Goal: Information Seeking & Learning: Find specific fact

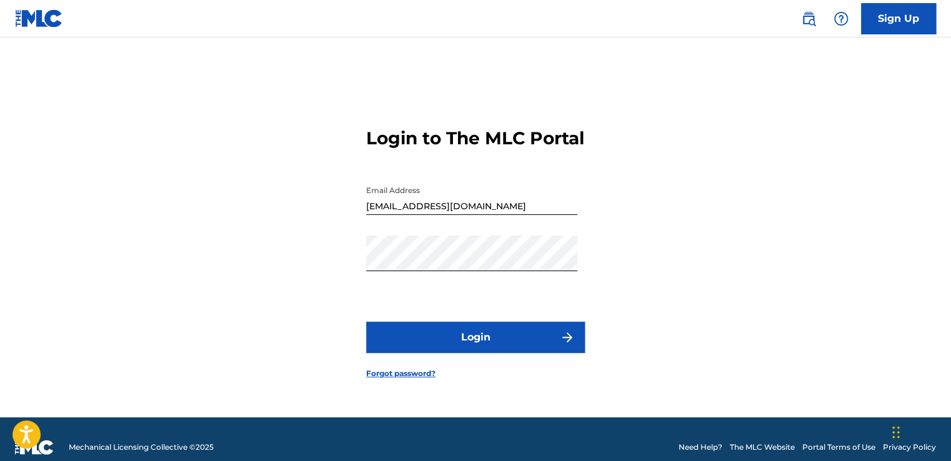
click at [469, 344] on button "Login" at bounding box center [475, 337] width 219 height 31
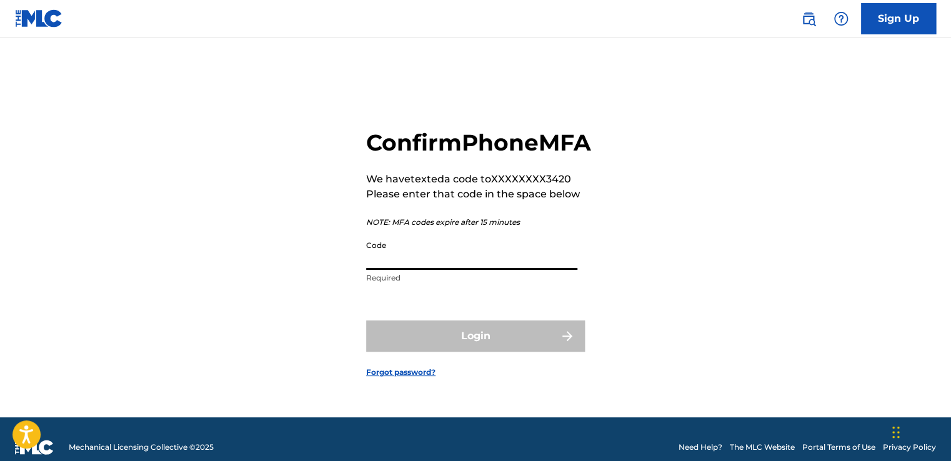
click at [370, 263] on input "Code" at bounding box center [471, 252] width 211 height 36
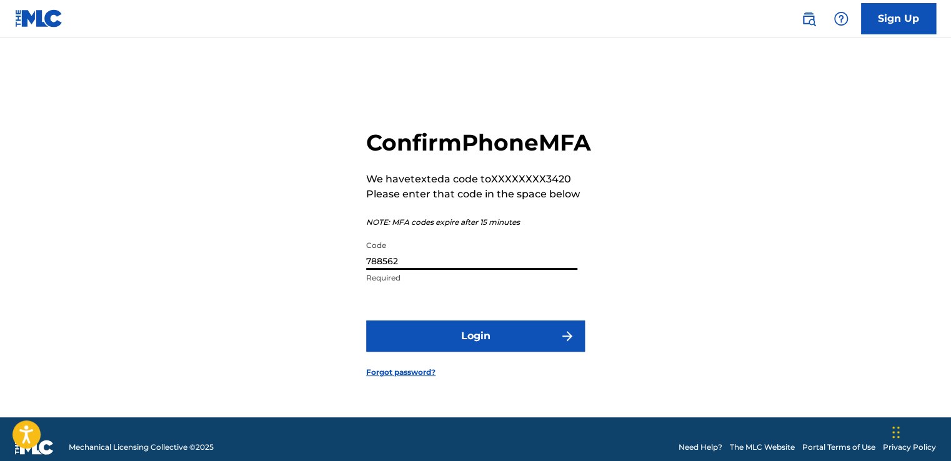
type input "788562"
click at [366, 320] on button "Login" at bounding box center [475, 335] width 219 height 31
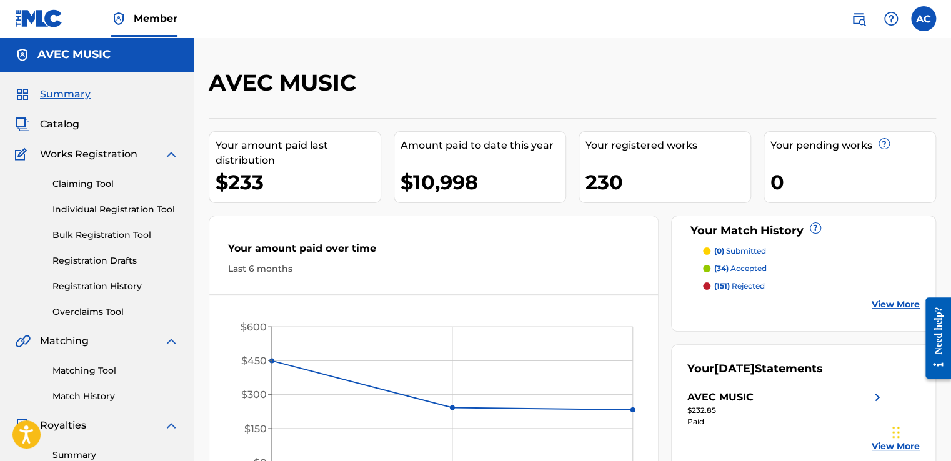
click at [67, 291] on link "Registration History" at bounding box center [115, 286] width 126 height 13
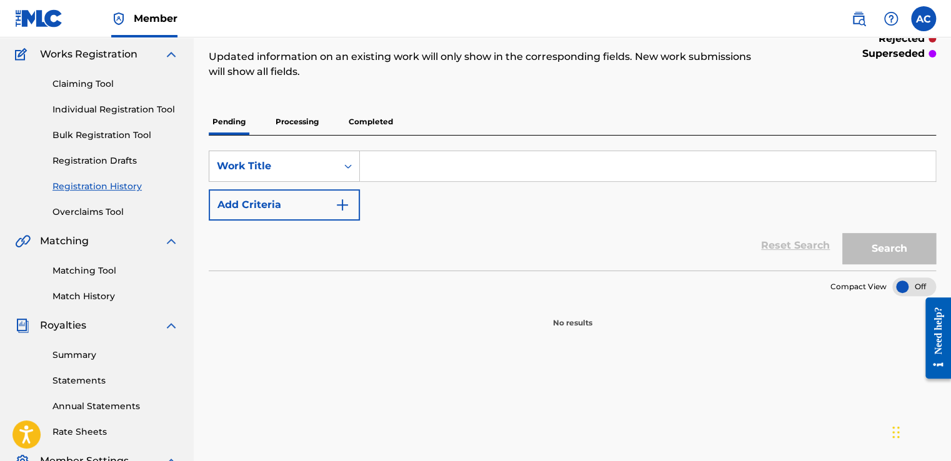
scroll to position [75, 0]
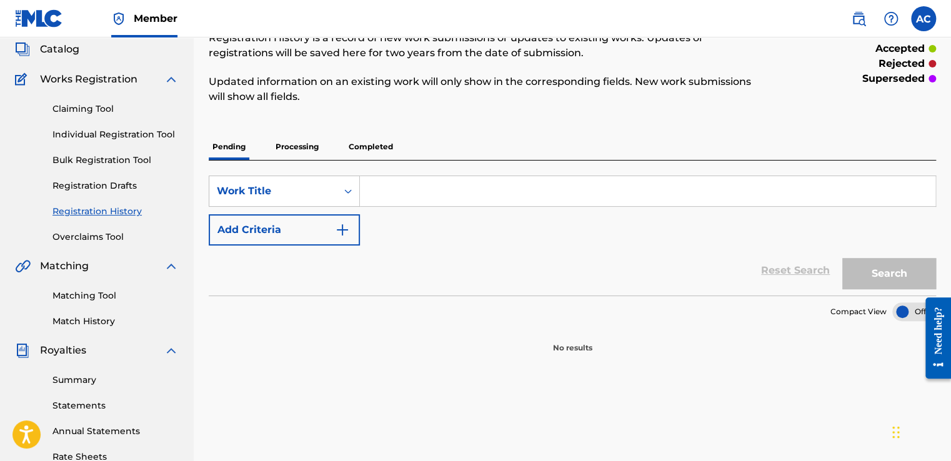
click at [292, 145] on p "Processing" at bounding box center [297, 147] width 51 height 26
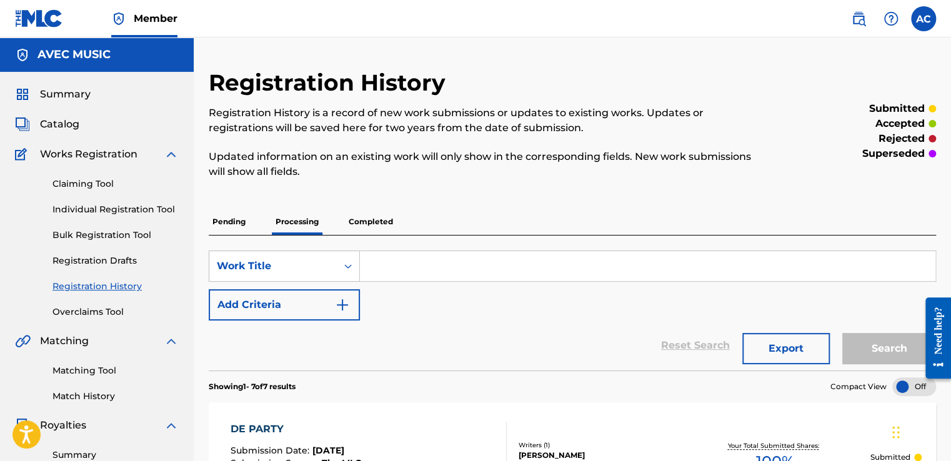
click at [364, 224] on p "Completed" at bounding box center [371, 222] width 52 height 26
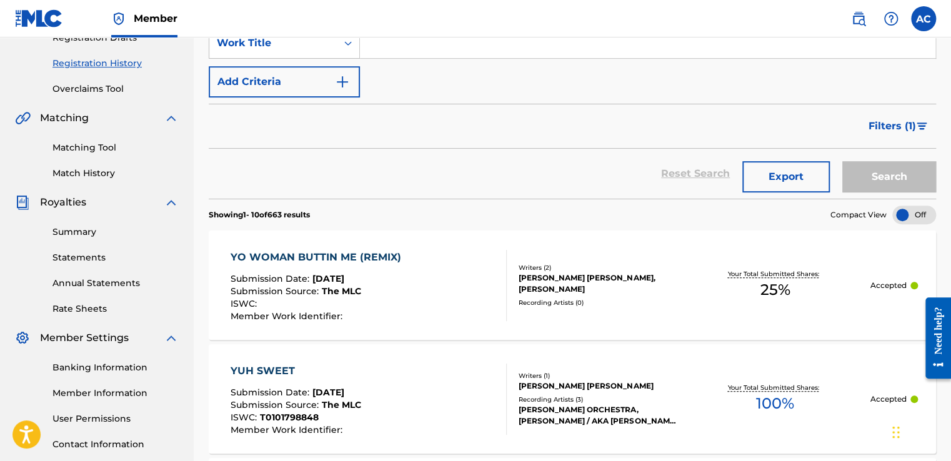
scroll to position [225, 0]
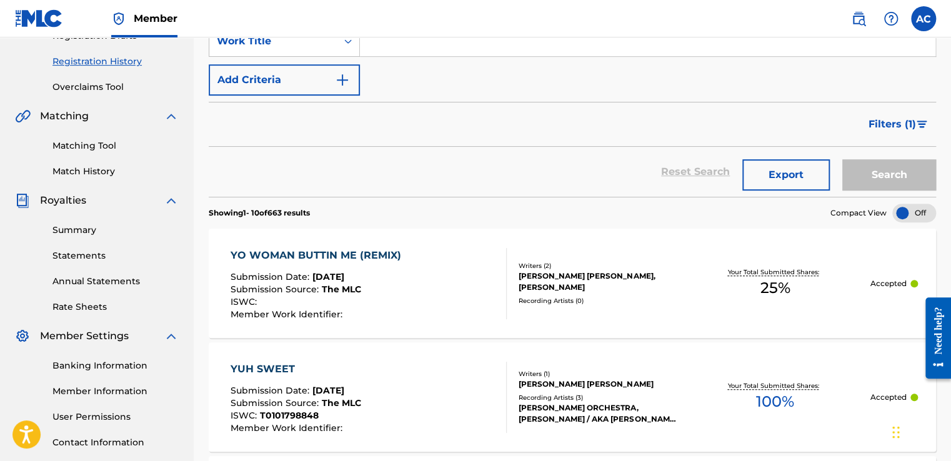
click at [352, 230] on div "YO WOMAN BUTTIN ME (REMIX) Submission Date : Jun 23, 2025 Submission Source : T…" at bounding box center [572, 283] width 727 height 109
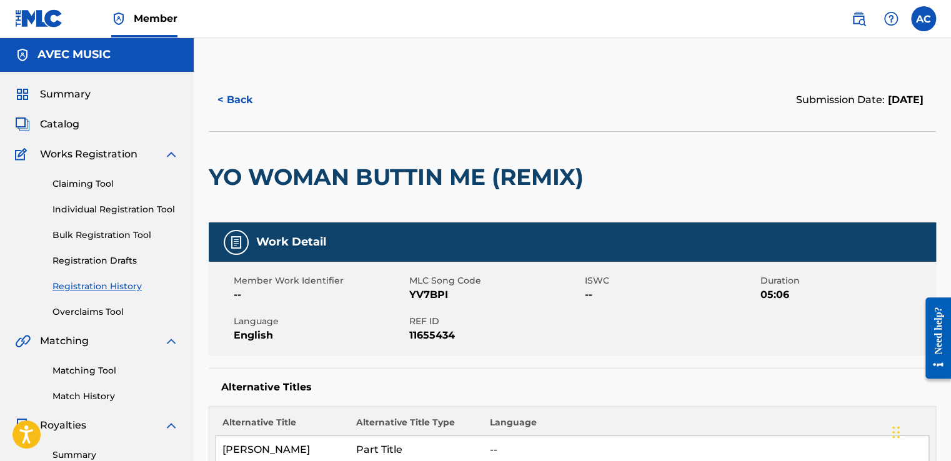
click at [241, 102] on button "< Back" at bounding box center [246, 99] width 75 height 31
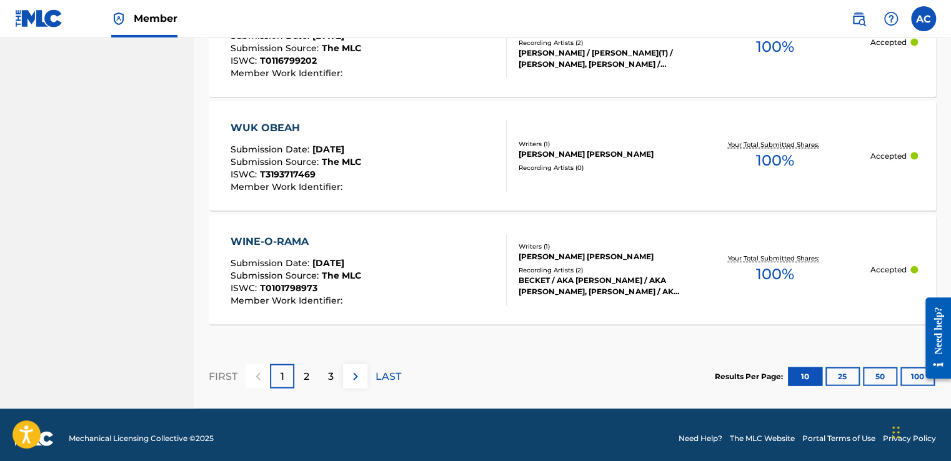
scroll to position [1282, 0]
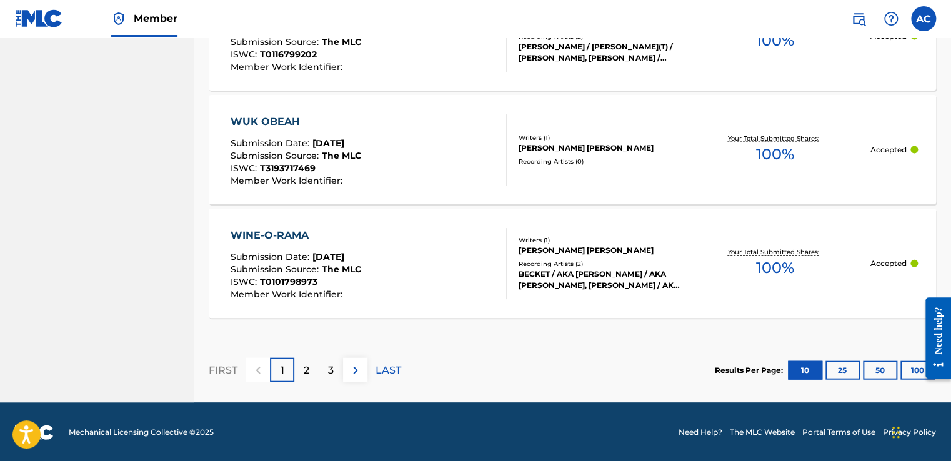
click at [392, 370] on p "LAST" at bounding box center [388, 370] width 26 height 15
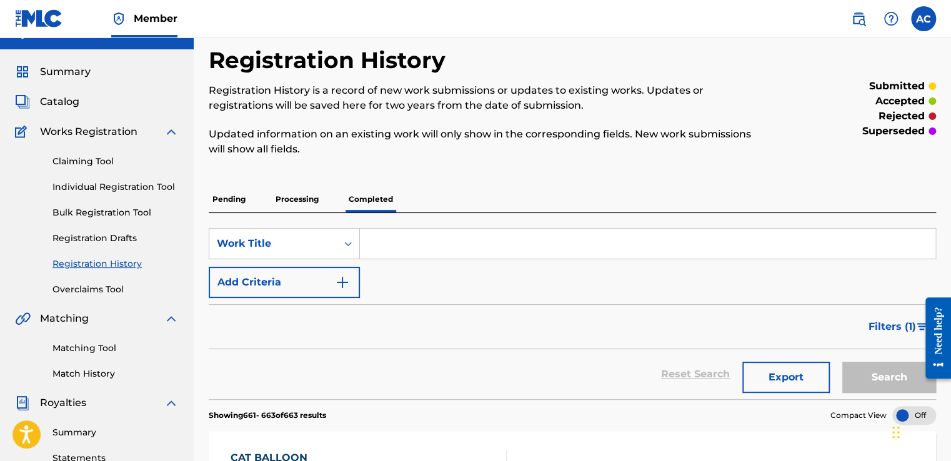
scroll to position [24, 0]
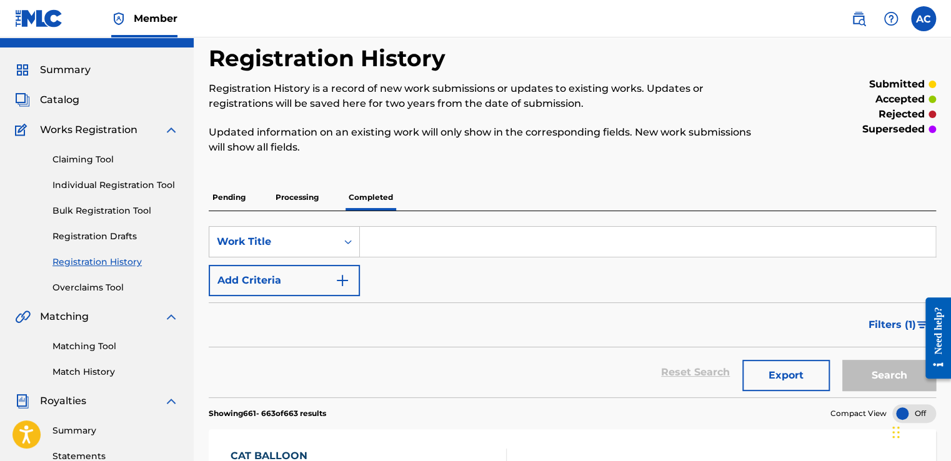
click at [56, 67] on span "Summary" at bounding box center [65, 69] width 51 height 15
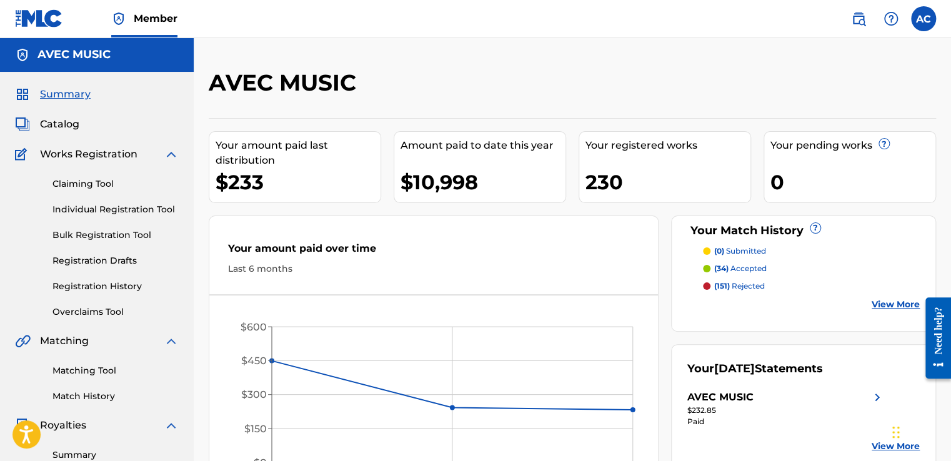
click at [247, 19] on nav "Member AC [PERSON_NAME] [EMAIL_ADDRESS][DOMAIN_NAME] Notification Preferences P…" at bounding box center [475, 18] width 951 height 37
click at [175, 142] on div "Summary Catalog Works Registration Claiming Tool Individual Registration Tool B…" at bounding box center [97, 393] width 194 height 643
click at [61, 135] on div "Summary Catalog Works Registration Claiming Tool Individual Registration Tool B…" at bounding box center [97, 393] width 194 height 643
drag, startPoint x: 61, startPoint y: 134, endPoint x: 62, endPoint y: 121, distance: 13.2
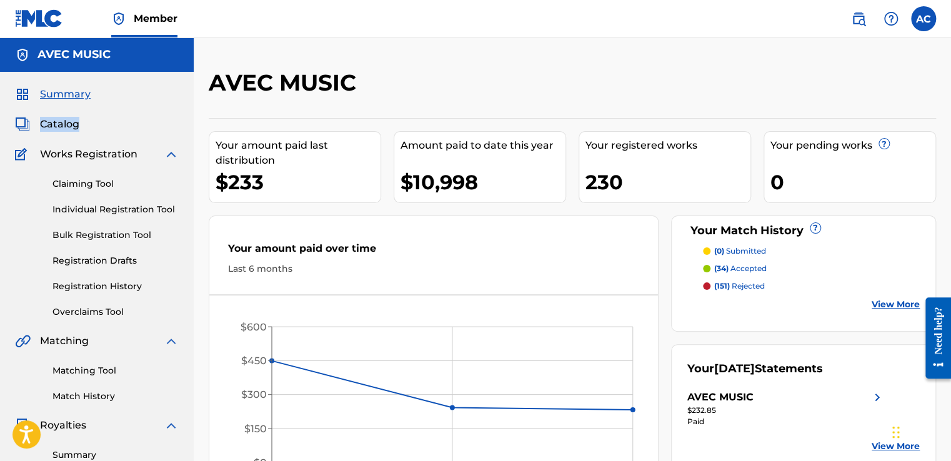
click at [62, 121] on span "Catalog" at bounding box center [59, 124] width 39 height 15
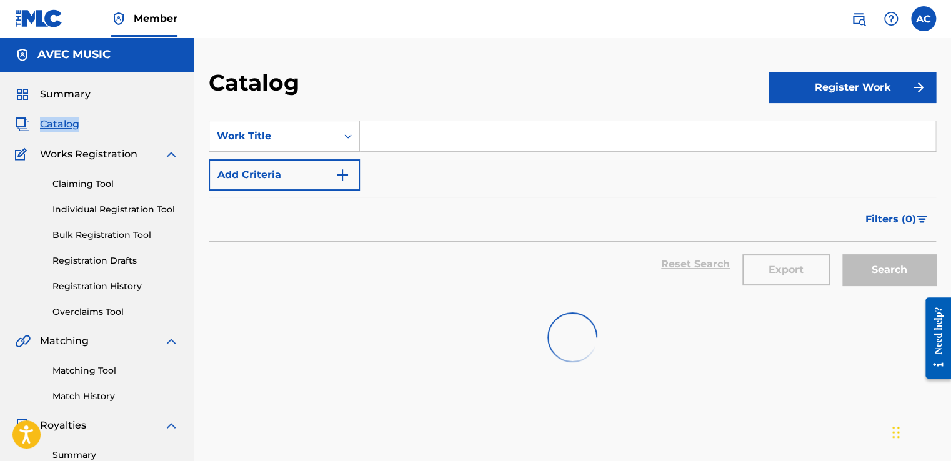
click at [62, 121] on span "Catalog" at bounding box center [59, 124] width 39 height 15
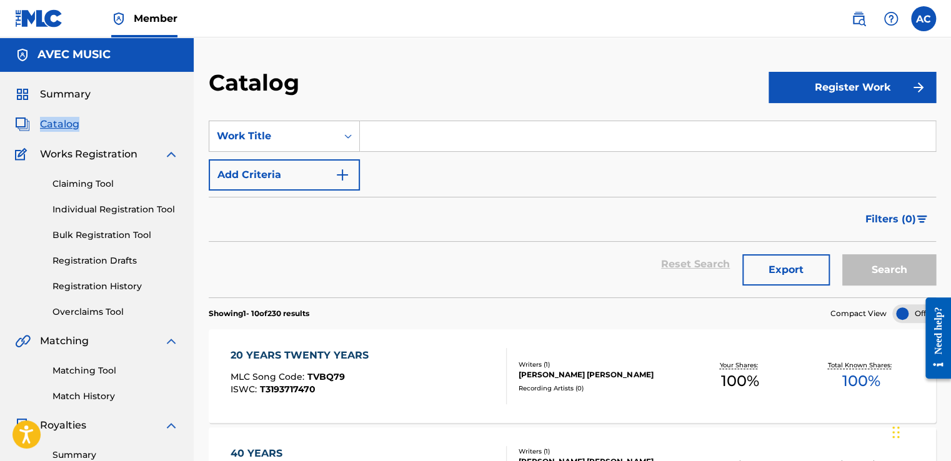
click at [92, 286] on link "Registration History" at bounding box center [115, 286] width 126 height 13
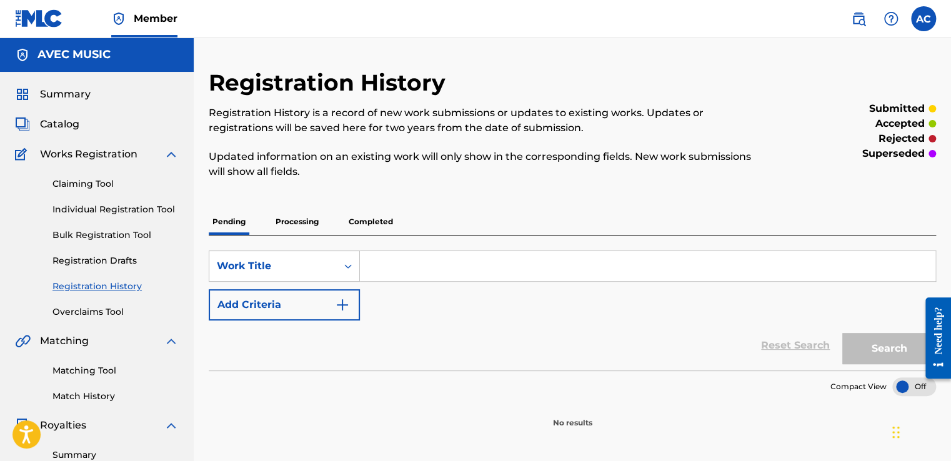
click at [369, 222] on p "Completed" at bounding box center [371, 222] width 52 height 26
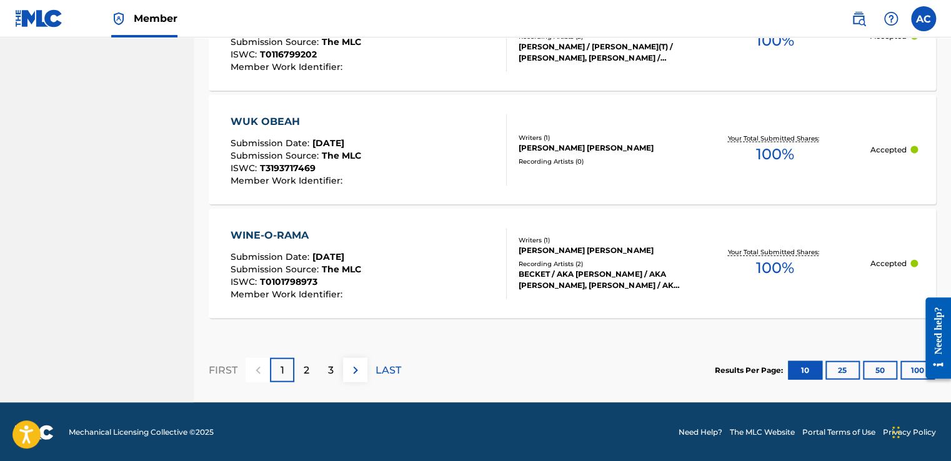
scroll to position [1282, 0]
click at [382, 367] on p "LAST" at bounding box center [388, 370] width 26 height 15
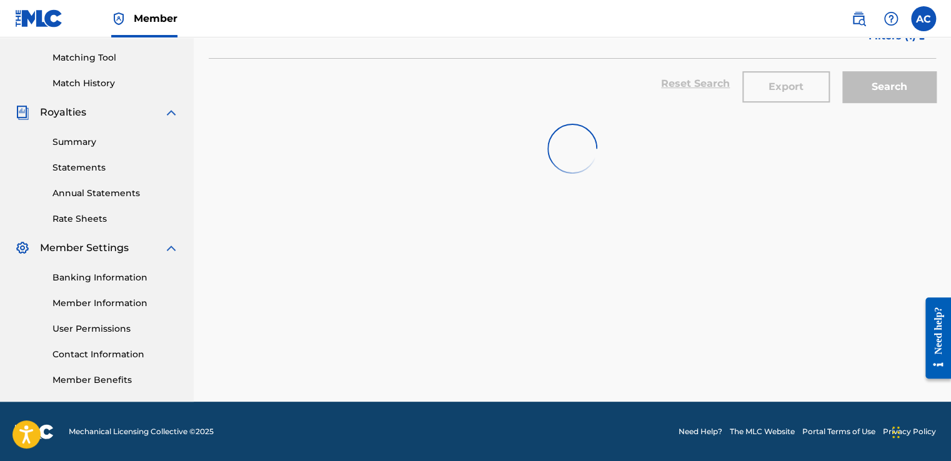
scroll to position [472, 0]
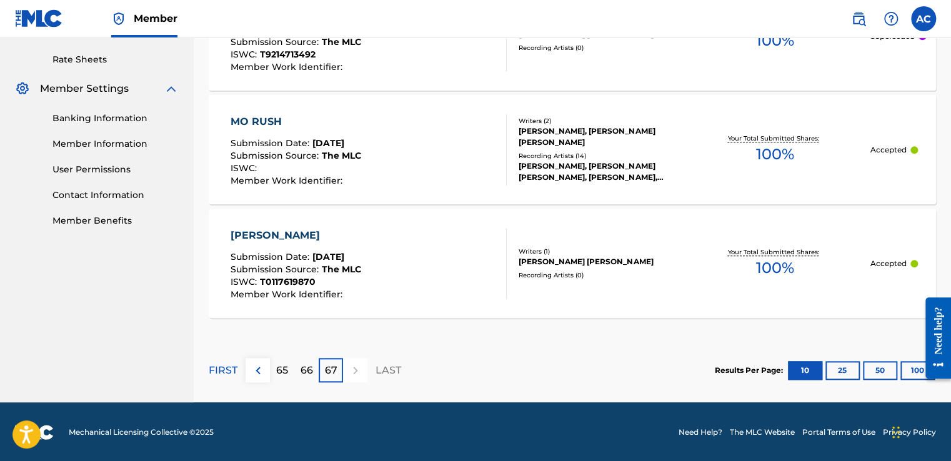
click at [276, 369] on p "65" at bounding box center [282, 370] width 12 height 15
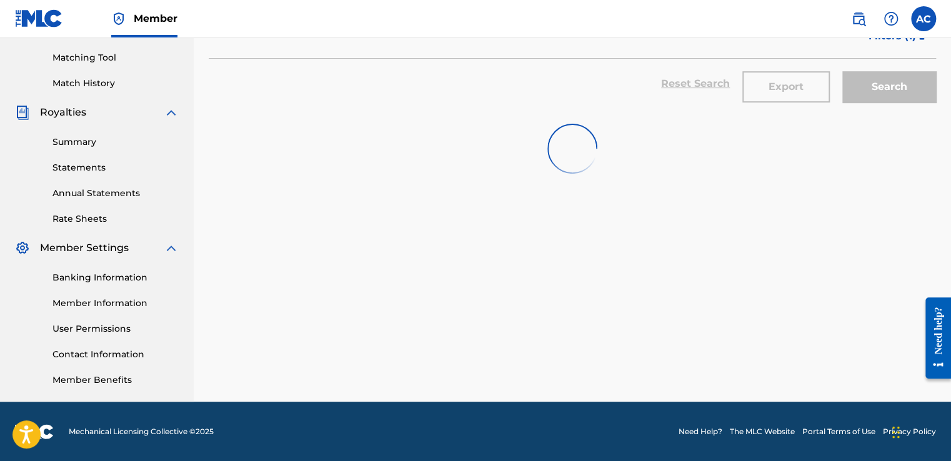
scroll to position [1282, 0]
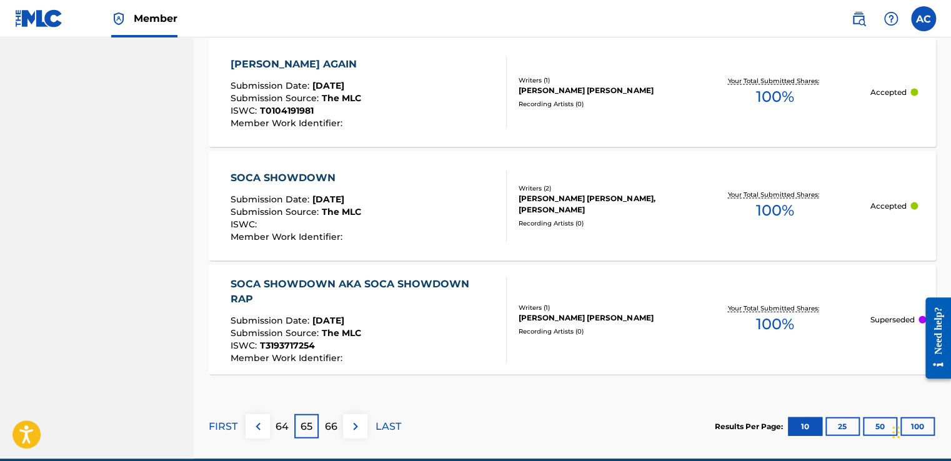
click at [257, 419] on img at bounding box center [258, 426] width 15 height 15
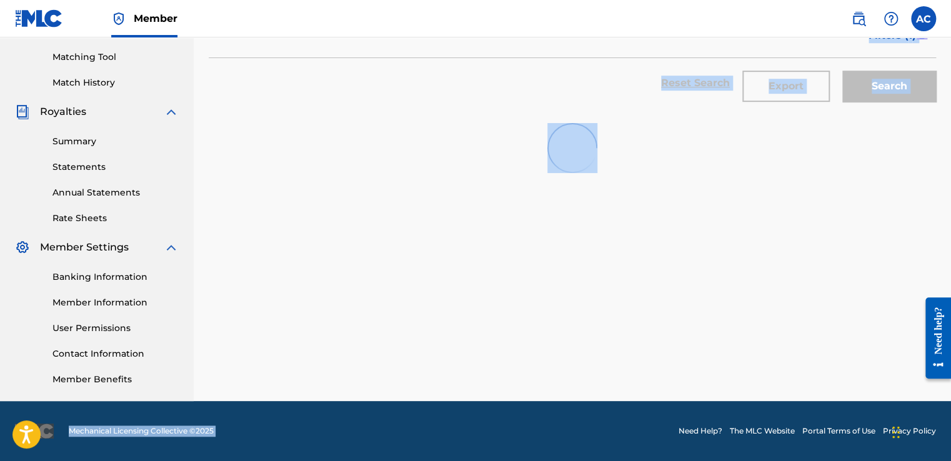
click at [257, 409] on div "Member AC AC Alston Cyrus avecmusic@yahoo.com Notification Preferences Profile …" at bounding box center [475, 73] width 951 height 775
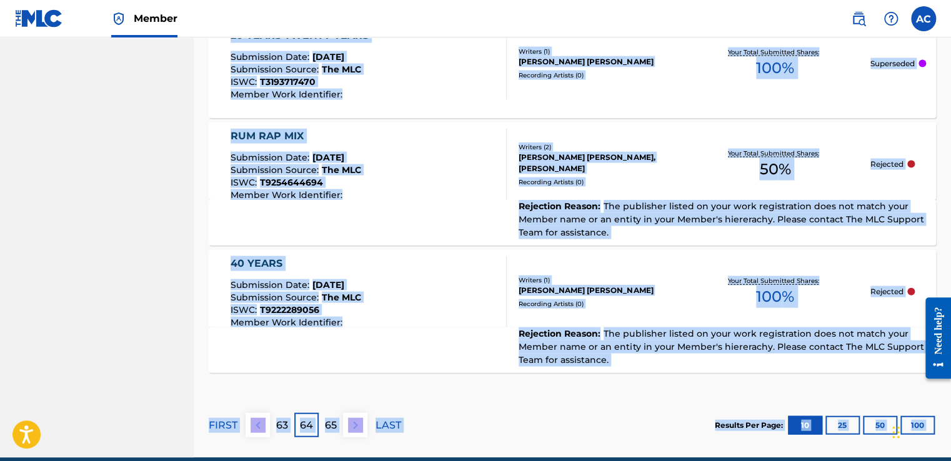
drag, startPoint x: 257, startPoint y: 409, endPoint x: 257, endPoint y: 426, distance: 16.9
click at [257, 426] on img at bounding box center [258, 425] width 15 height 15
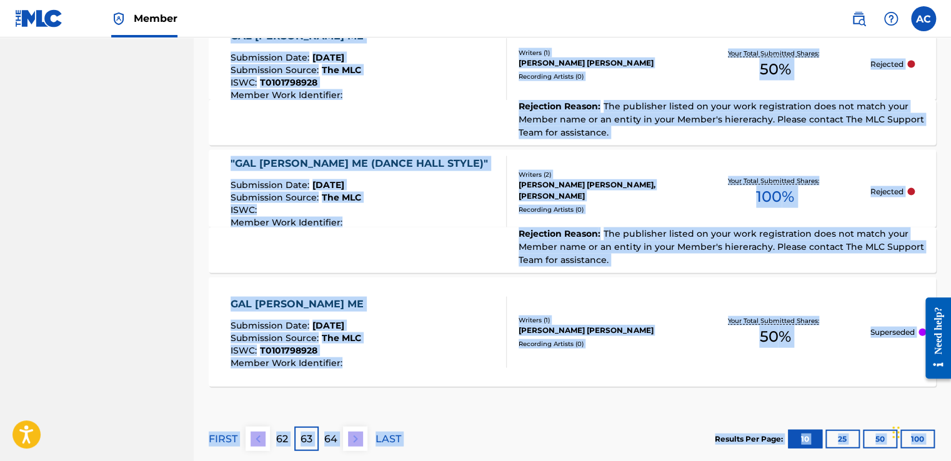
click at [256, 437] on img at bounding box center [258, 439] width 15 height 15
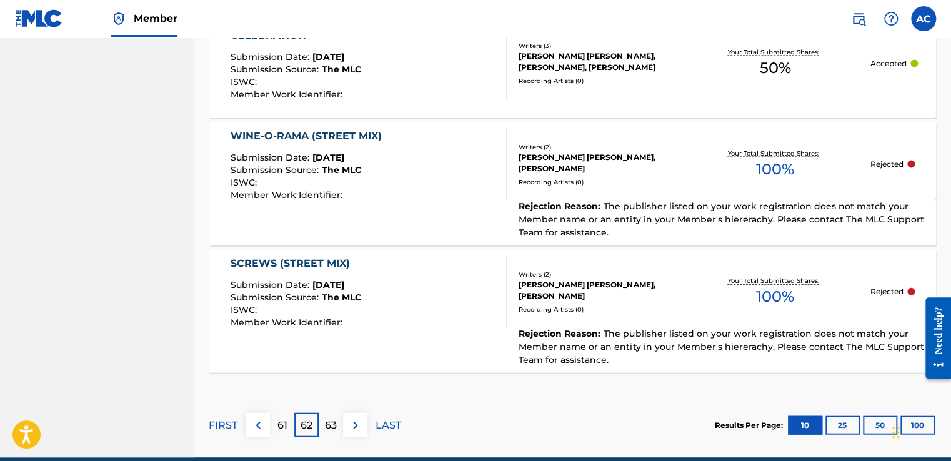
click at [252, 454] on div "FIRST 61 62 63 LAST" at bounding box center [305, 425] width 192 height 64
click at [320, 422] on div "63" at bounding box center [331, 425] width 24 height 24
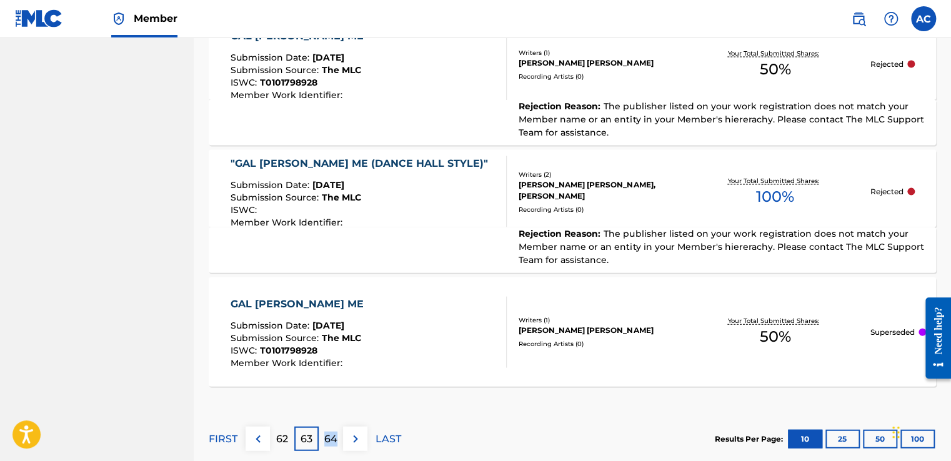
click at [325, 422] on div "FIRST 62 63 64 LAST" at bounding box center [305, 439] width 192 height 64
click at [306, 437] on p "63" at bounding box center [306, 439] width 12 height 15
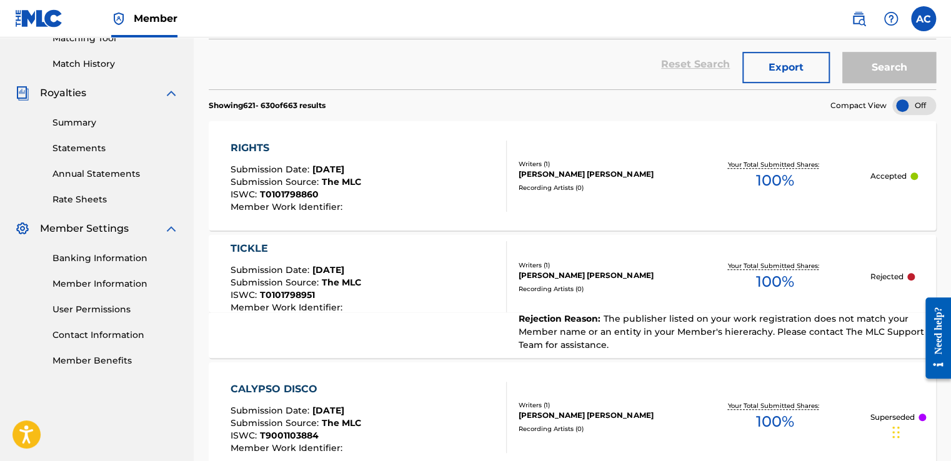
scroll to position [307, 0]
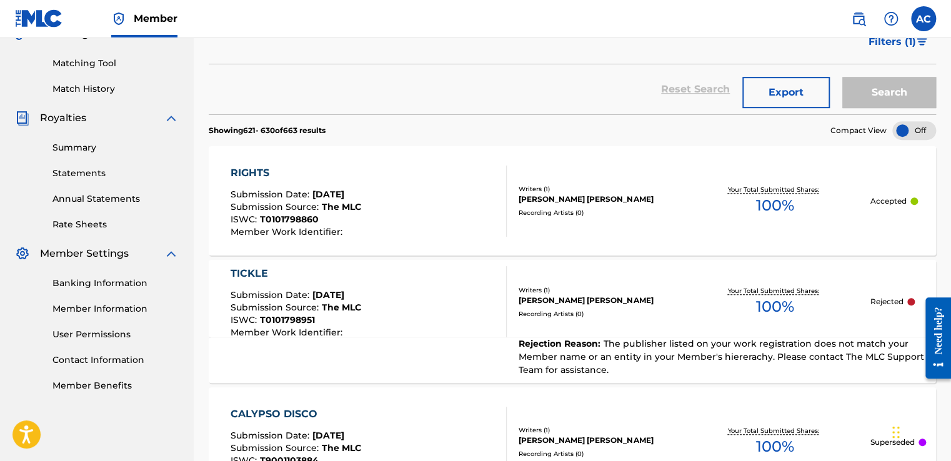
click at [252, 272] on div "TICKLE" at bounding box center [296, 273] width 131 height 15
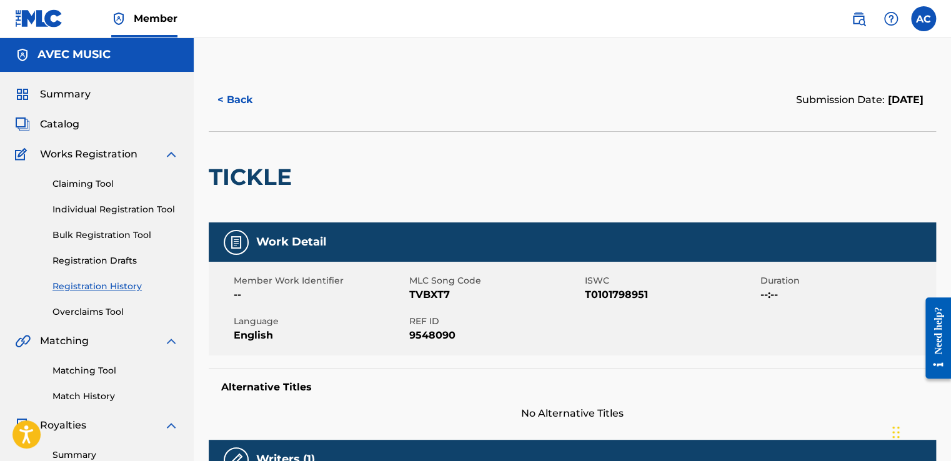
click at [227, 174] on h2 "TICKLE" at bounding box center [253, 177] width 89 height 28
drag, startPoint x: 227, startPoint y: 174, endPoint x: 211, endPoint y: 173, distance: 16.3
copy div "TICKLE"
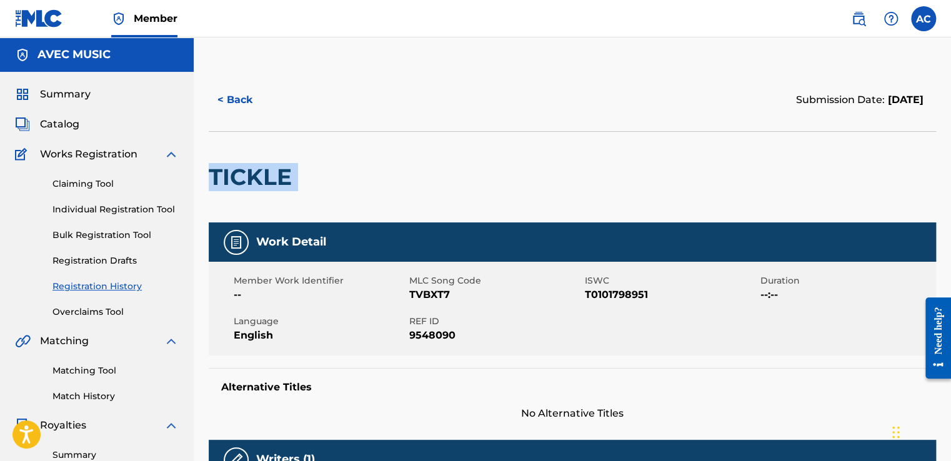
click at [237, 97] on button "< Back" at bounding box center [246, 99] width 75 height 31
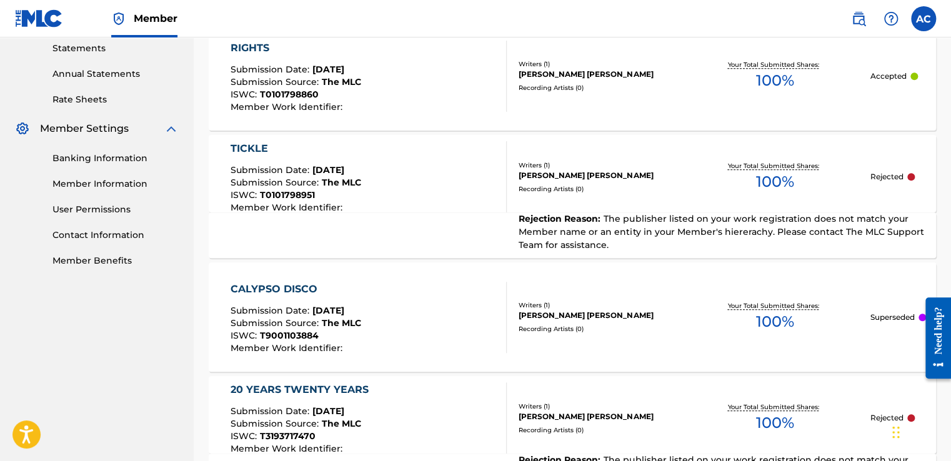
scroll to position [457, 0]
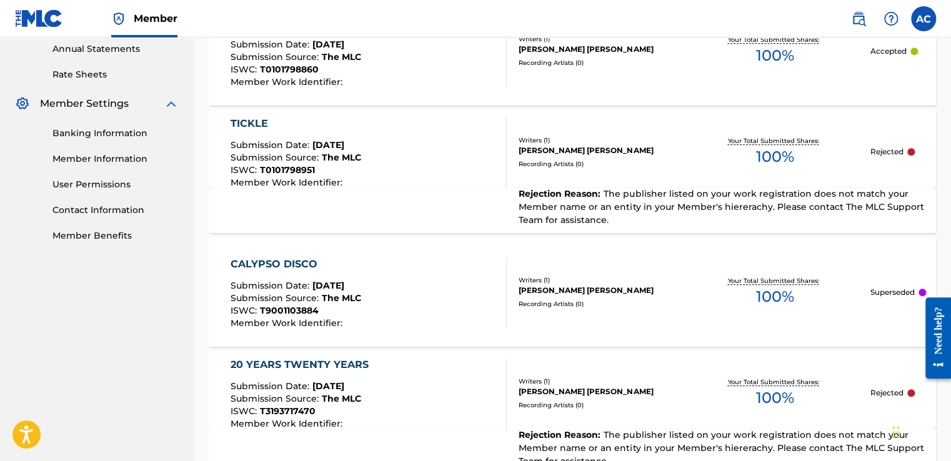
click at [245, 124] on div "TICKLE" at bounding box center [296, 123] width 131 height 15
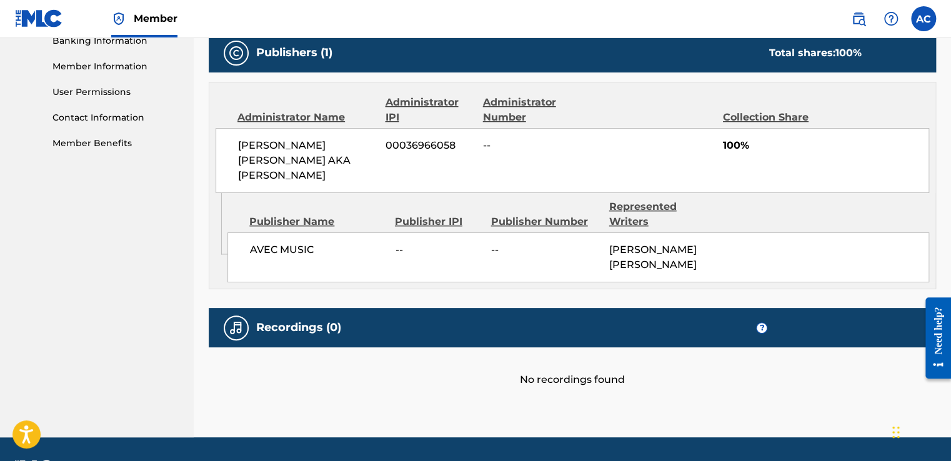
scroll to position [570, 0]
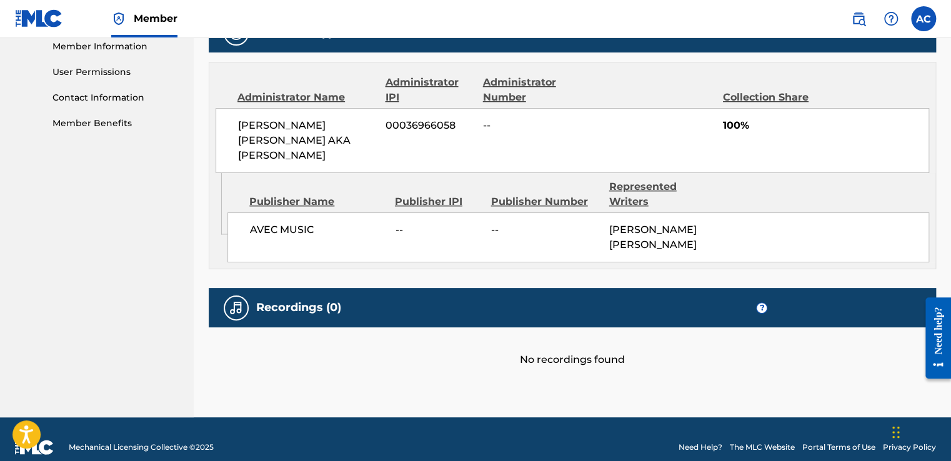
click at [297, 163] on div "ALSTON VERNON ELLSWORTH CYRUS AKA ALSTON BECKET CYRUS 00036966058 -- 100%" at bounding box center [572, 140] width 713 height 65
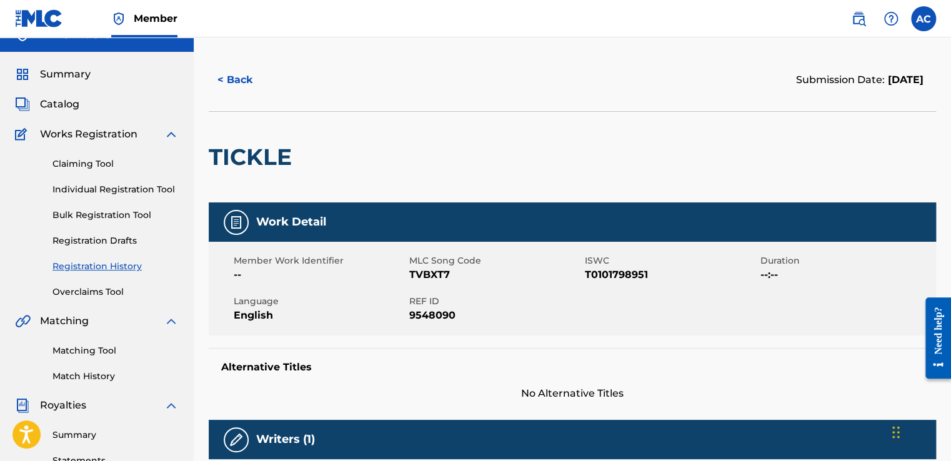
scroll to position [0, 0]
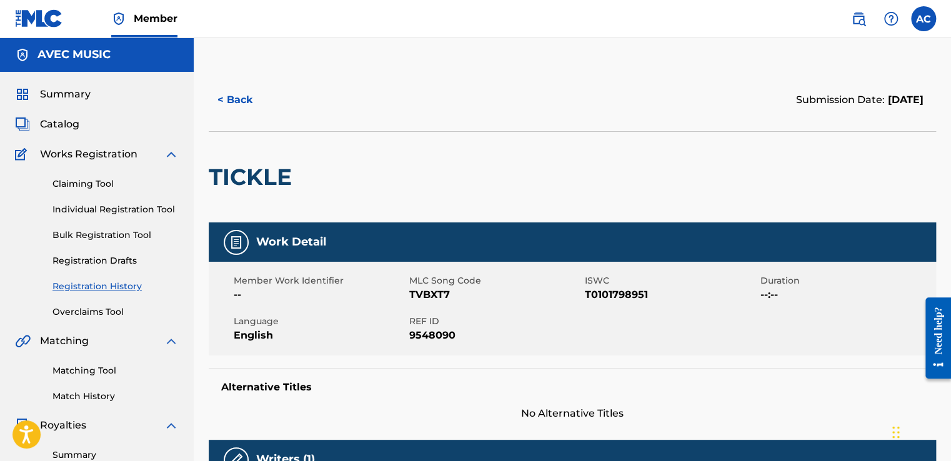
click at [231, 100] on button "< Back" at bounding box center [246, 99] width 75 height 31
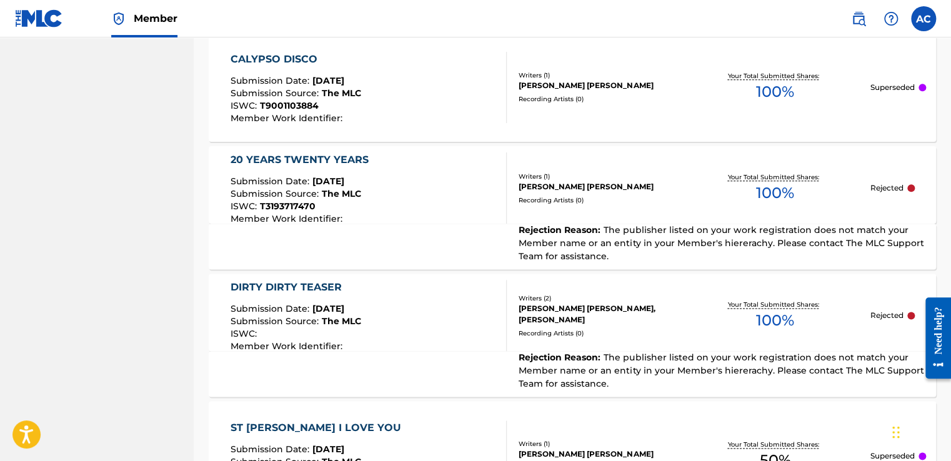
scroll to position [663, 0]
click at [277, 154] on div "20 YEARS TWENTY YEARS" at bounding box center [303, 159] width 144 height 15
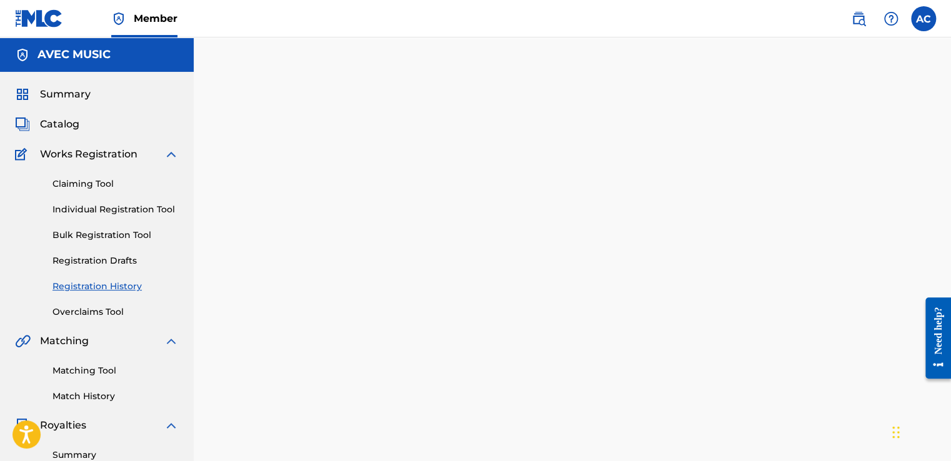
click at [277, 154] on div at bounding box center [572, 392] width 757 height 646
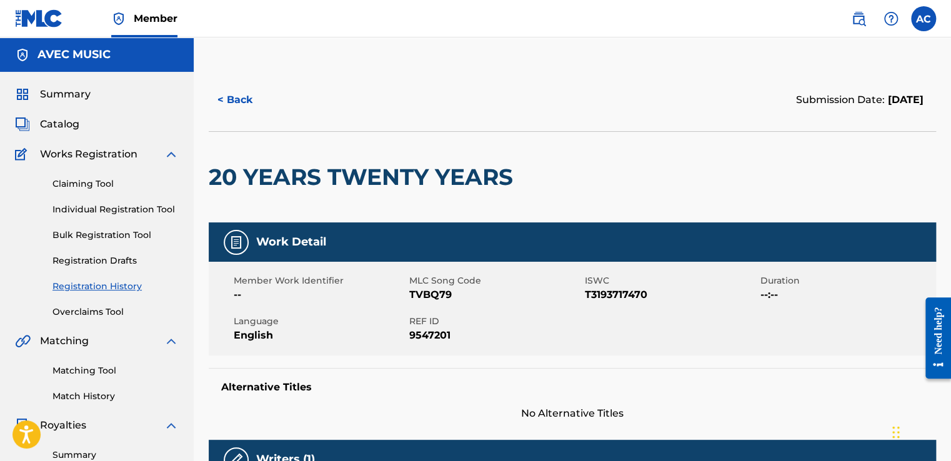
click at [327, 170] on h2 "20 YEARS TWENTY YEARS" at bounding box center [364, 177] width 310 height 28
click at [225, 176] on h2 "20 YEARS TWENTY YEARS" at bounding box center [364, 177] width 310 height 28
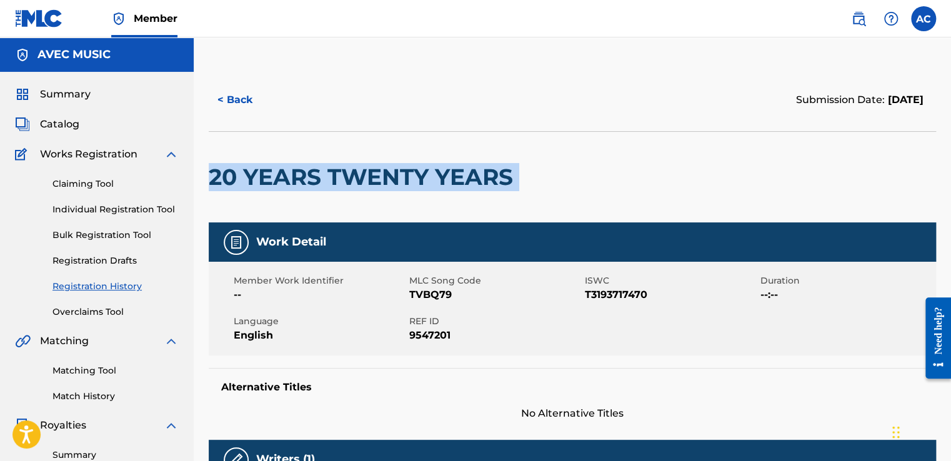
click at [225, 176] on h2 "20 YEARS TWENTY YEARS" at bounding box center [364, 177] width 310 height 28
drag, startPoint x: 225, startPoint y: 176, endPoint x: 213, endPoint y: 178, distance: 12.0
copy div "20 YEARS TWENTY YEARS"
drag, startPoint x: 213, startPoint y: 178, endPoint x: 254, endPoint y: 186, distance: 41.4
click at [254, 186] on h2 "20 YEARS TWENTY YEARS" at bounding box center [364, 177] width 310 height 28
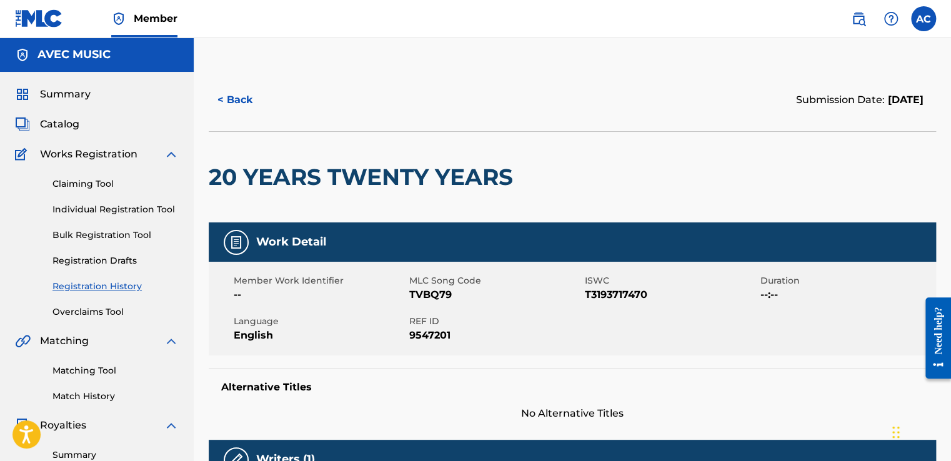
click at [232, 100] on button "< Back" at bounding box center [246, 99] width 75 height 31
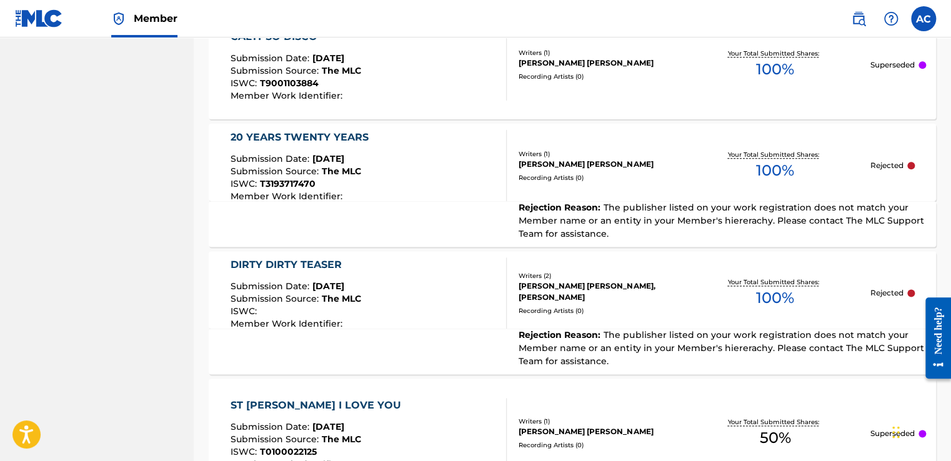
scroll to position [688, 0]
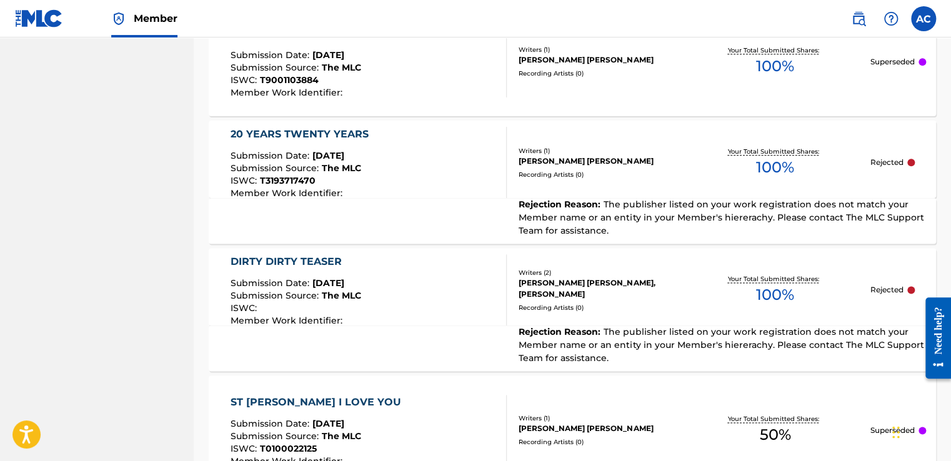
click at [259, 134] on div "20 YEARS TWENTY YEARS" at bounding box center [303, 134] width 144 height 15
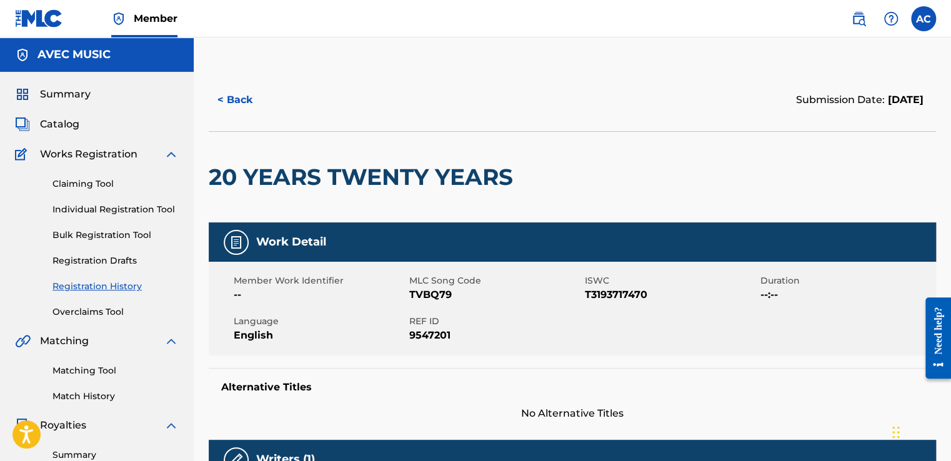
click at [219, 174] on h2 "20 YEARS TWENTY YEARS" at bounding box center [364, 177] width 310 height 28
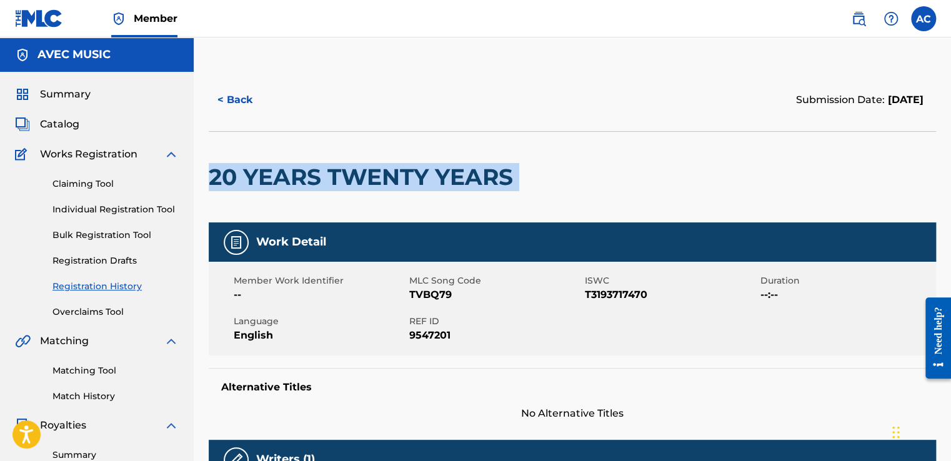
click at [219, 174] on h2 "20 YEARS TWENTY YEARS" at bounding box center [364, 177] width 310 height 28
copy div "20 YEARS TWENTY YEARS"
click at [222, 174] on h2 "20 YEARS TWENTY YEARS" at bounding box center [364, 177] width 310 height 28
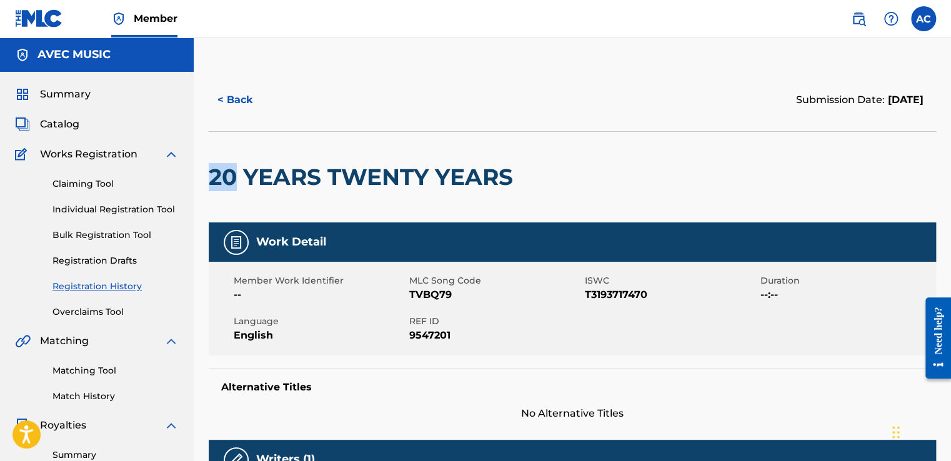
click at [222, 174] on h2 "20 YEARS TWENTY YEARS" at bounding box center [364, 177] width 310 height 28
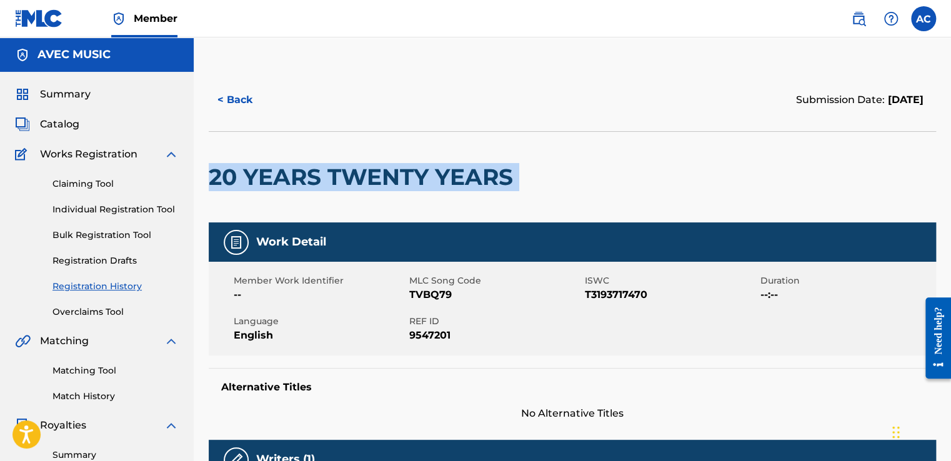
drag, startPoint x: 222, startPoint y: 174, endPoint x: 215, endPoint y: 174, distance: 7.5
copy div "20 YEARS TWENTY YEARS"
click at [232, 100] on button "< Back" at bounding box center [246, 99] width 75 height 31
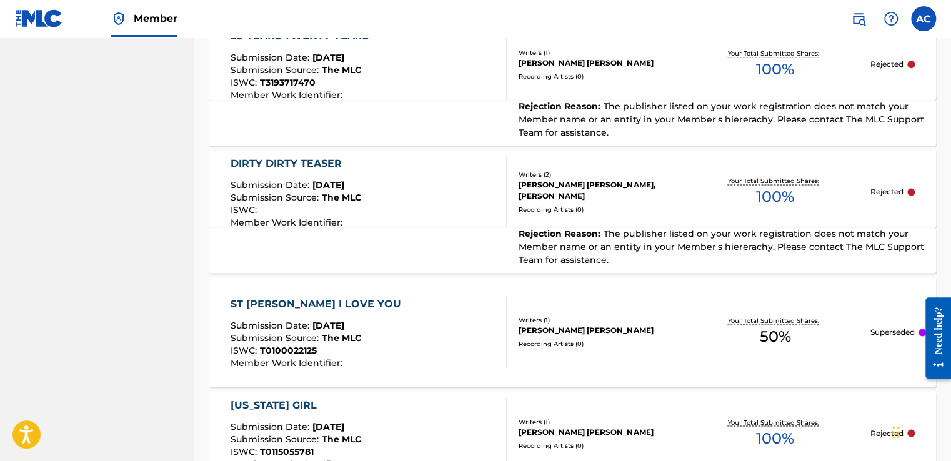
scroll to position [788, 0]
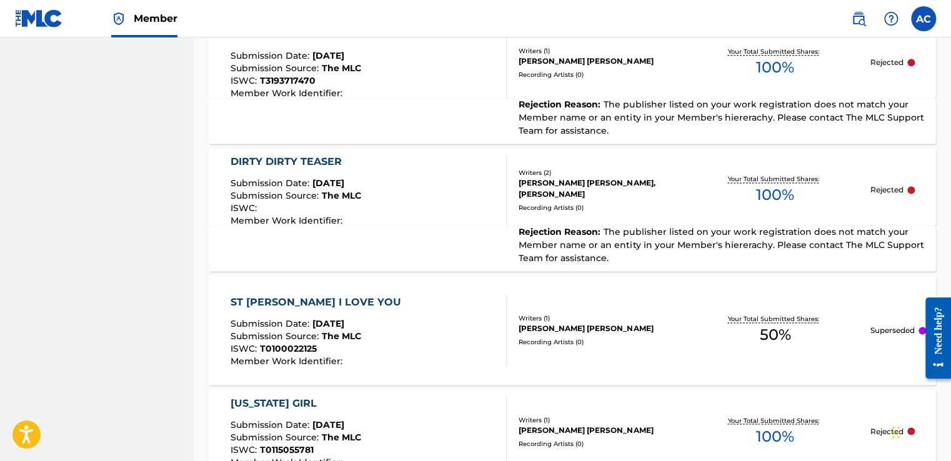
click at [276, 162] on div "DIRTY DIRTY TEASER" at bounding box center [296, 161] width 131 height 15
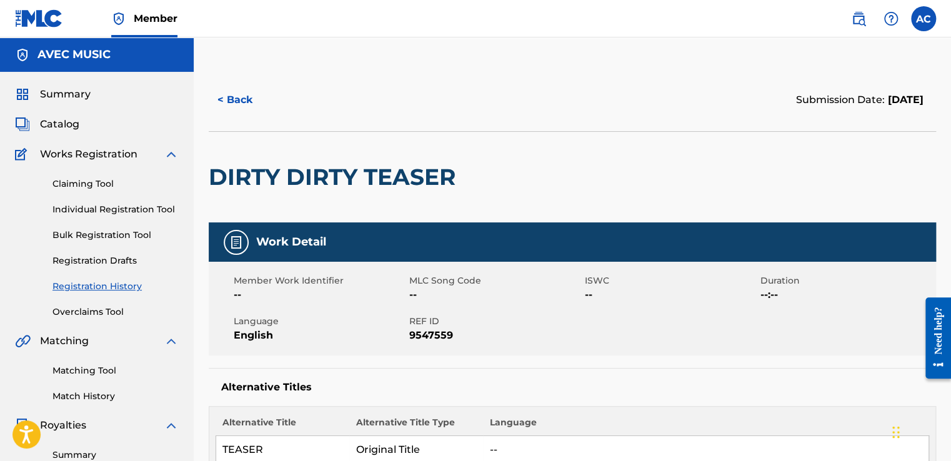
click at [219, 176] on h2 "DIRTY DIRTY TEASER" at bounding box center [335, 177] width 253 height 28
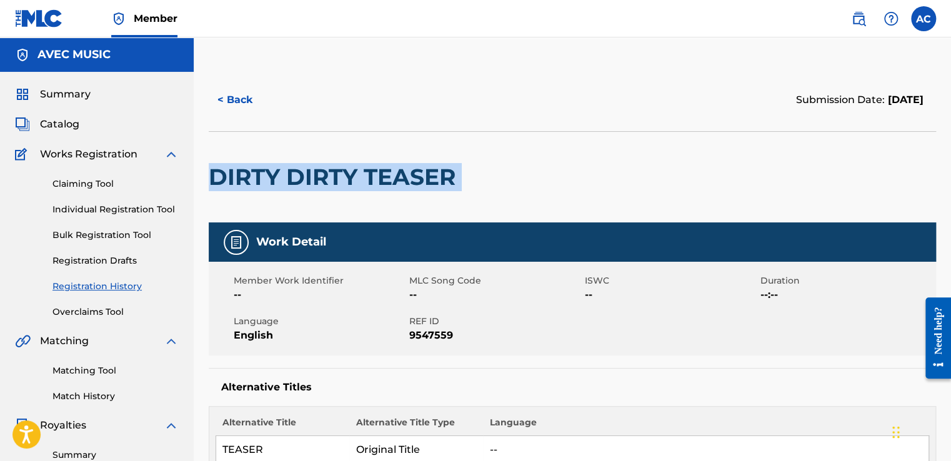
click at [219, 176] on h2 "DIRTY DIRTY TEASER" at bounding box center [335, 177] width 253 height 28
drag, startPoint x: 219, startPoint y: 176, endPoint x: 208, endPoint y: 176, distance: 10.6
copy div "DIRTY DIRTY TEASER"
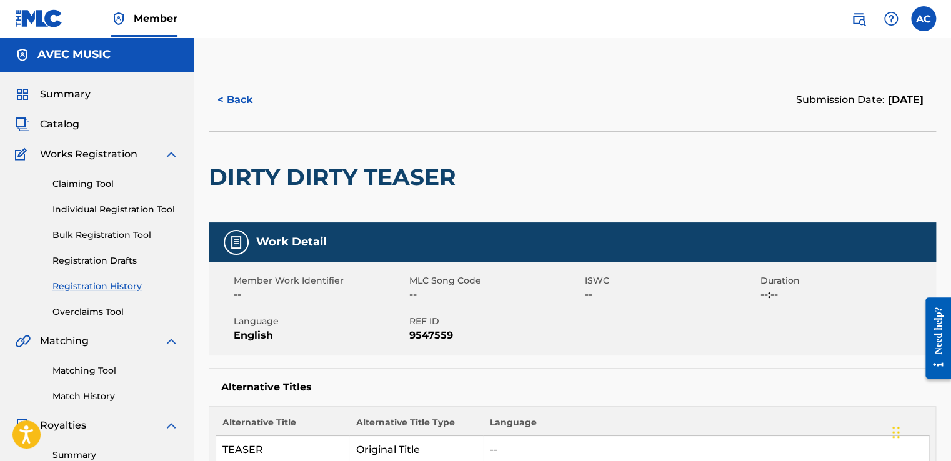
click at [454, 126] on div "< Back Submission Date: December 26, 2024" at bounding box center [572, 100] width 727 height 62
click at [237, 101] on button "< Back" at bounding box center [246, 99] width 75 height 31
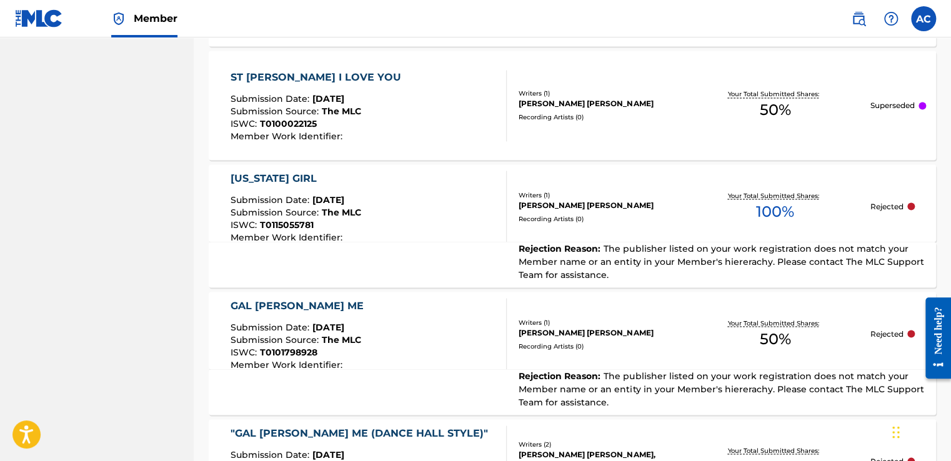
scroll to position [1038, 0]
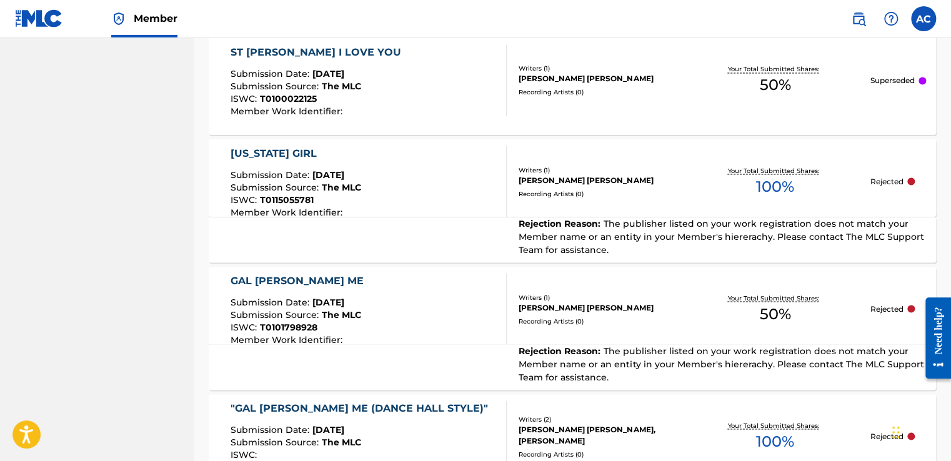
click at [267, 152] on div "[US_STATE] GIRL" at bounding box center [296, 153] width 131 height 15
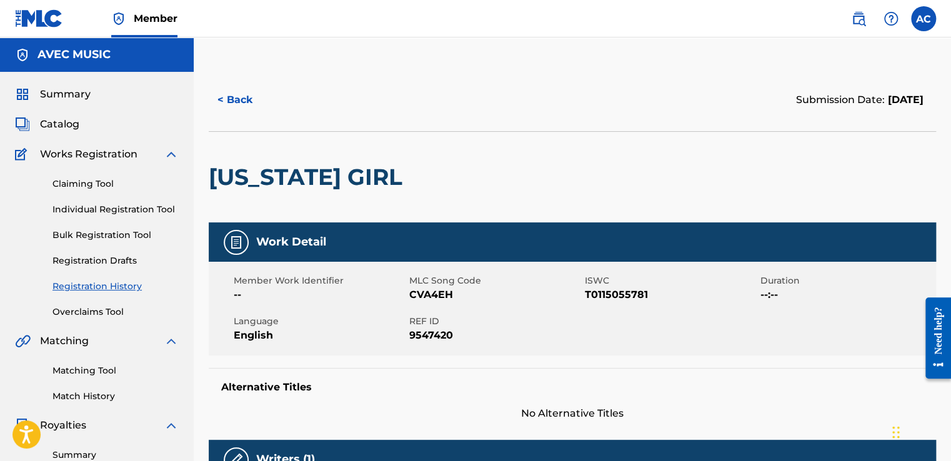
click at [219, 176] on h2 "[US_STATE] GIRL" at bounding box center [309, 177] width 200 height 28
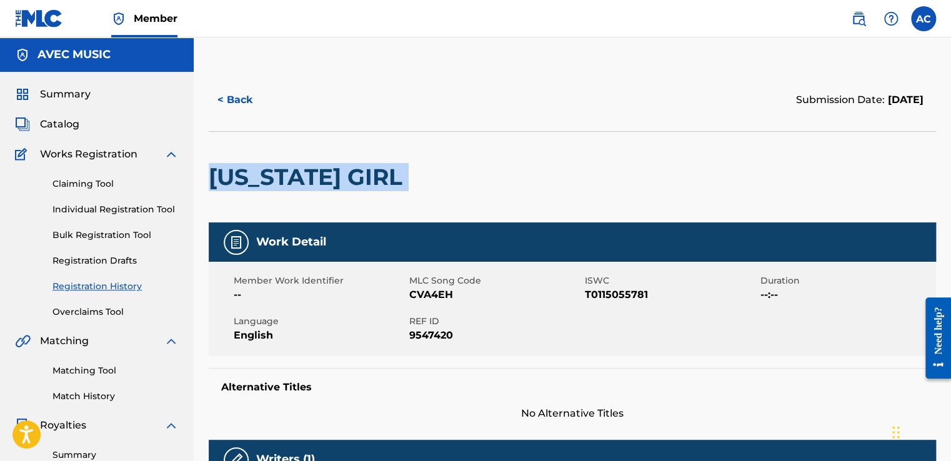
drag, startPoint x: 219, startPoint y: 176, endPoint x: 205, endPoint y: 169, distance: 15.7
copy div "[US_STATE] GIRL"
click at [499, 133] on div at bounding box center [492, 177] width 167 height 91
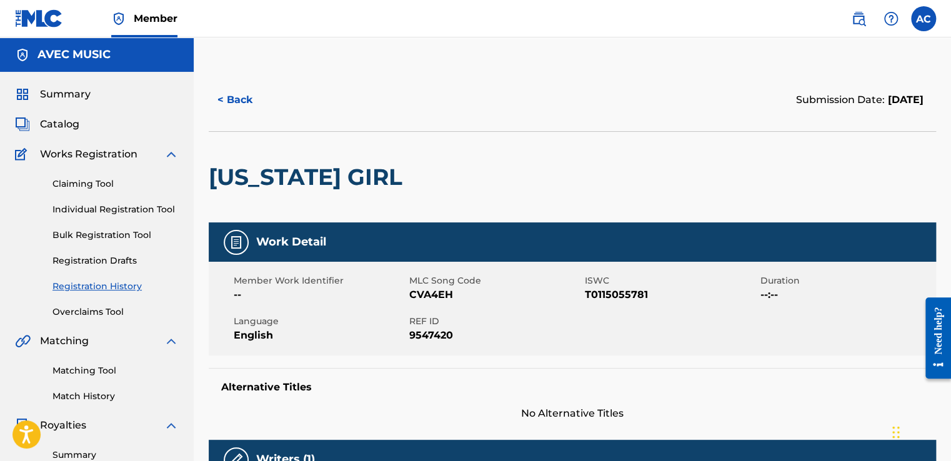
click at [230, 99] on button "< Back" at bounding box center [246, 99] width 75 height 31
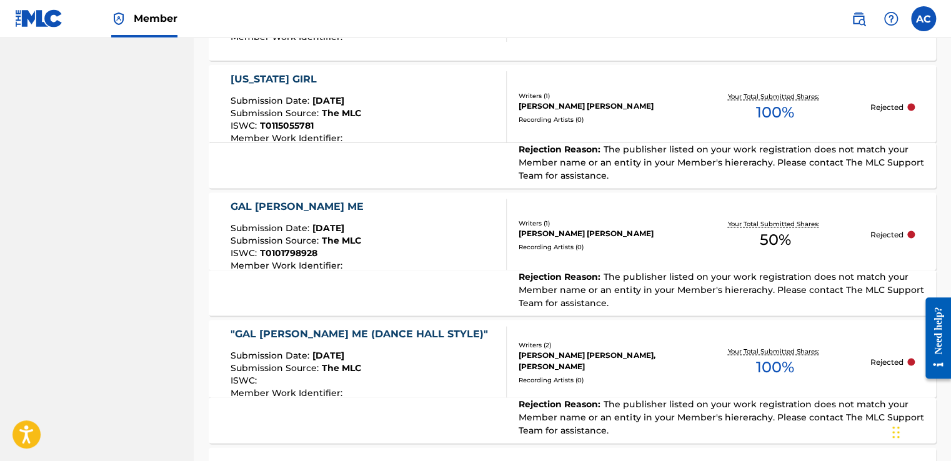
scroll to position [1113, 0]
click at [265, 206] on div "GAL [PERSON_NAME] ME" at bounding box center [300, 205] width 139 height 15
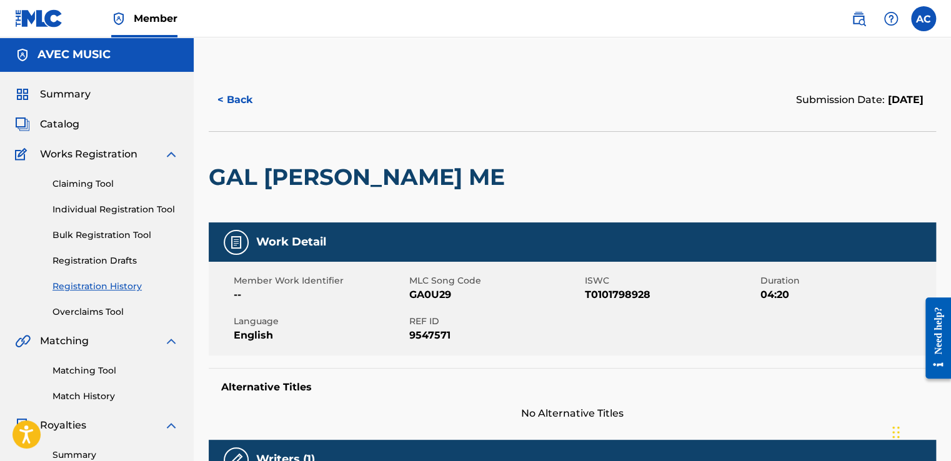
click at [220, 181] on h2 "GAL [PERSON_NAME] ME" at bounding box center [360, 177] width 302 height 28
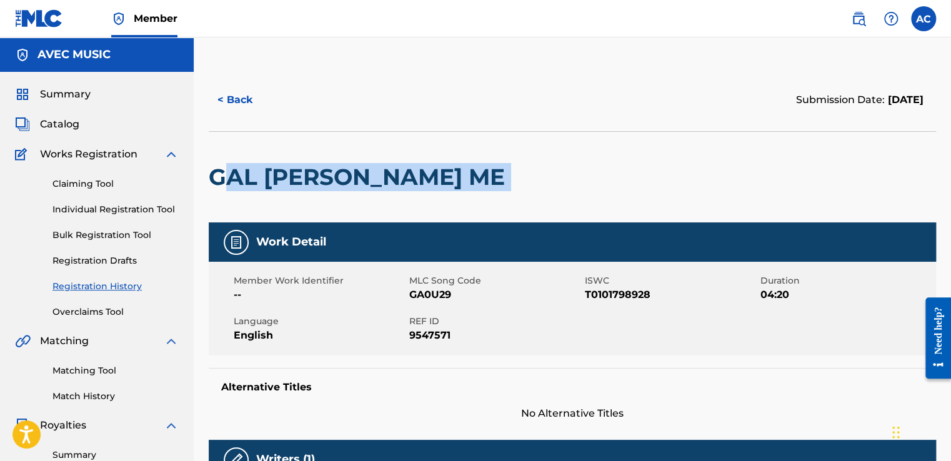
click at [217, 175] on h2 "GAL [PERSON_NAME] ME" at bounding box center [360, 177] width 302 height 28
click at [212, 174] on h2 "GAL [PERSON_NAME] ME" at bounding box center [360, 177] width 302 height 28
copy div "GAL [PERSON_NAME] ME"
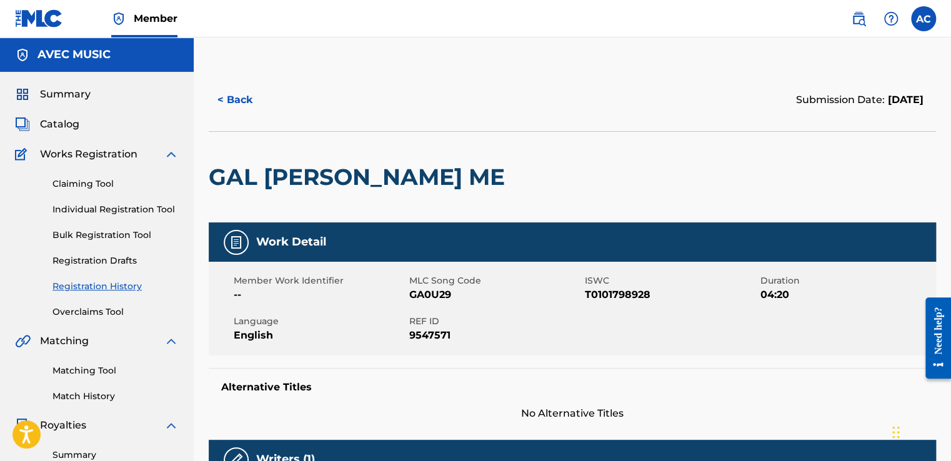
click at [354, 116] on div "< Back Submission Date: December 26, 2024" at bounding box center [572, 100] width 727 height 62
click at [232, 99] on button "< Back" at bounding box center [246, 99] width 75 height 31
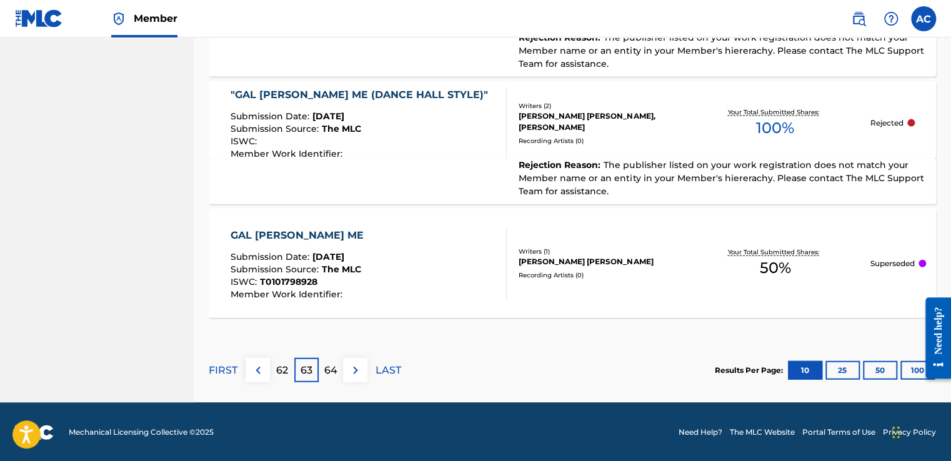
scroll to position [1351, 0]
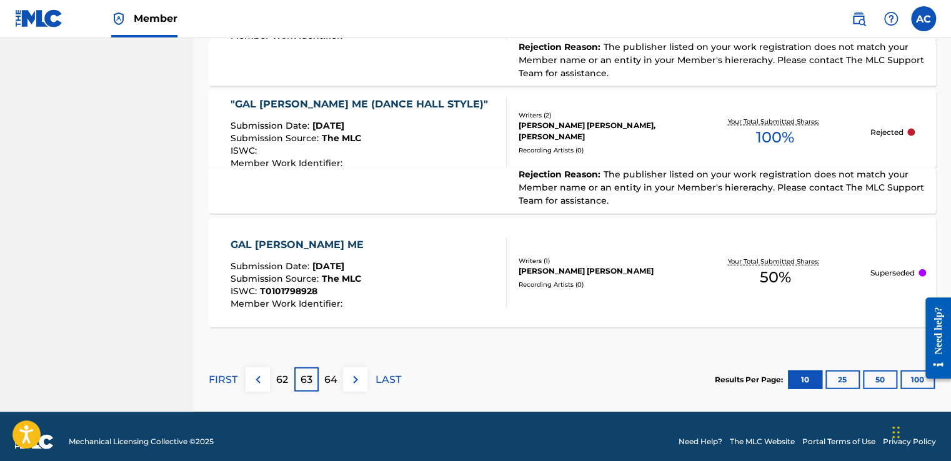
scroll to position [1342, 0]
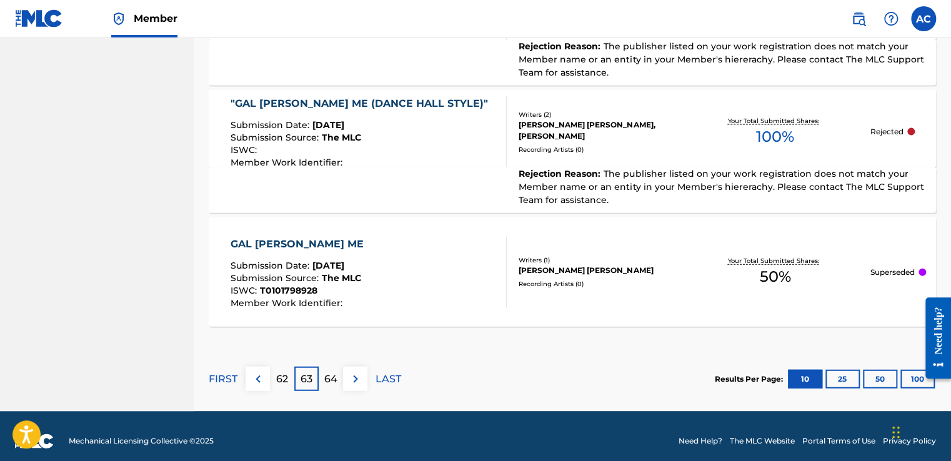
click at [329, 379] on p "64" at bounding box center [330, 379] width 13 height 15
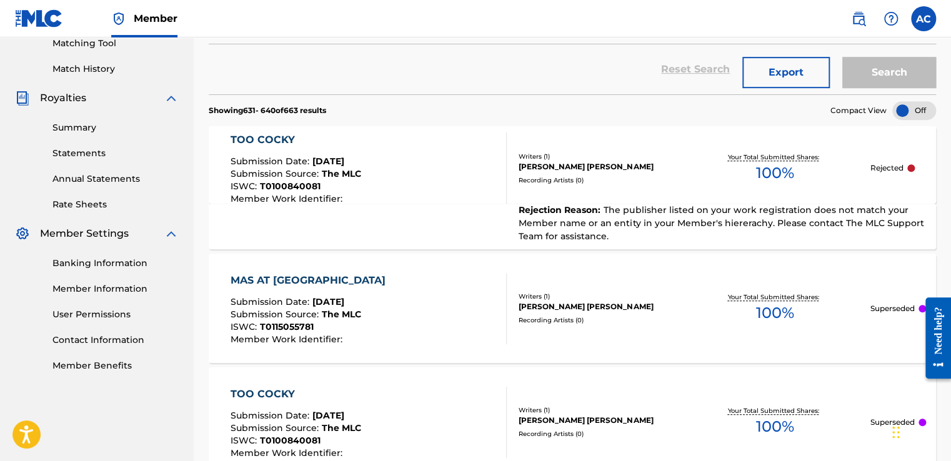
scroll to position [312, 0]
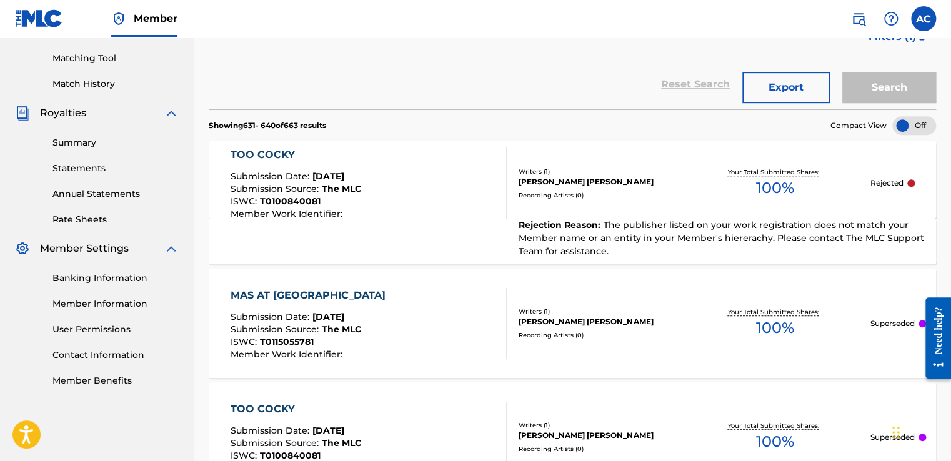
click at [260, 156] on div "TOO COCKY" at bounding box center [296, 154] width 131 height 15
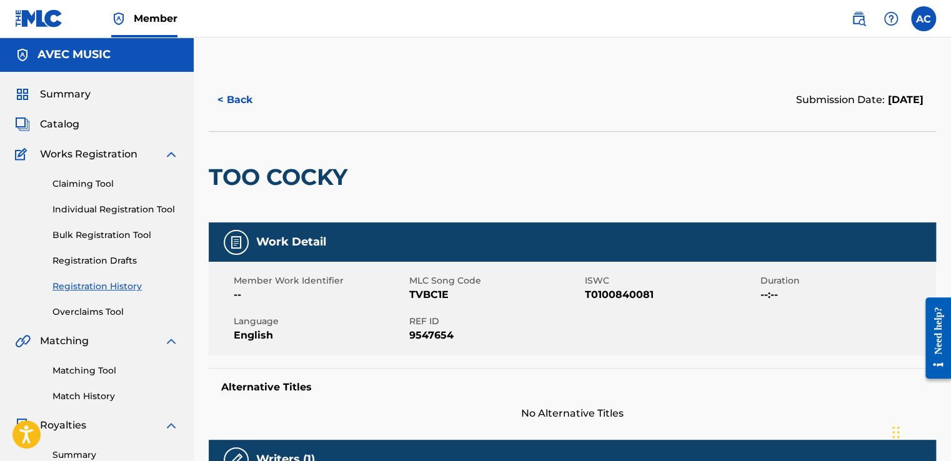
click at [216, 169] on h2 "TOO COCKY" at bounding box center [281, 177] width 145 height 28
copy div "TOO COCKY"
click at [235, 99] on button "< Back" at bounding box center [246, 99] width 75 height 31
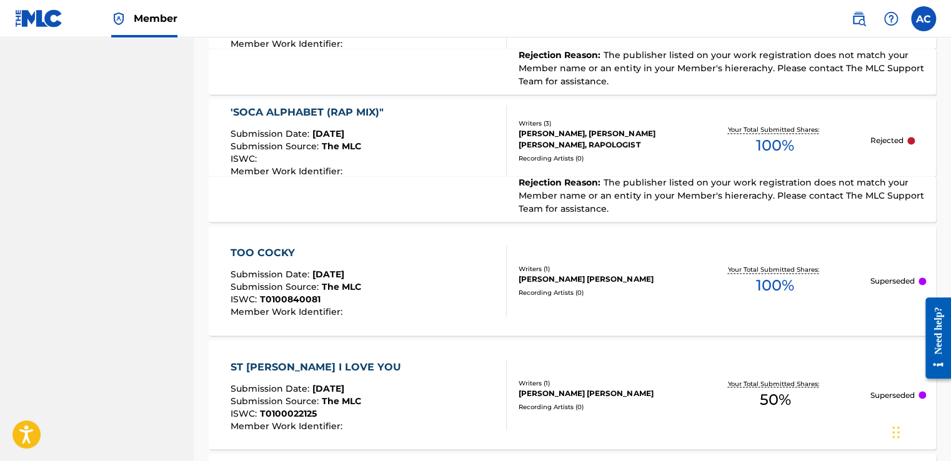
scroll to position [862, 0]
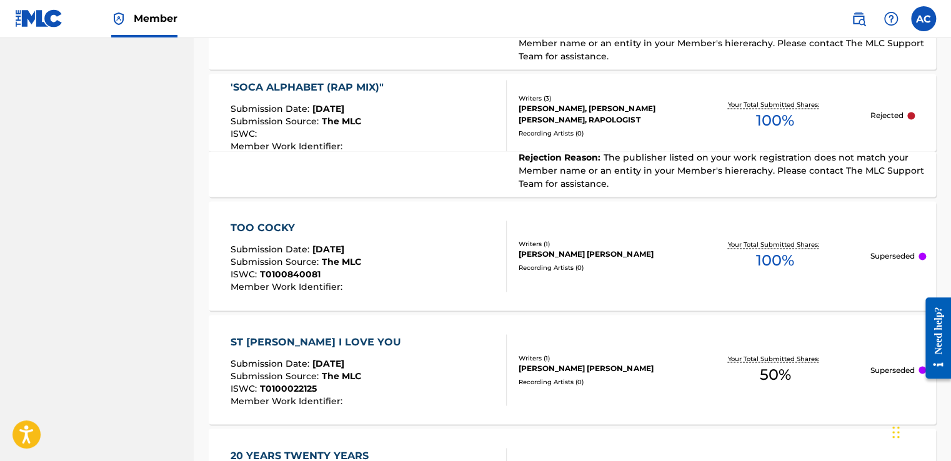
click at [290, 86] on div "'SOCA ALPHABET (RAP MIX)"" at bounding box center [310, 87] width 159 height 15
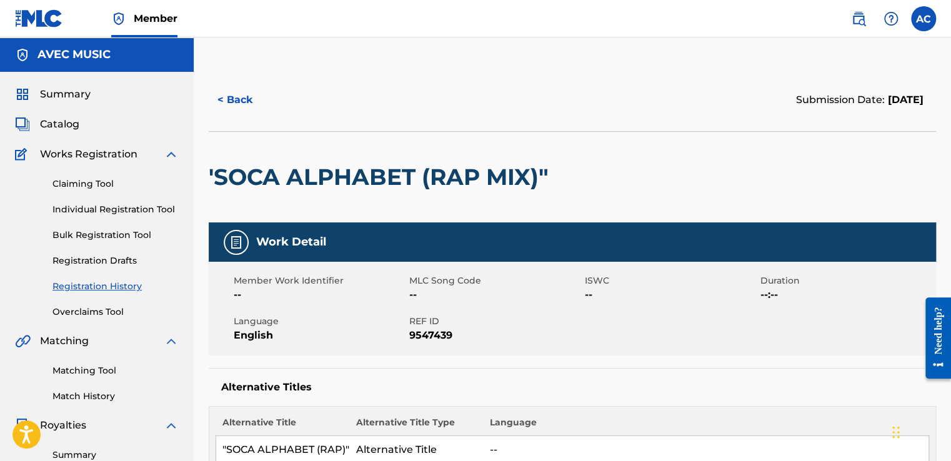
click at [264, 181] on h2 "'SOCA ALPHABET (RAP MIX)"" at bounding box center [382, 177] width 346 height 28
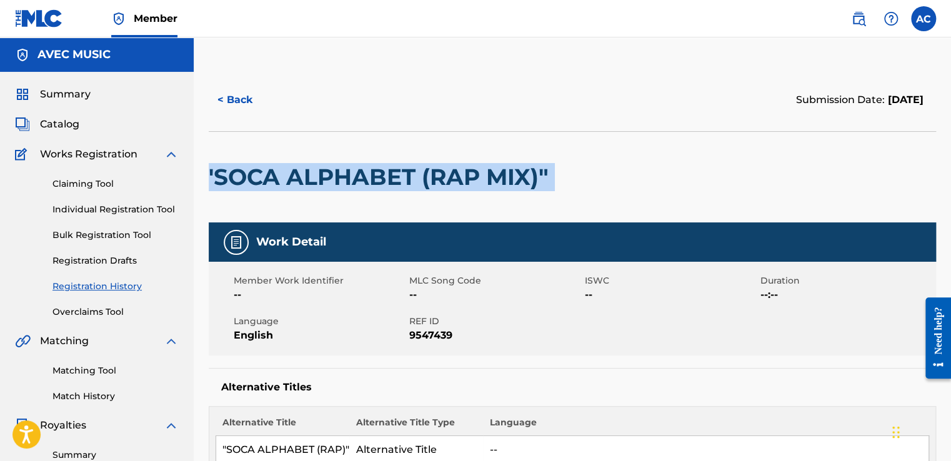
drag, startPoint x: 264, startPoint y: 181, endPoint x: 209, endPoint y: 176, distance: 55.9
copy div "'SOCA ALPHABET (RAP MIX)""
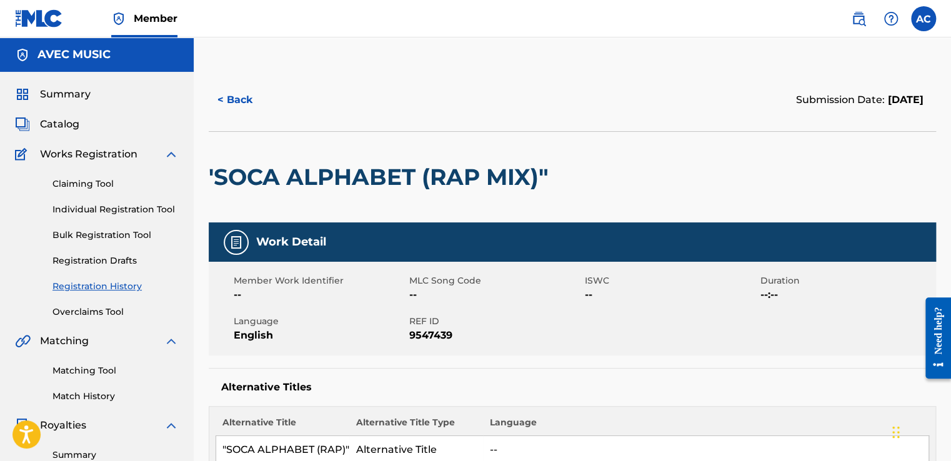
click at [321, 101] on div "< Back" at bounding box center [391, 99] width 364 height 31
click at [249, 97] on button "< Back" at bounding box center [246, 99] width 75 height 31
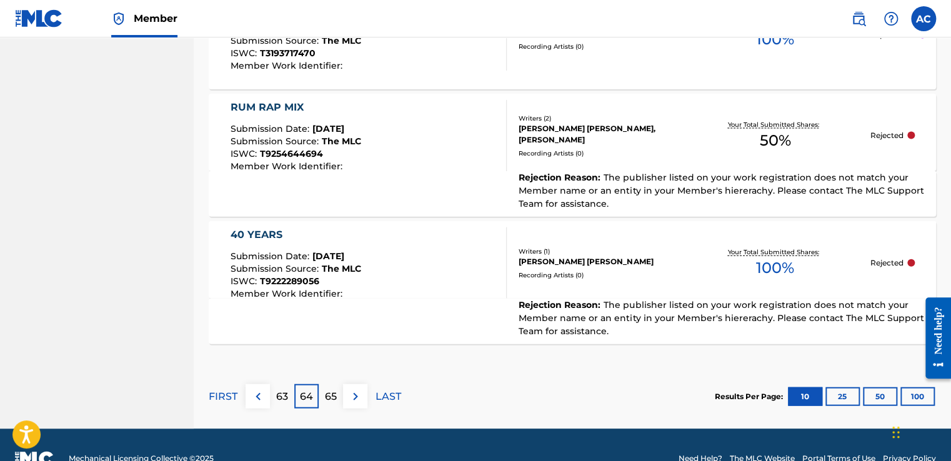
scroll to position [1312, 0]
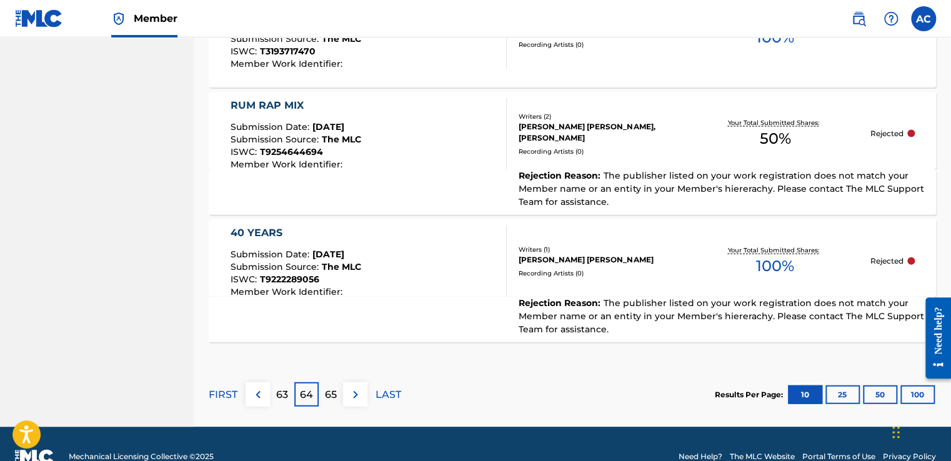
click at [264, 101] on div "RUM RAP MIX" at bounding box center [296, 105] width 131 height 15
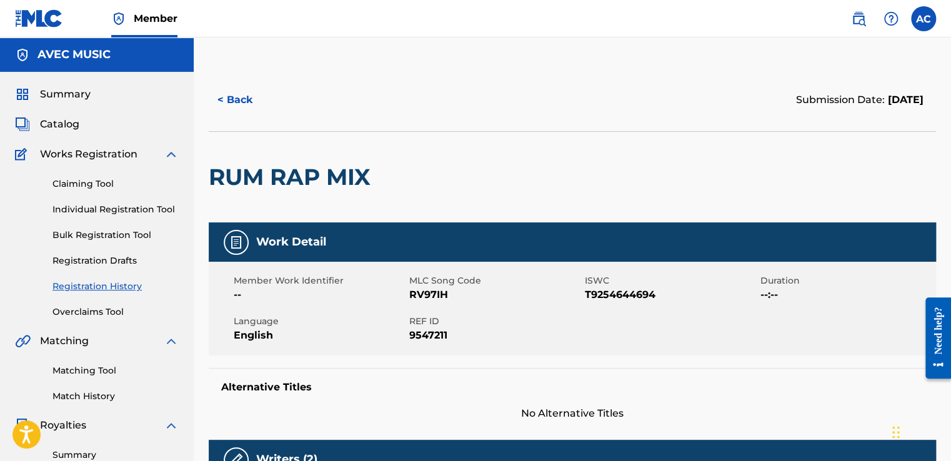
click at [262, 176] on h2 "RUM RAP MIX" at bounding box center [293, 177] width 168 height 28
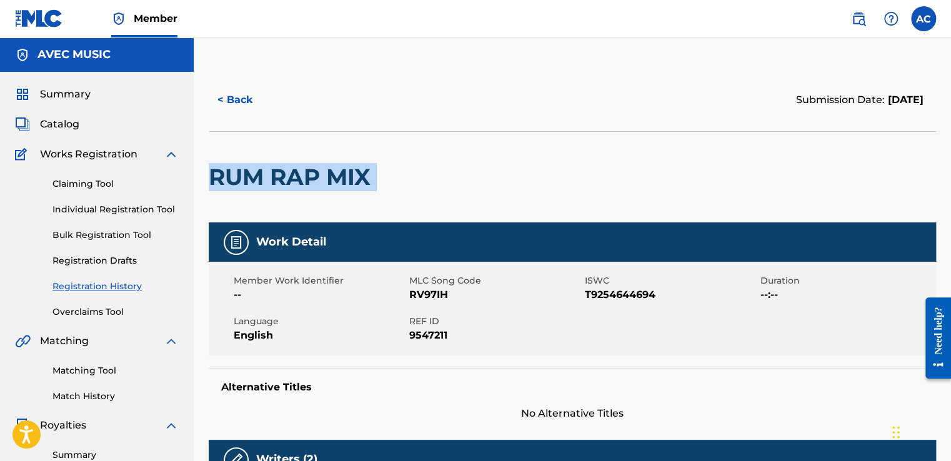
click at [262, 176] on h2 "RUM RAP MIX" at bounding box center [293, 177] width 168 height 28
drag, startPoint x: 262, startPoint y: 176, endPoint x: 208, endPoint y: 169, distance: 54.9
copy div "RUM RAP MIX"
click at [234, 99] on button "< Back" at bounding box center [246, 99] width 75 height 31
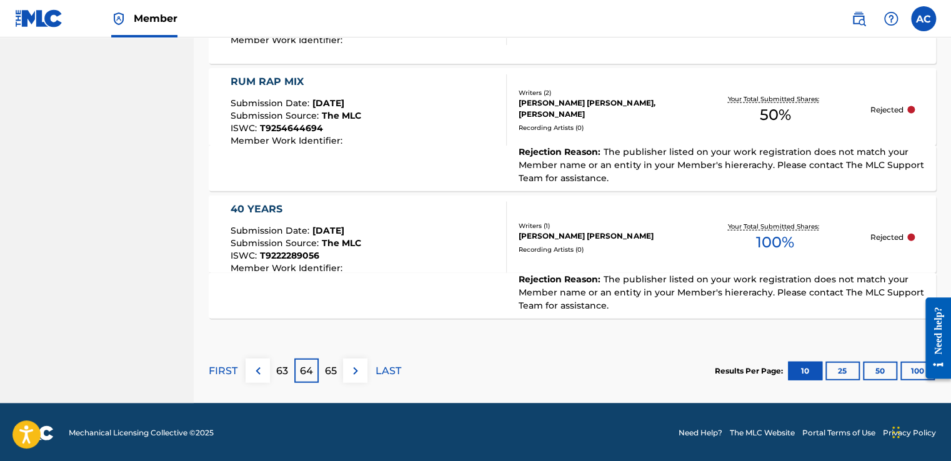
scroll to position [1337, 0]
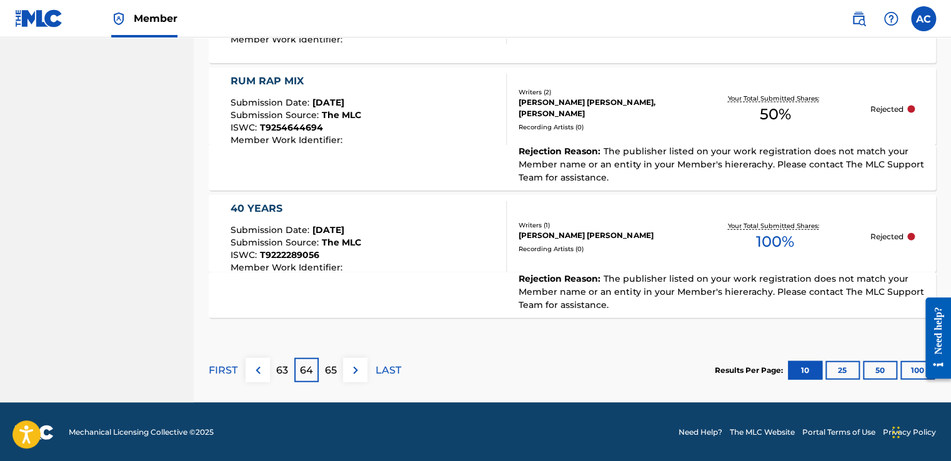
click at [257, 205] on div "40 YEARS" at bounding box center [296, 208] width 131 height 15
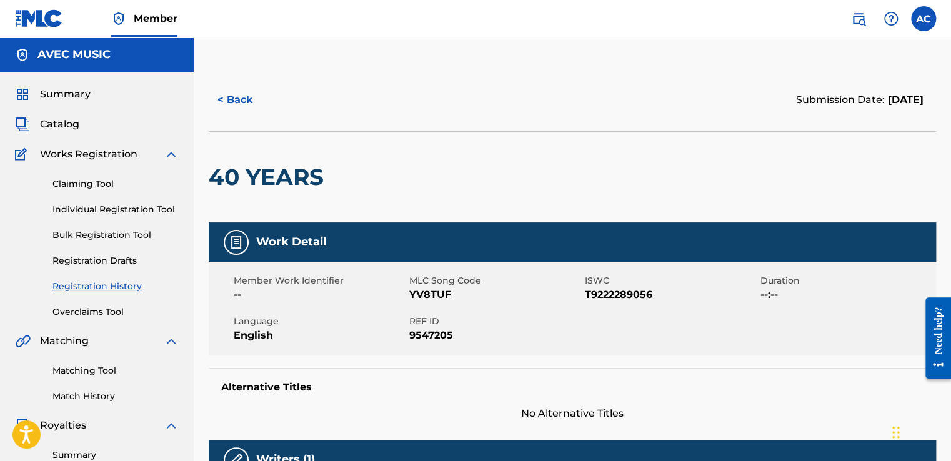
click at [221, 174] on h2 "40 YEARS" at bounding box center [269, 177] width 121 height 28
click at [265, 134] on div "40 YEARS" at bounding box center [269, 177] width 121 height 91
click at [239, 99] on button "< Back" at bounding box center [246, 99] width 75 height 31
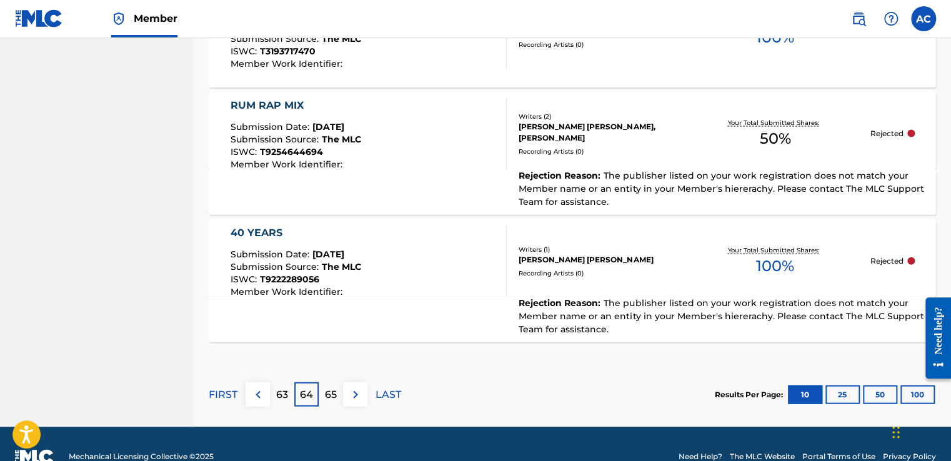
scroll to position [1337, 0]
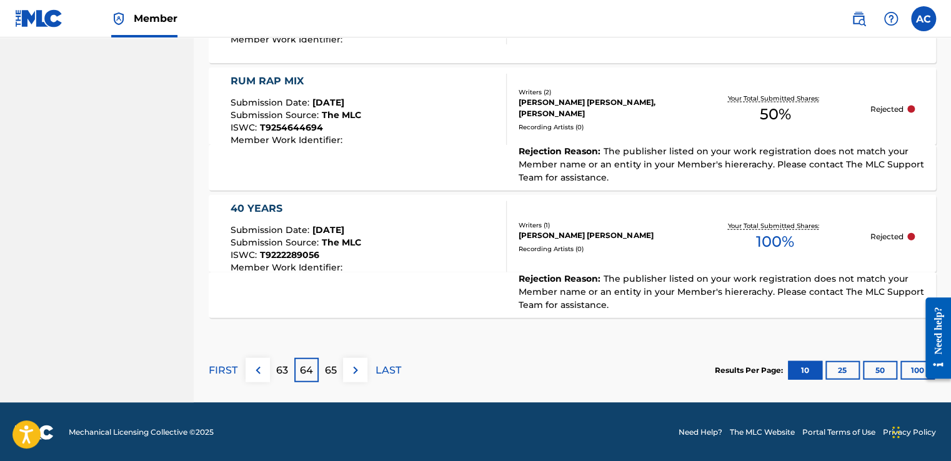
click at [330, 368] on p "65" at bounding box center [331, 370] width 12 height 15
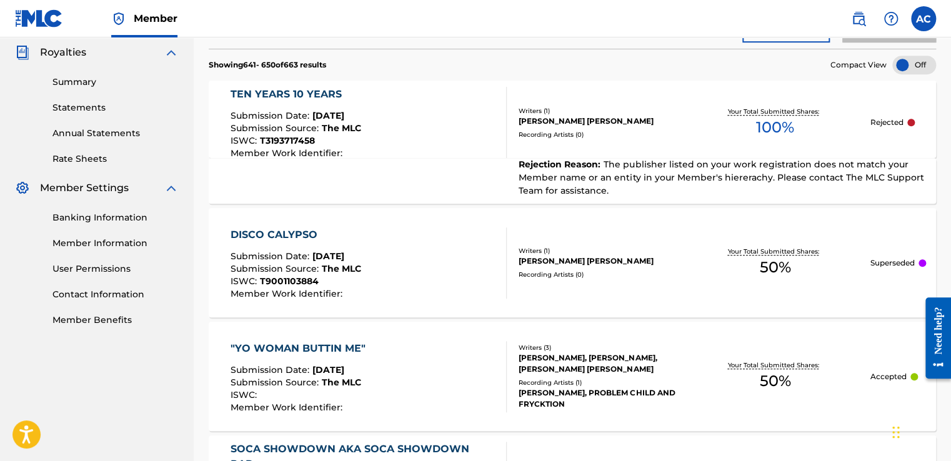
scroll to position [375, 0]
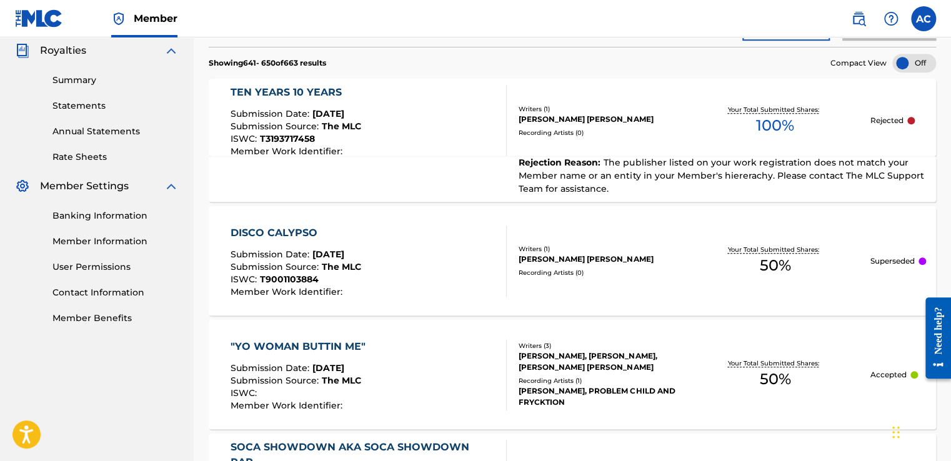
click at [274, 94] on div "TEN YEARS 10 YEARS" at bounding box center [296, 92] width 131 height 15
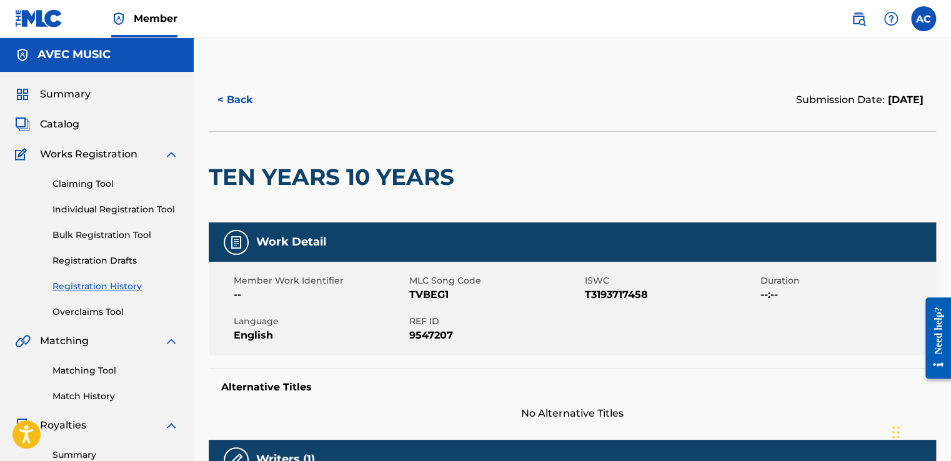
click at [211, 171] on h2 "TEN YEARS 10 YEARS" at bounding box center [335, 177] width 252 height 28
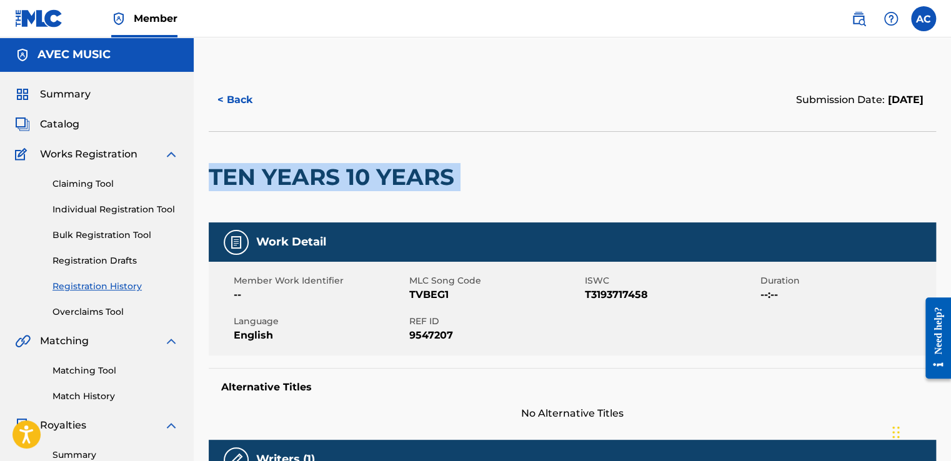
click at [211, 171] on h2 "TEN YEARS 10 YEARS" at bounding box center [335, 177] width 252 height 28
click at [236, 101] on button "< Back" at bounding box center [246, 99] width 75 height 31
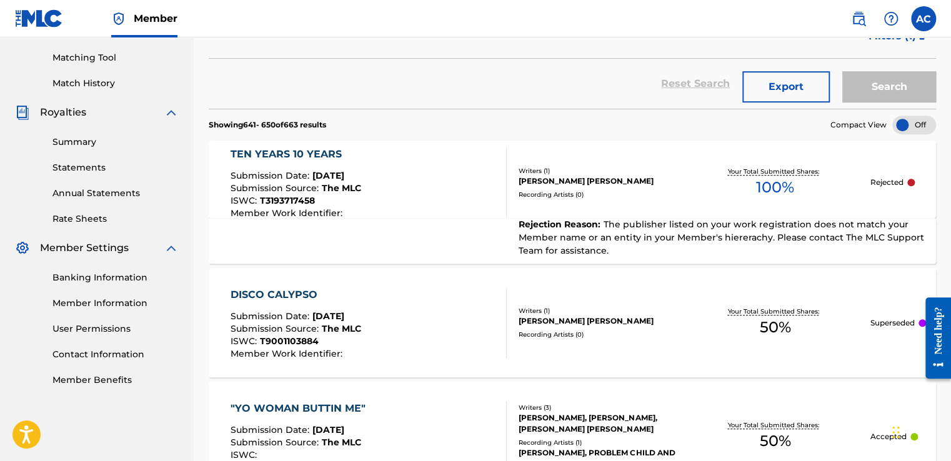
scroll to position [335, 0]
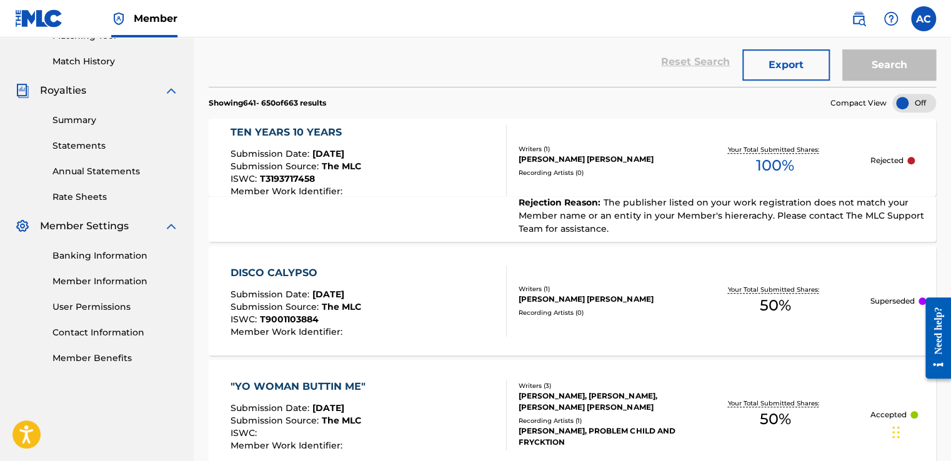
click at [285, 134] on div "TEN YEARS 10 YEARS" at bounding box center [296, 132] width 131 height 15
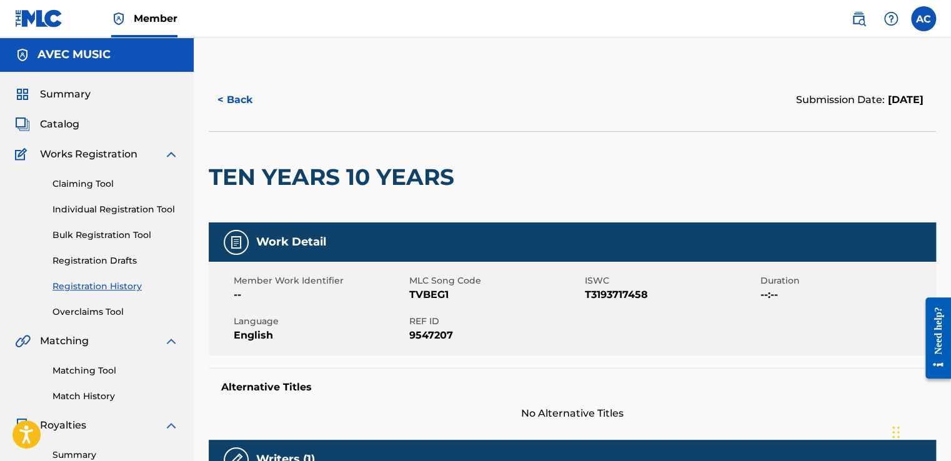
click at [238, 101] on button "< Back" at bounding box center [246, 99] width 75 height 31
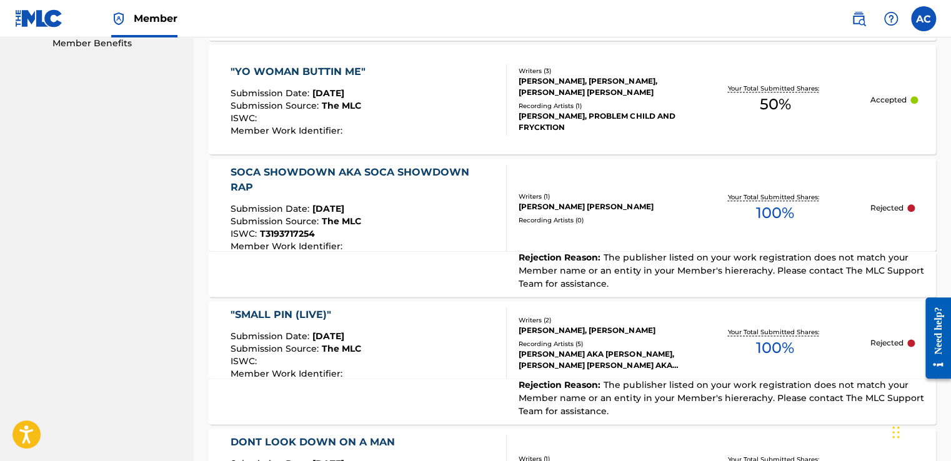
scroll to position [675, 0]
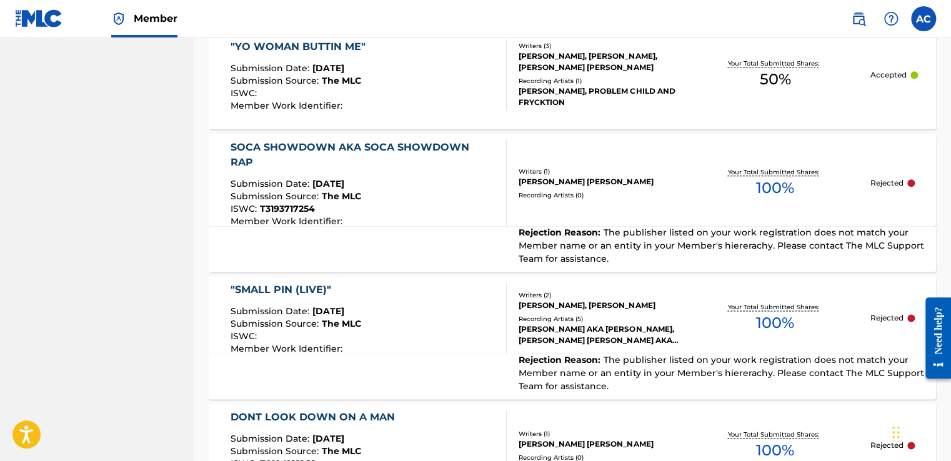
click at [280, 140] on div "SOCA SHOWDOWN AKA SOCA SHOWDOWN RAP" at bounding box center [363, 155] width 265 height 30
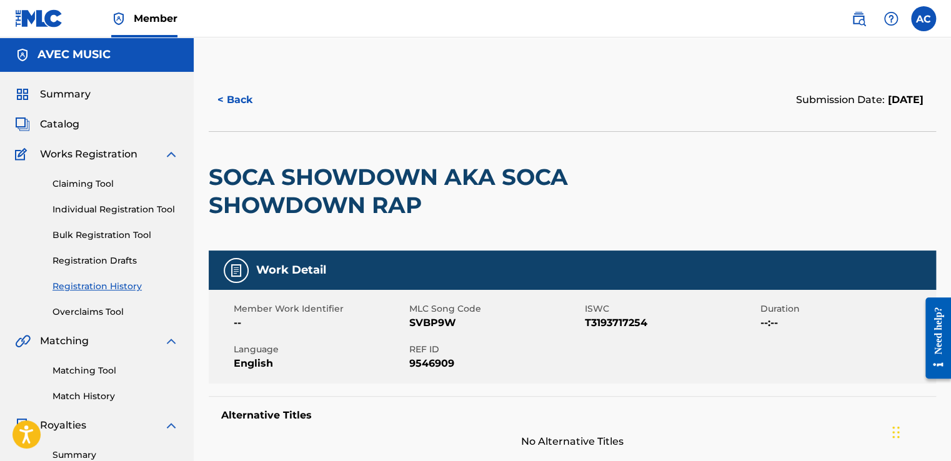
click at [214, 179] on h2 "SOCA SHOWDOWN AKA SOCA SHOWDOWN RAP" at bounding box center [427, 191] width 436 height 56
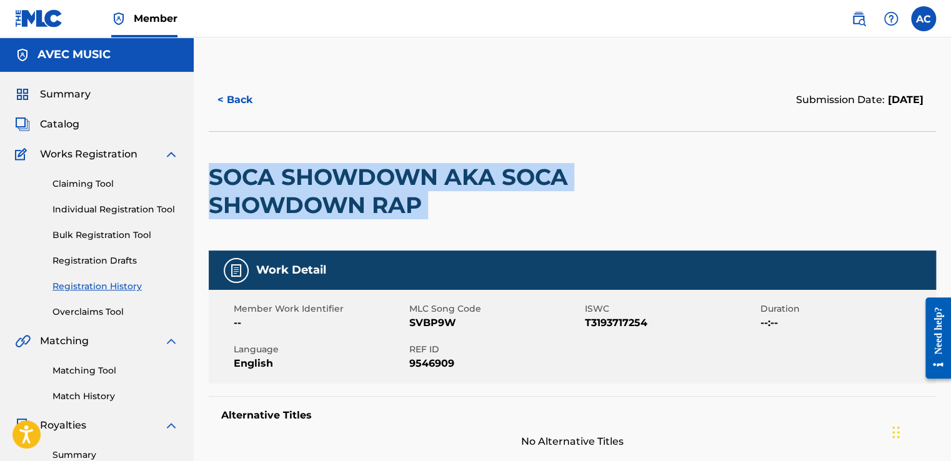
click at [214, 179] on h2 "SOCA SHOWDOWN AKA SOCA SHOWDOWN RAP" at bounding box center [427, 191] width 436 height 56
drag, startPoint x: 214, startPoint y: 179, endPoint x: 212, endPoint y: 172, distance: 6.5
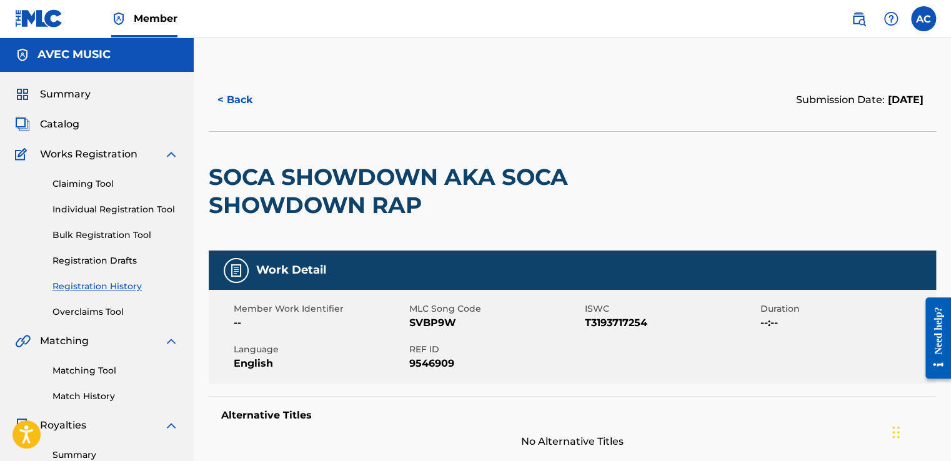
click at [345, 84] on div "< Back Submission Date: December 25, 2024" at bounding box center [572, 100] width 727 height 62
click at [239, 102] on button "< Back" at bounding box center [246, 99] width 75 height 31
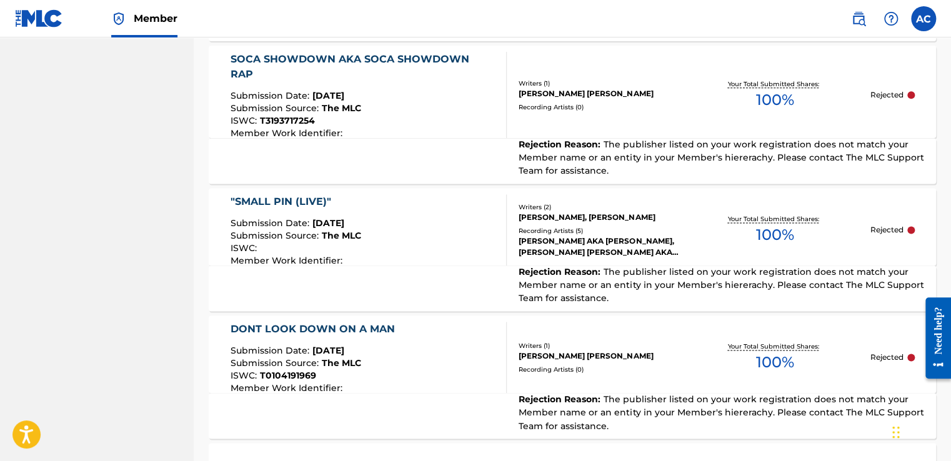
scroll to position [788, 0]
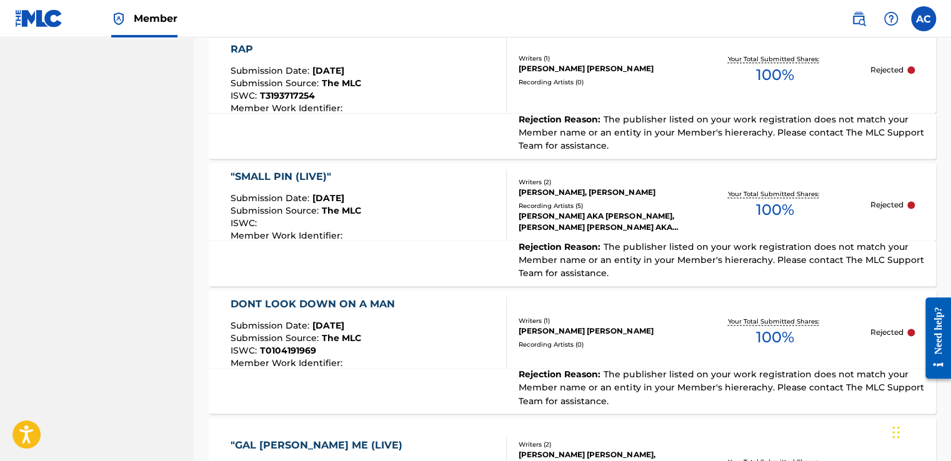
click at [262, 169] on div ""SMALL PIN (LIVE)"" at bounding box center [296, 176] width 131 height 15
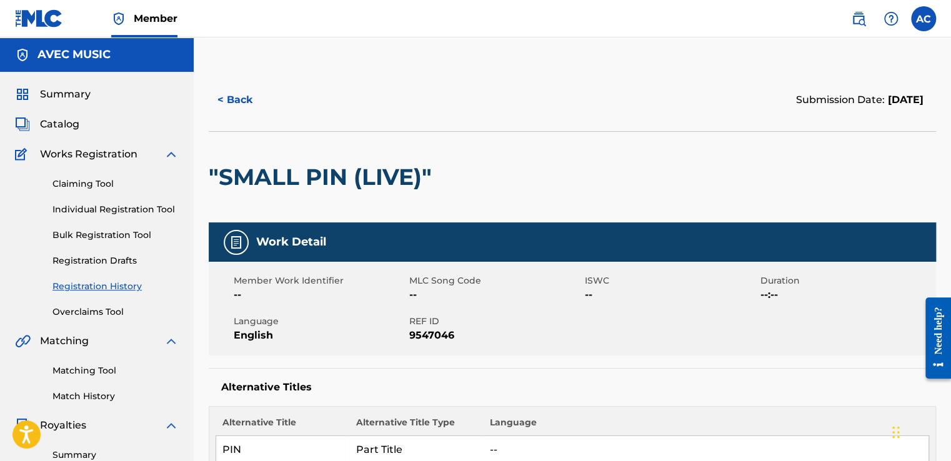
click at [214, 172] on h2 ""SMALL PIN (LIVE)"" at bounding box center [323, 177] width 229 height 28
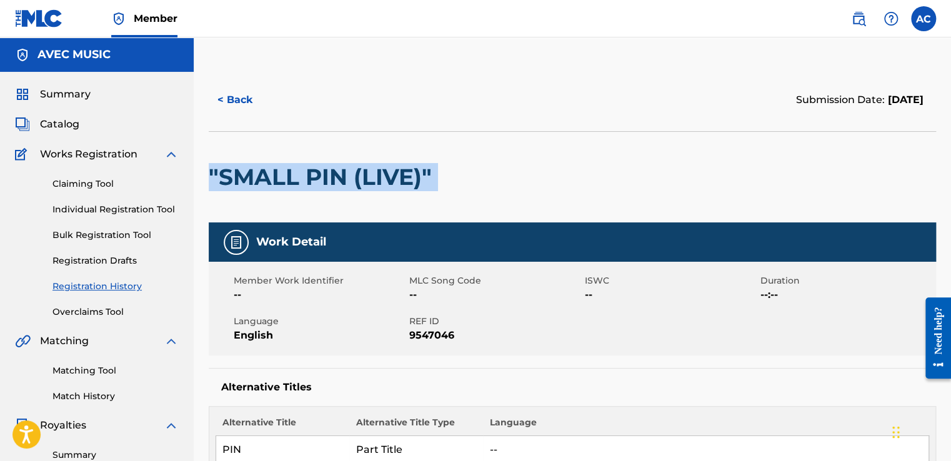
click at [214, 172] on h2 ""SMALL PIN (LIVE)"" at bounding box center [323, 177] width 229 height 28
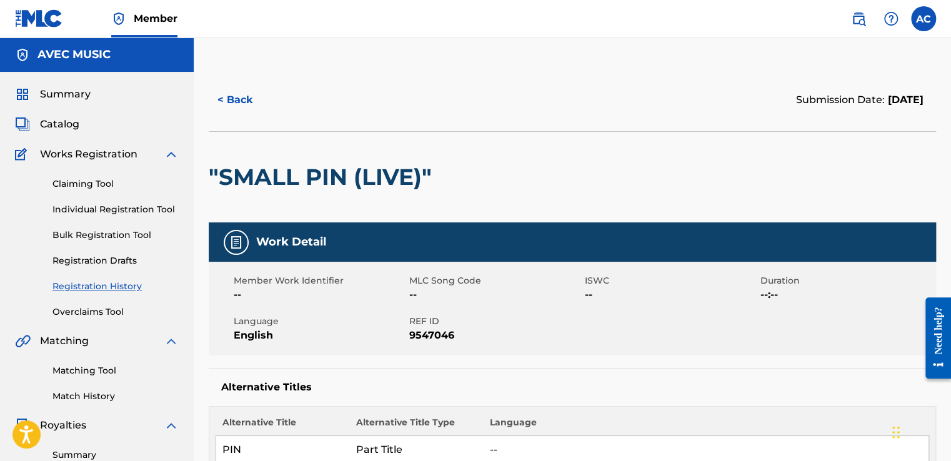
click at [233, 31] on nav "Member AC [PERSON_NAME] [EMAIL_ADDRESS][DOMAIN_NAME] Notification Preferences P…" at bounding box center [475, 18] width 951 height 37
click at [234, 95] on button "< Back" at bounding box center [246, 99] width 75 height 31
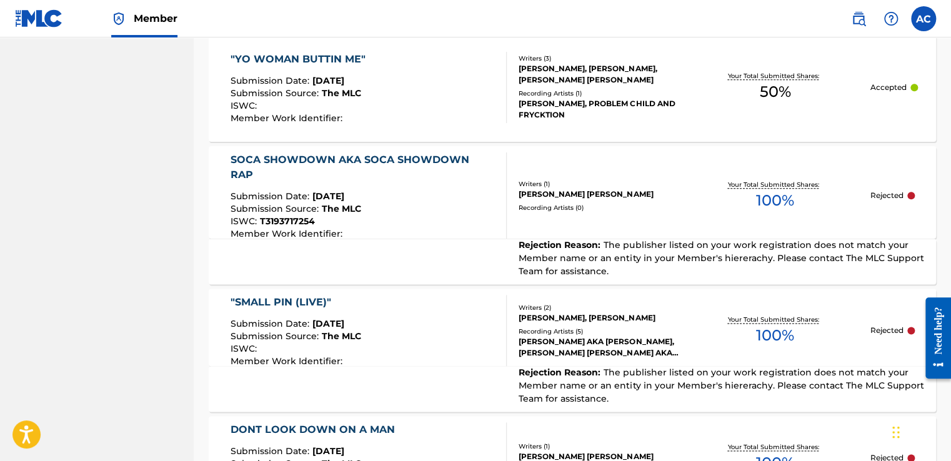
scroll to position [663, 0]
click at [312, 154] on div "SOCA SHOWDOWN AKA SOCA SHOWDOWN RAP" at bounding box center [363, 167] width 265 height 30
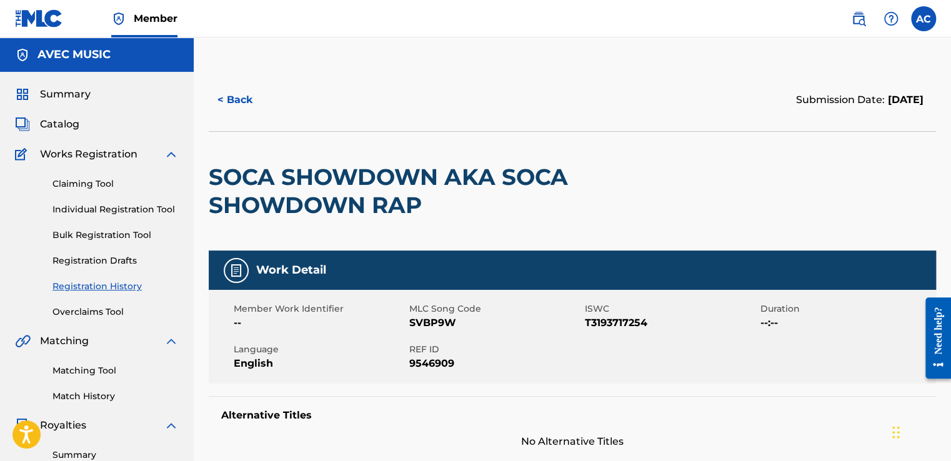
click at [210, 173] on h2 "SOCA SHOWDOWN AKA SOCA SHOWDOWN RAP" at bounding box center [427, 191] width 436 height 56
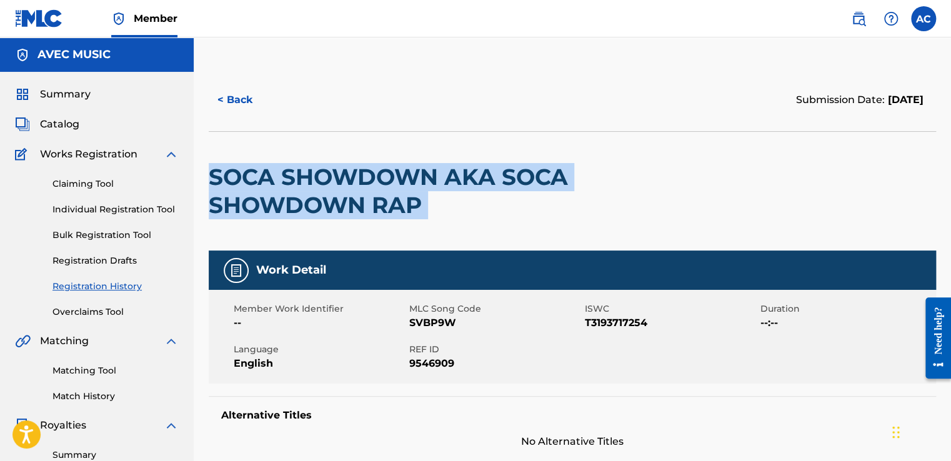
click at [210, 173] on h2 "SOCA SHOWDOWN AKA SOCA SHOWDOWN RAP" at bounding box center [427, 191] width 436 height 56
click at [270, 184] on h2 "SOCA SHOWDOWN AKA SOCA SHOWDOWN RAP" at bounding box center [427, 191] width 436 height 56
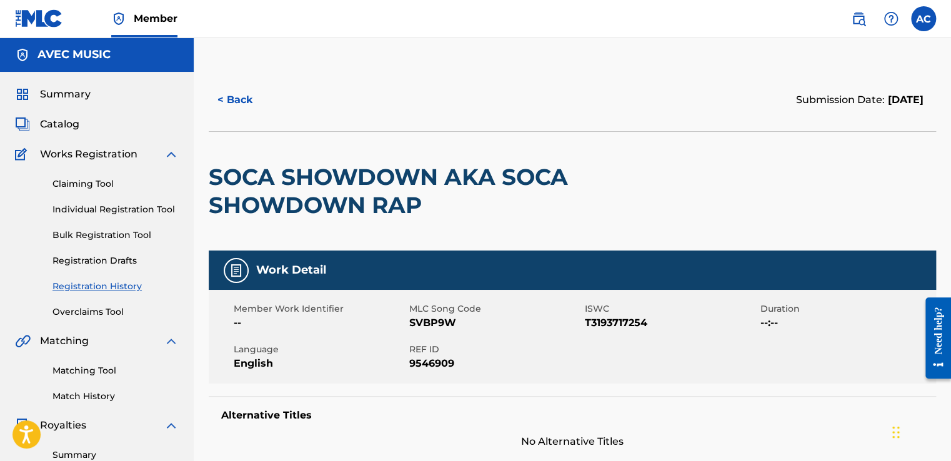
click at [232, 102] on button "< Back" at bounding box center [246, 99] width 75 height 31
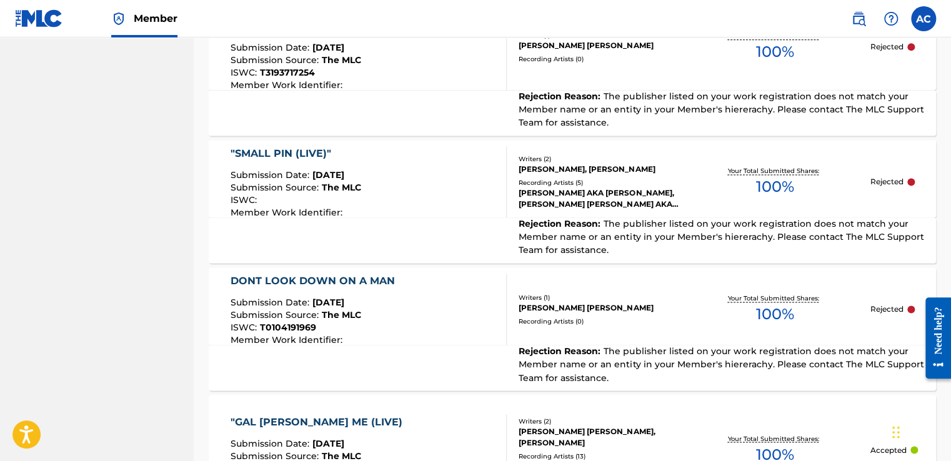
scroll to position [813, 0]
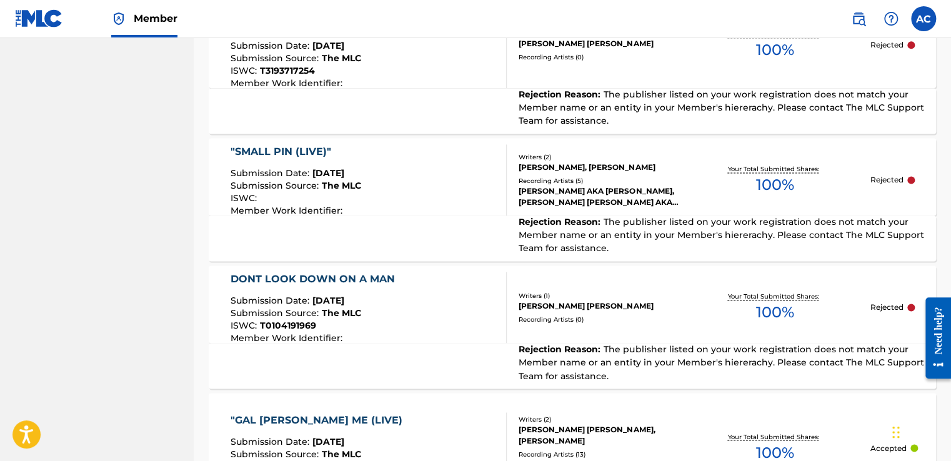
click at [264, 144] on div ""SMALL PIN (LIVE)"" at bounding box center [296, 151] width 131 height 15
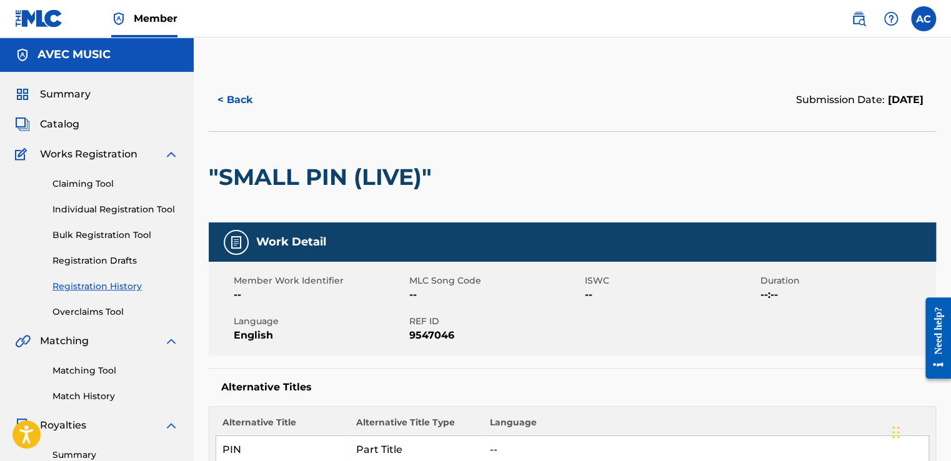
click at [209, 171] on h2 ""SMALL PIN (LIVE)"" at bounding box center [323, 177] width 229 height 28
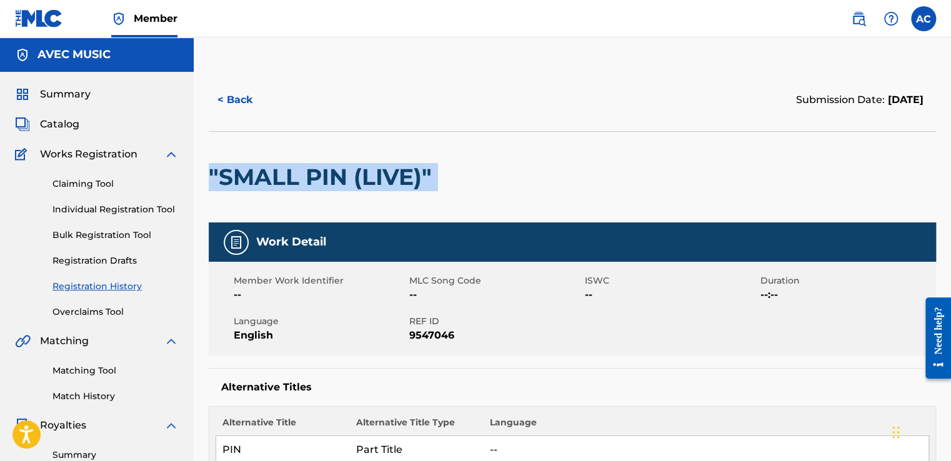
click at [209, 171] on h2 ""SMALL PIN (LIVE)"" at bounding box center [323, 177] width 229 height 28
click at [231, 99] on button "< Back" at bounding box center [246, 99] width 75 height 31
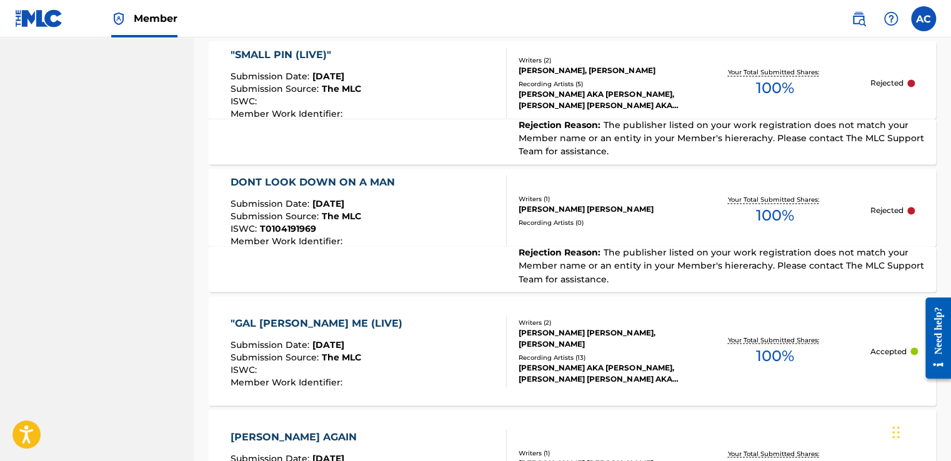
scroll to position [913, 0]
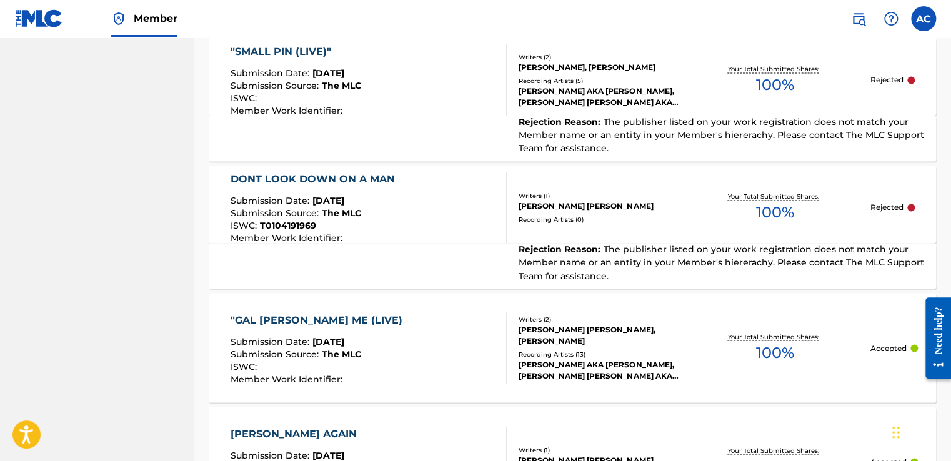
click at [273, 172] on div "DONT LOOK DOWN ON A MAN" at bounding box center [316, 179] width 171 height 15
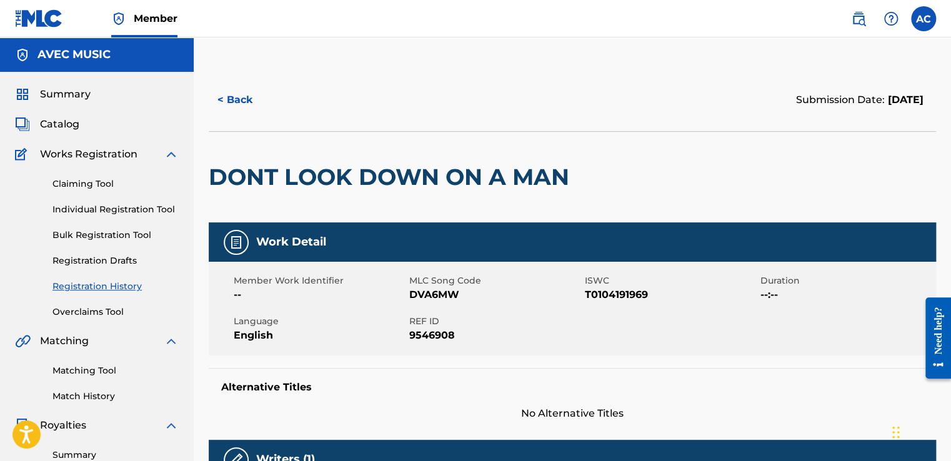
click at [250, 176] on h2 "DONT LOOK DOWN ON A MAN" at bounding box center [392, 177] width 367 height 28
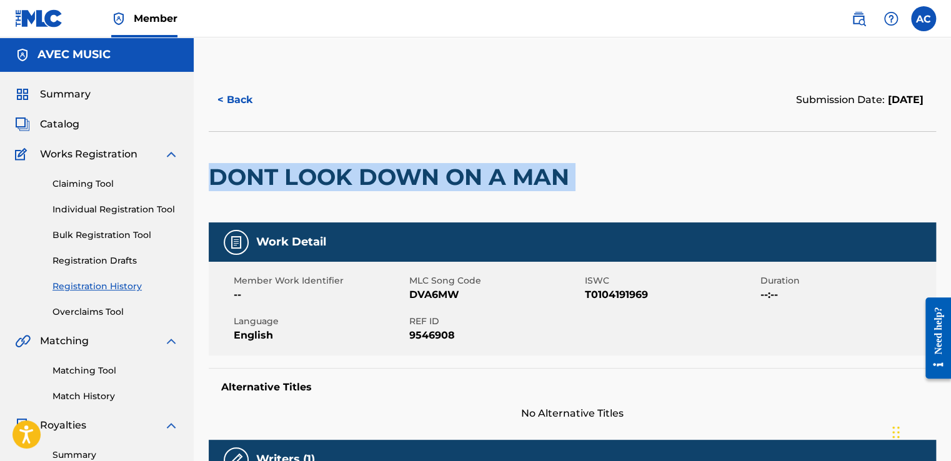
click at [250, 176] on h2 "DONT LOOK DOWN ON A MAN" at bounding box center [392, 177] width 367 height 28
drag, startPoint x: 250, startPoint y: 176, endPoint x: 219, endPoint y: 175, distance: 30.6
click at [240, 106] on button "< Back" at bounding box center [246, 99] width 75 height 31
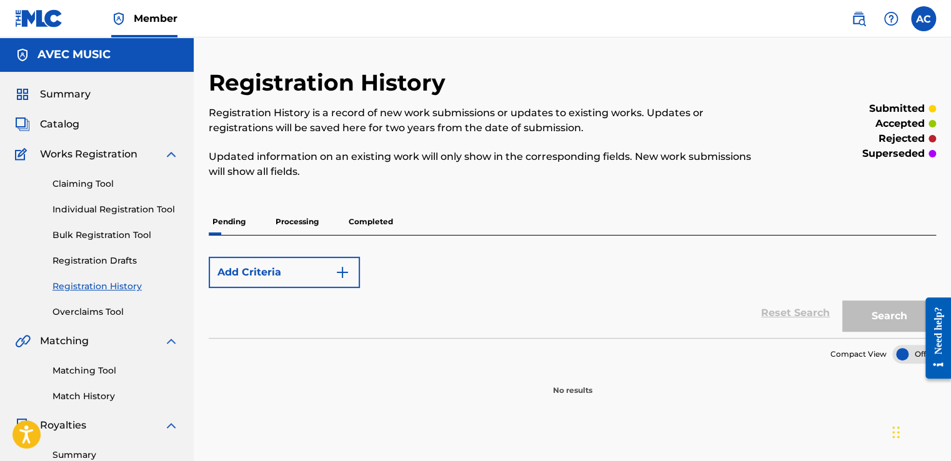
scroll to position [313, 0]
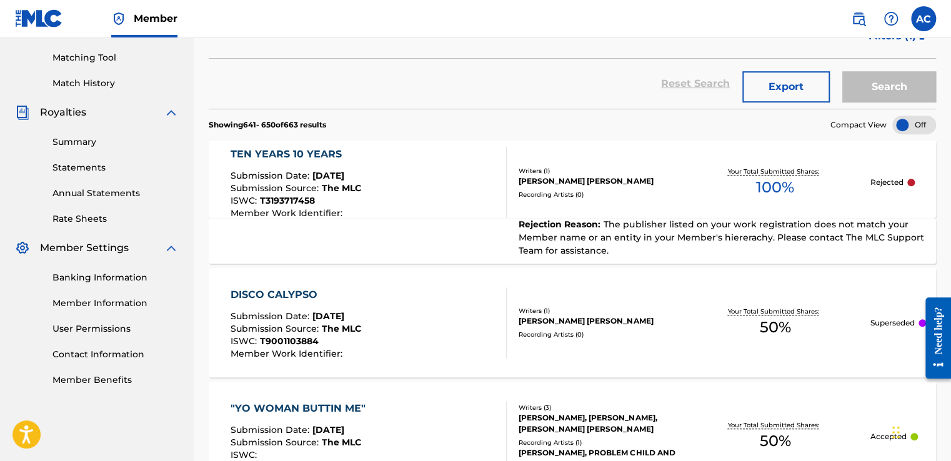
click at [239, 104] on div "Reset Search Export Search" at bounding box center [572, 84] width 727 height 50
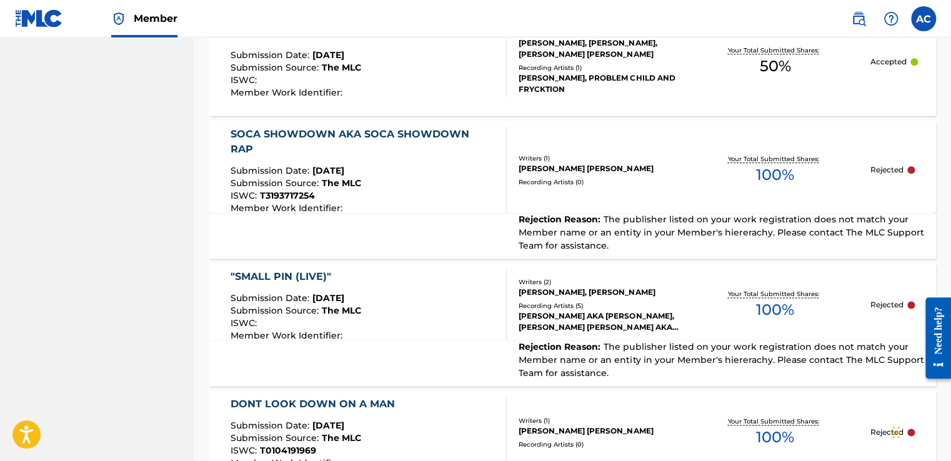
scroll to position [713, 0]
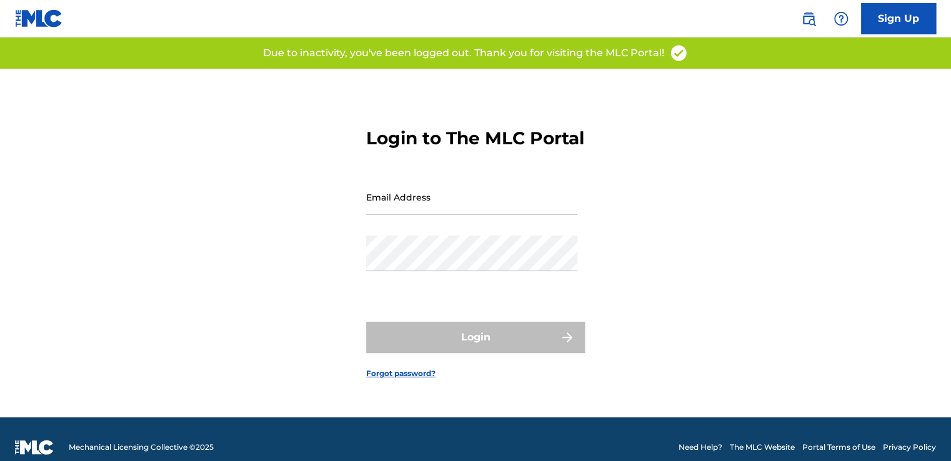
type input "[EMAIL_ADDRESS][DOMAIN_NAME]"
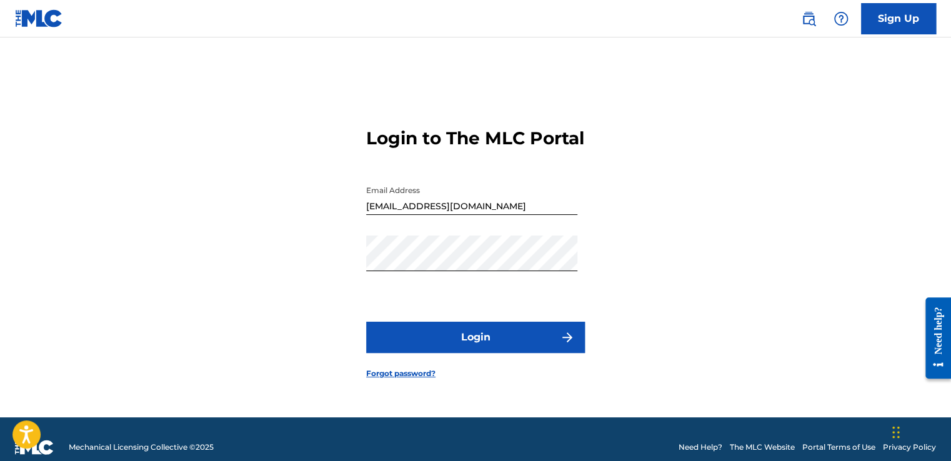
click at [470, 350] on button "Login" at bounding box center [475, 337] width 219 height 31
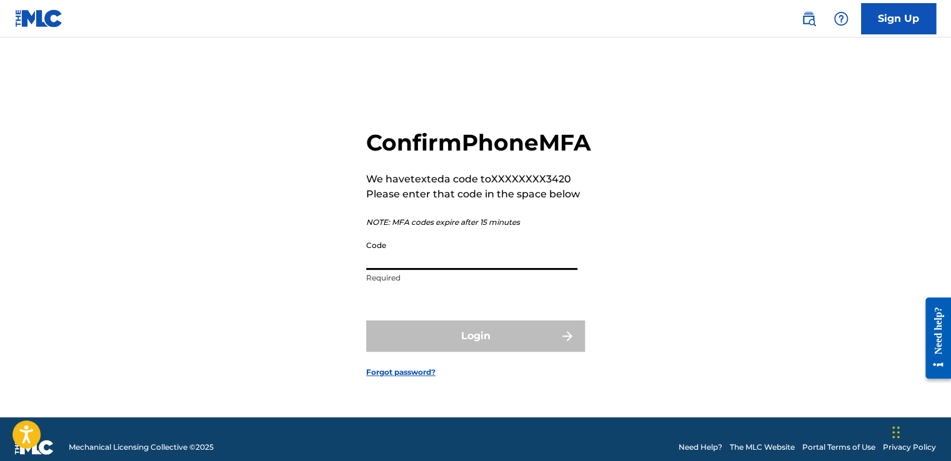
click at [382, 269] on input "Code" at bounding box center [471, 252] width 211 height 36
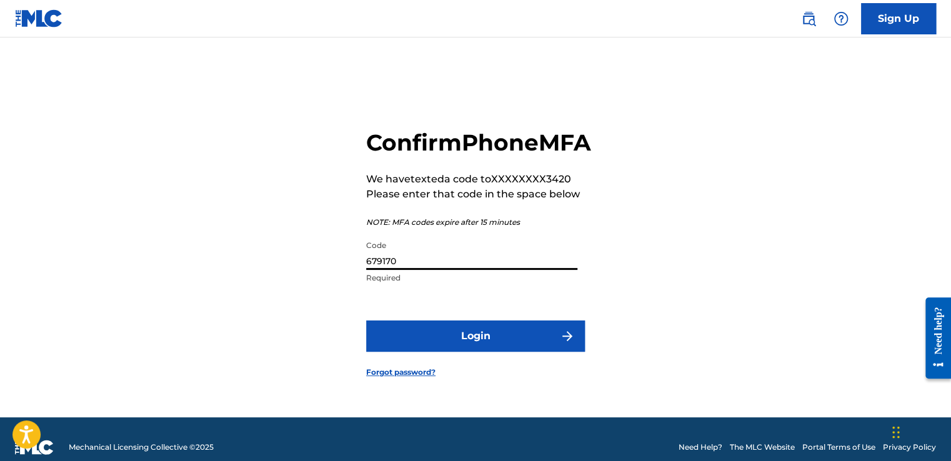
type input "679170"
click at [366, 320] on button "Login" at bounding box center [475, 335] width 219 height 31
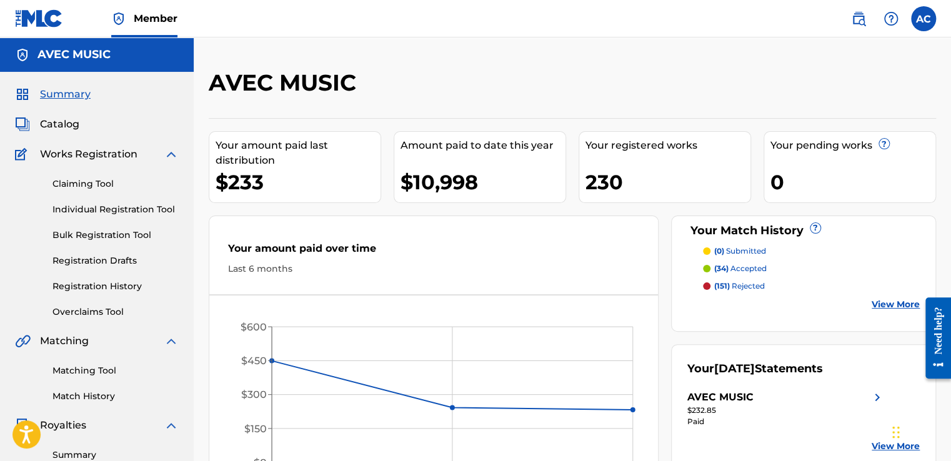
click at [60, 127] on span "Catalog" at bounding box center [59, 124] width 39 height 15
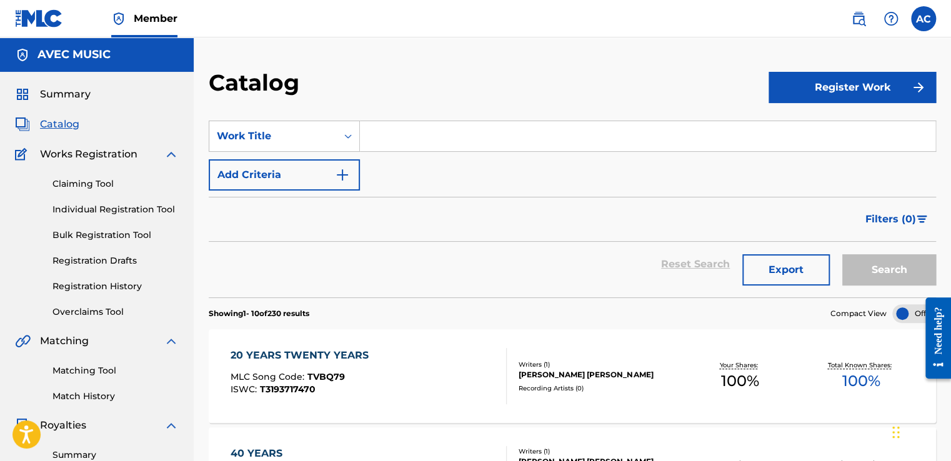
click at [377, 133] on input "Search Form" at bounding box center [647, 136] width 575 height 30
paste input "TICKLE"
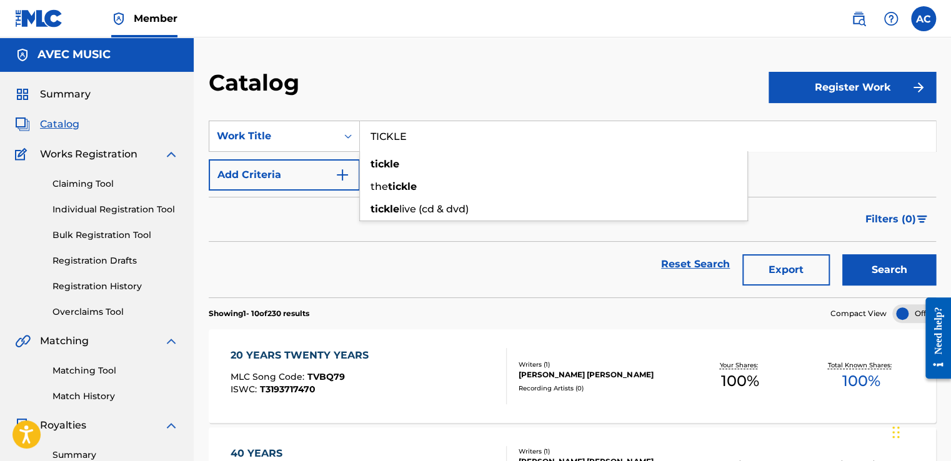
type input "TICKLE"
click at [864, 262] on button "Search" at bounding box center [889, 269] width 94 height 31
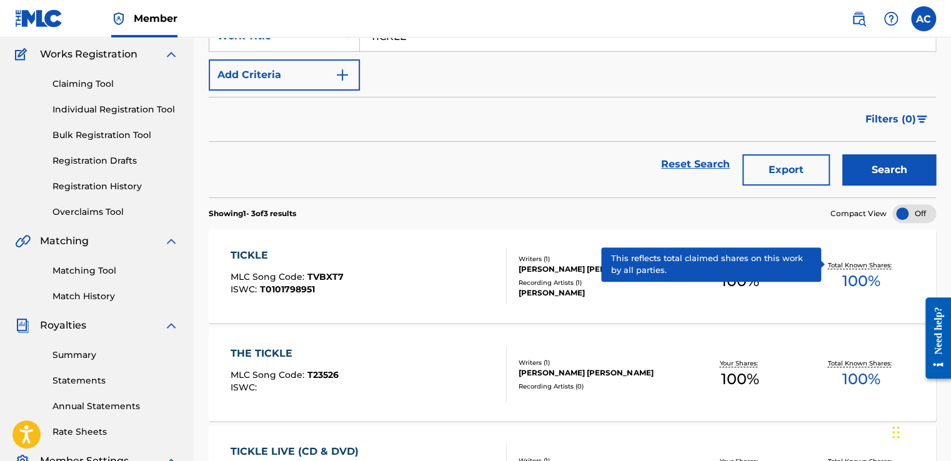
scroll to position [125, 0]
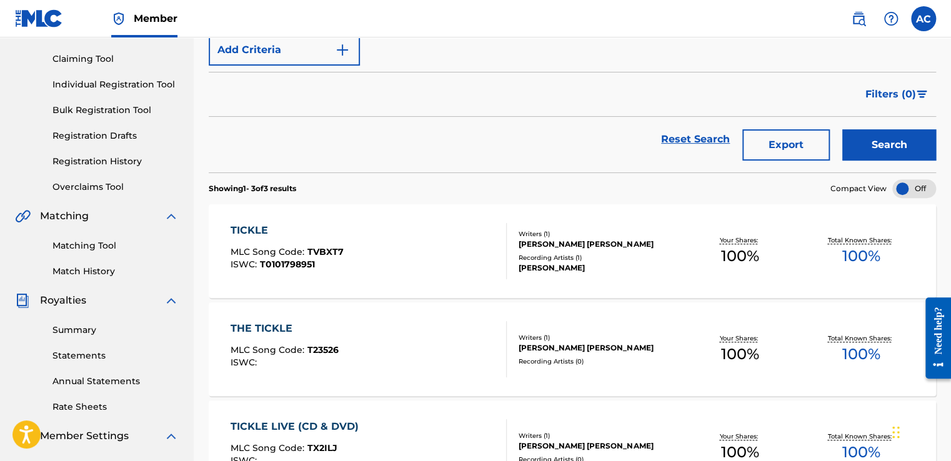
click at [245, 227] on div "TICKLE" at bounding box center [287, 230] width 113 height 15
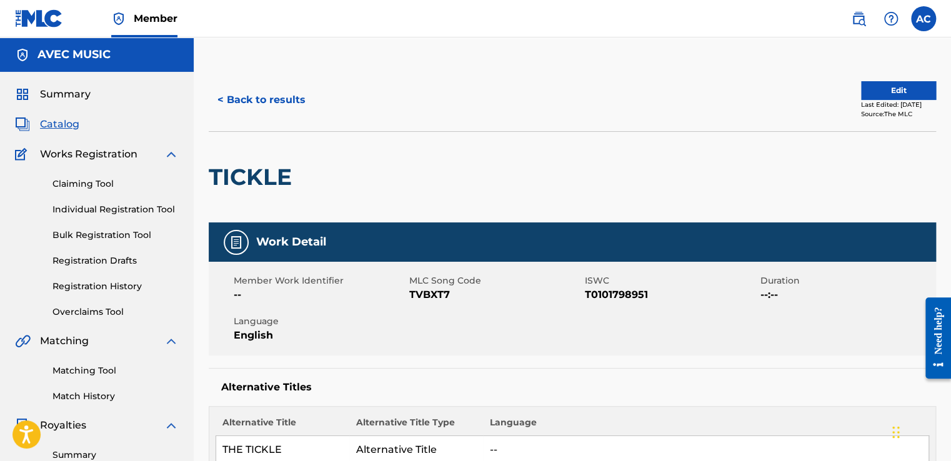
click at [253, 103] on button "< Back to results" at bounding box center [262, 99] width 106 height 31
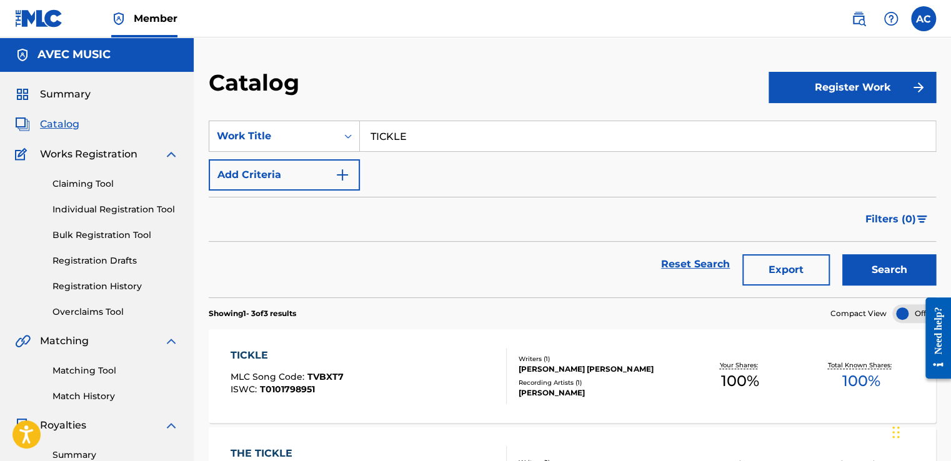
click at [395, 131] on input "TICKLE" at bounding box center [647, 136] width 575 height 30
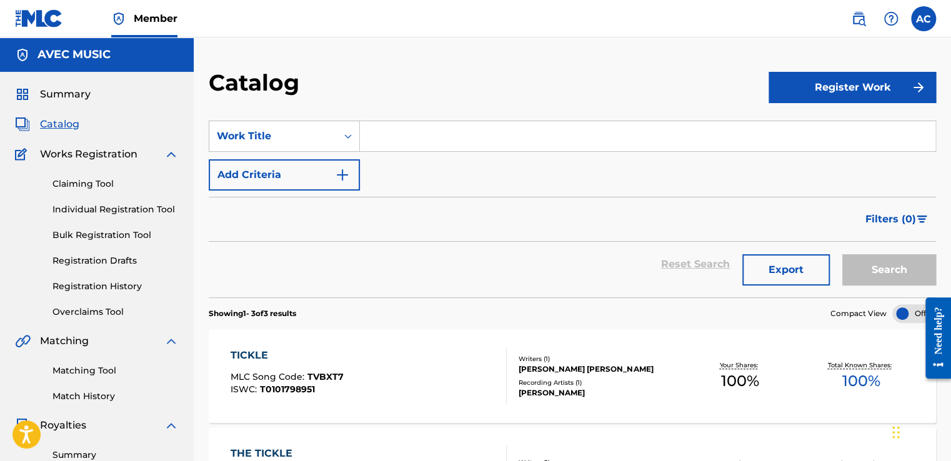
paste input "20 YEARS TWENTY YEARS"
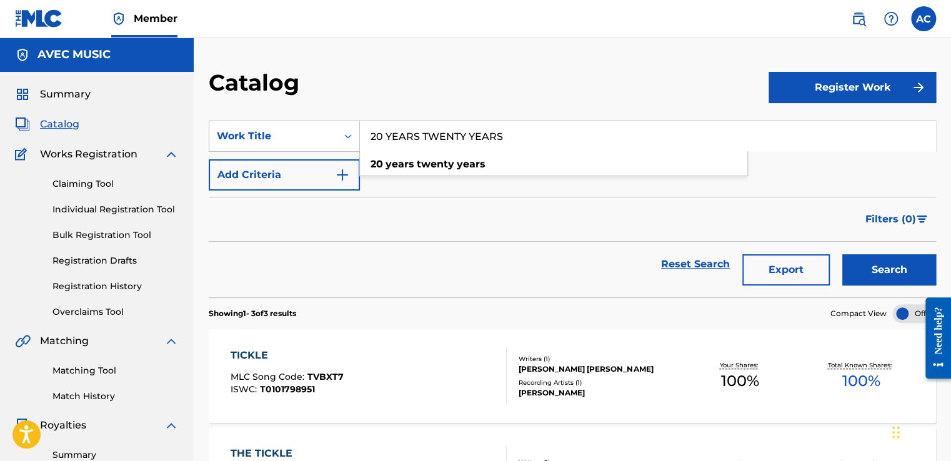
click at [423, 134] on input "20 YEARS TWENTY YEARS" at bounding box center [647, 136] width 575 height 30
type input "20 YEARS / TWENTY YEARS"
click at [878, 265] on button "Search" at bounding box center [889, 269] width 94 height 31
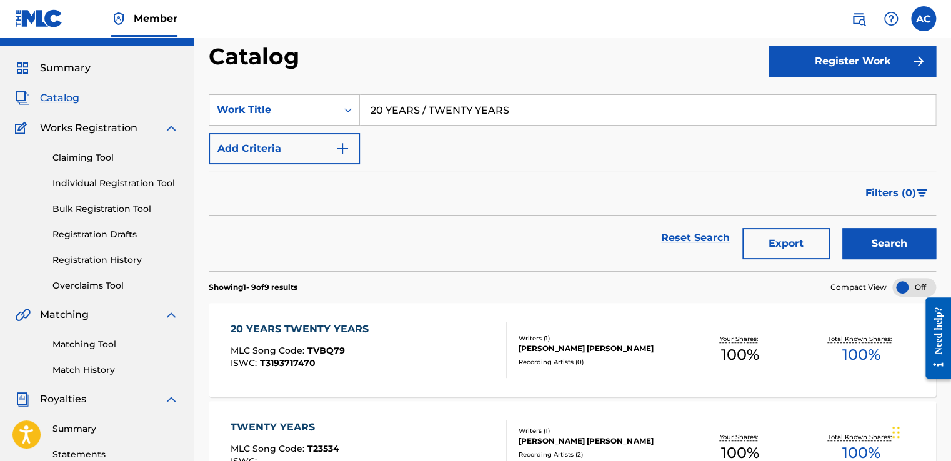
scroll to position [25, 0]
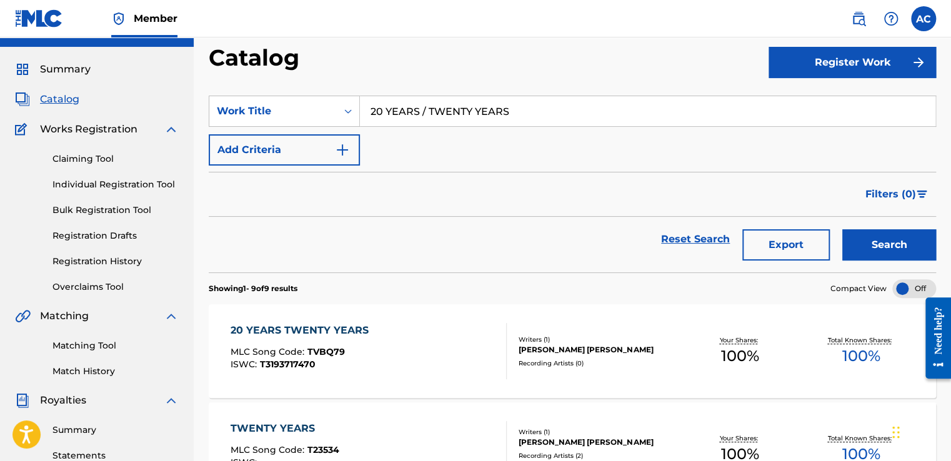
click at [278, 330] on div "20 YEARS TWENTY YEARS" at bounding box center [303, 330] width 144 height 15
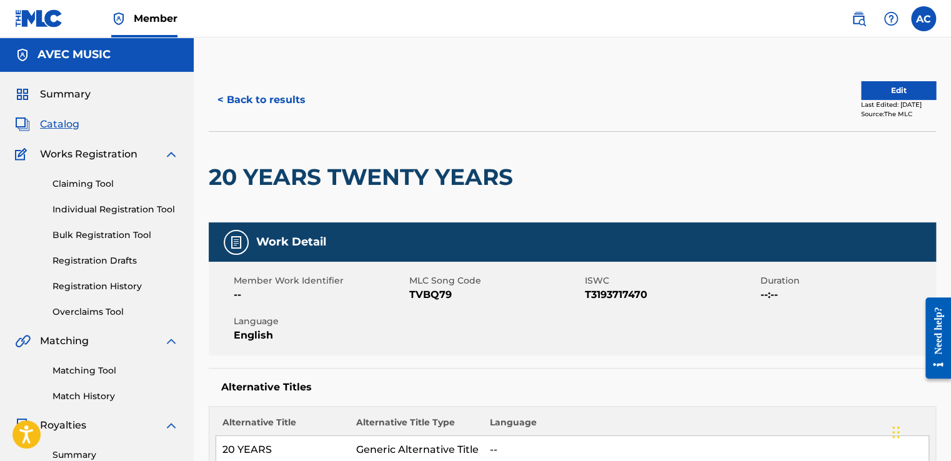
click at [277, 328] on span "English" at bounding box center [320, 335] width 172 height 15
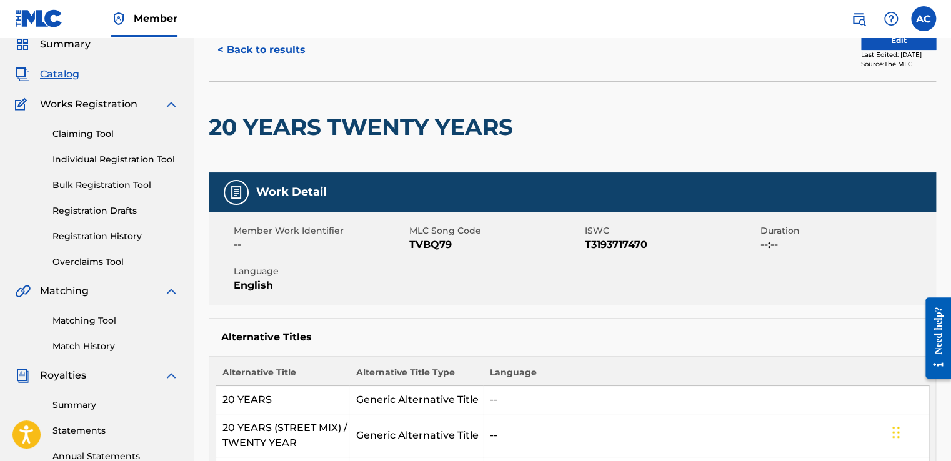
scroll to position [25, 0]
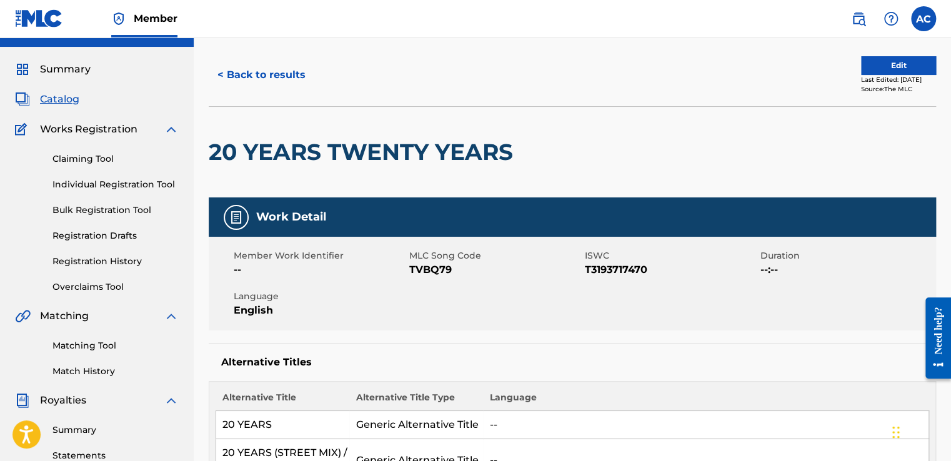
click at [256, 81] on button "< Back to results" at bounding box center [262, 74] width 106 height 31
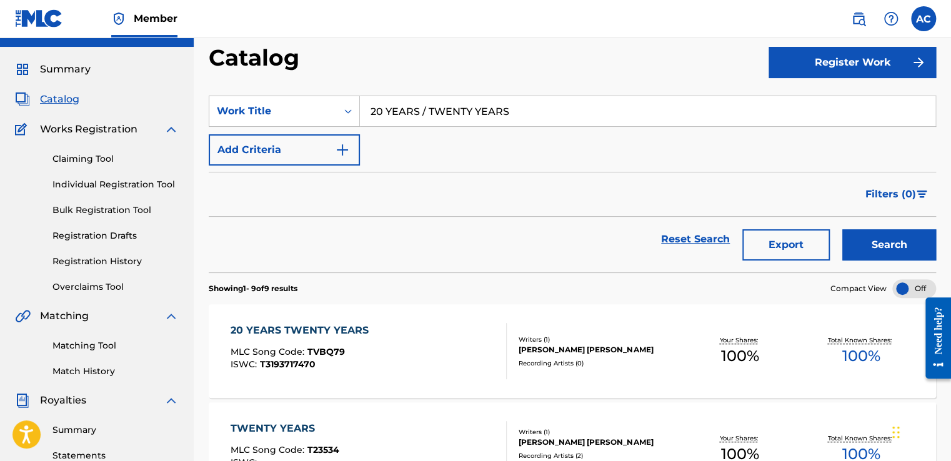
click at [379, 107] on input "20 YEARS / TWENTY YEARS" at bounding box center [647, 111] width 575 height 30
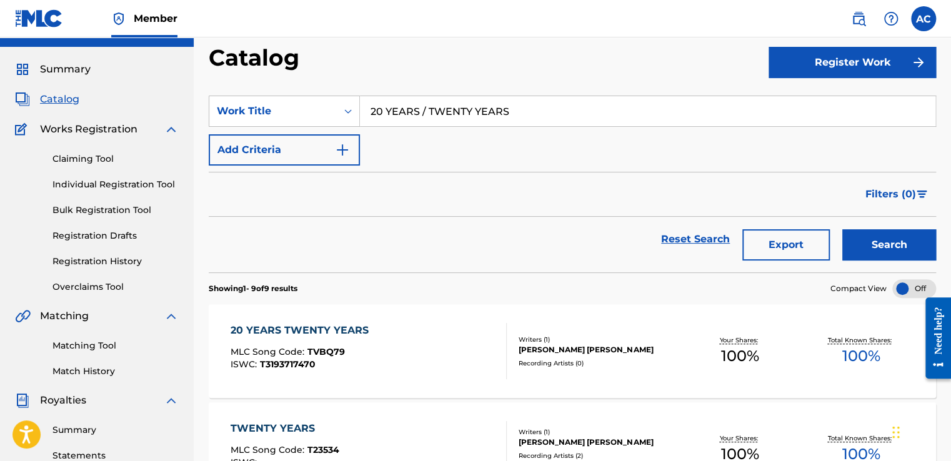
click at [379, 107] on input "20 YEARS / TWENTY YEARS" at bounding box center [647, 111] width 575 height 30
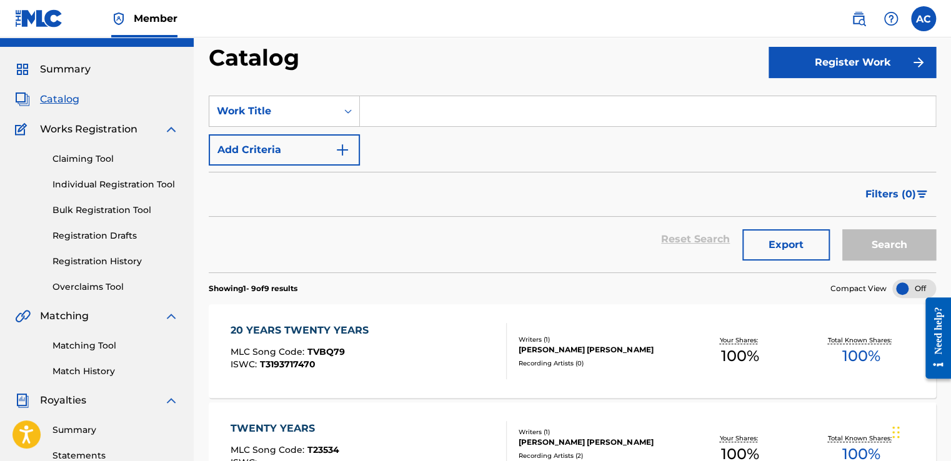
click at [379, 107] on input "Search Form" at bounding box center [647, 111] width 575 height 30
paste input "20 YEARS TWENTY YEARS"
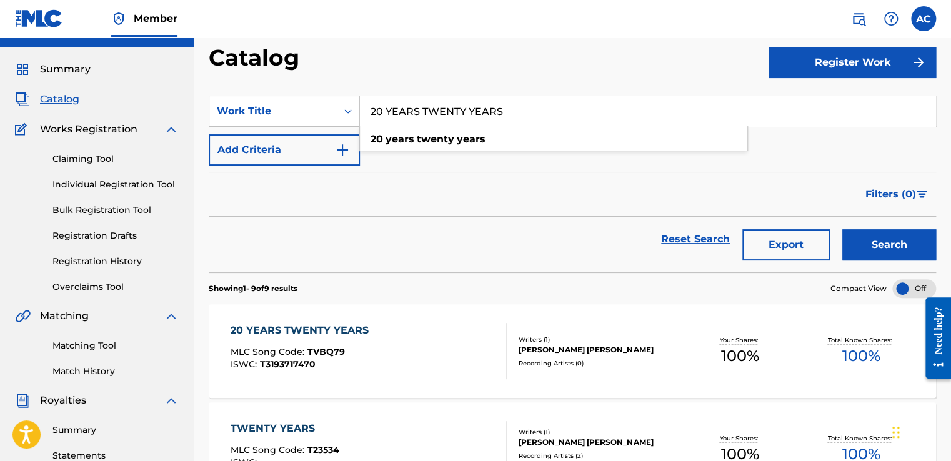
type input "20 YEARS TWENTY YEARS"
click at [431, 253] on div "Reset Search Export Search" at bounding box center [572, 239] width 727 height 45
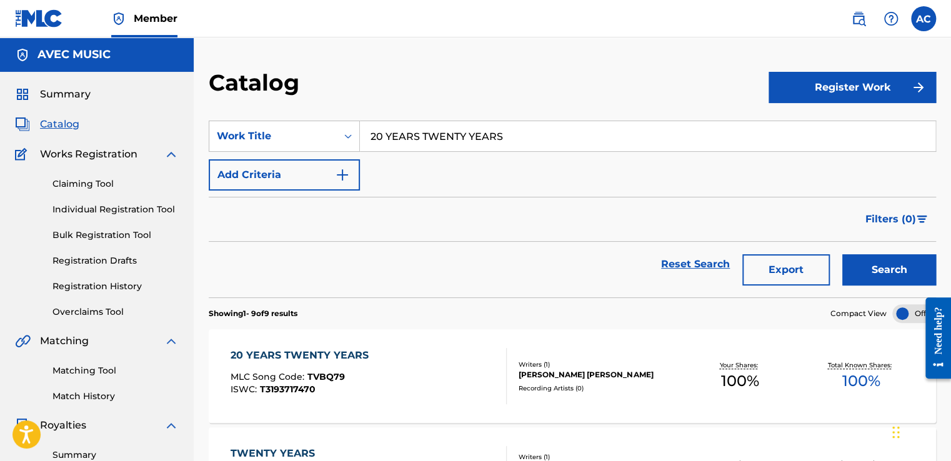
click at [295, 351] on div "20 YEARS TWENTY YEARS" at bounding box center [303, 355] width 144 height 15
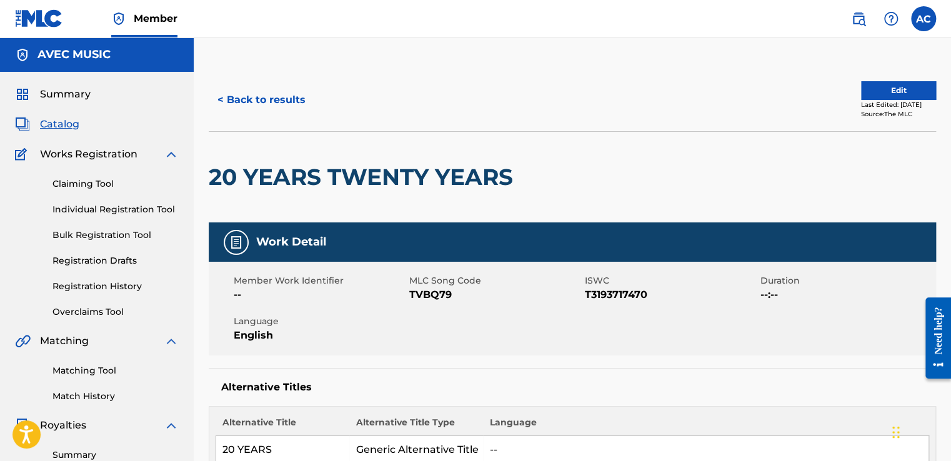
click at [277, 100] on button "< Back to results" at bounding box center [262, 99] width 106 height 31
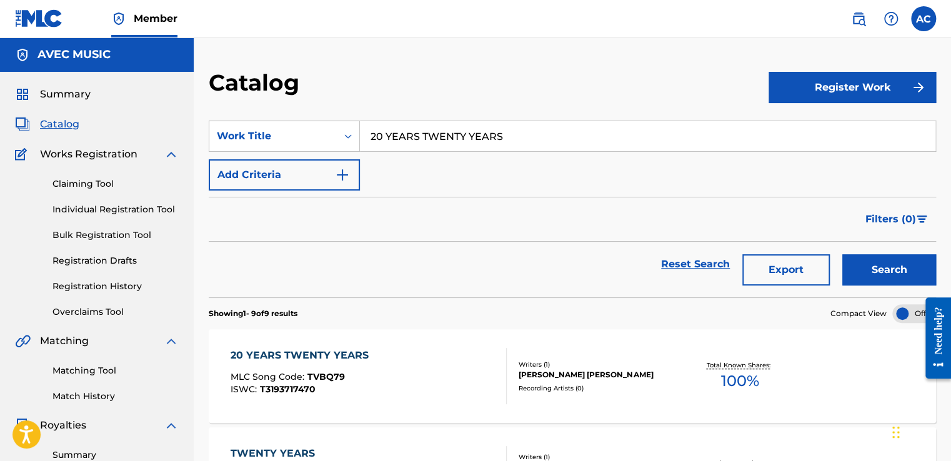
click at [277, 100] on div "Catalog" at bounding box center [489, 87] width 560 height 37
click at [470, 133] on input "20 YEARS TWENTY YEARS" at bounding box center [647, 136] width 575 height 30
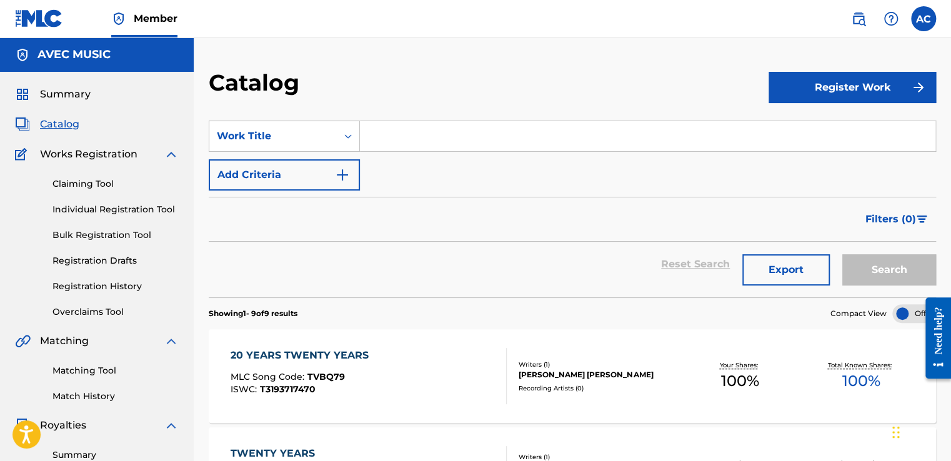
paste input "20 YEARS TWENTY YEARS"
type input "20 YEARS TWENTY YEARS"
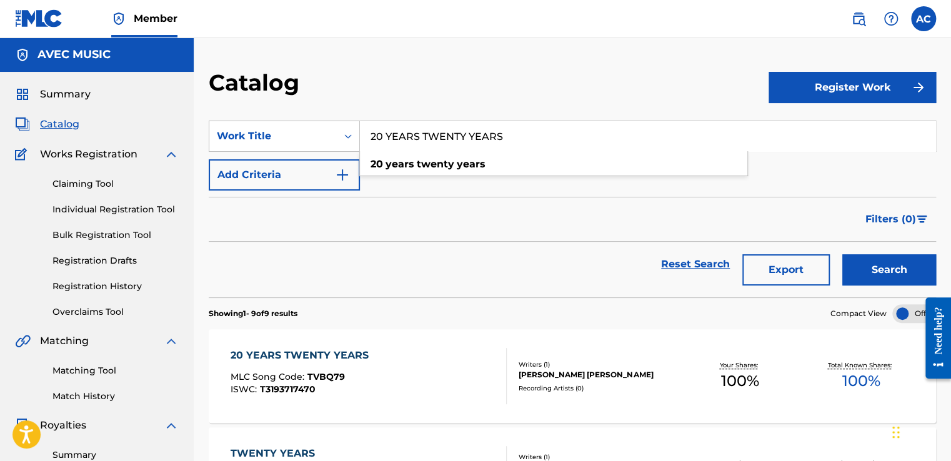
click at [385, 131] on input "20 YEARS TWENTY YEARS" at bounding box center [647, 136] width 575 height 30
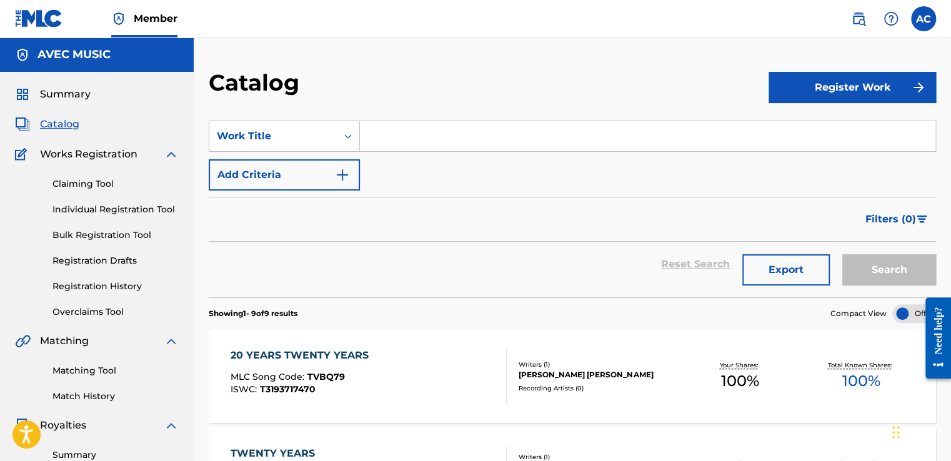
paste input "DIRTY DIRTY TEASER"
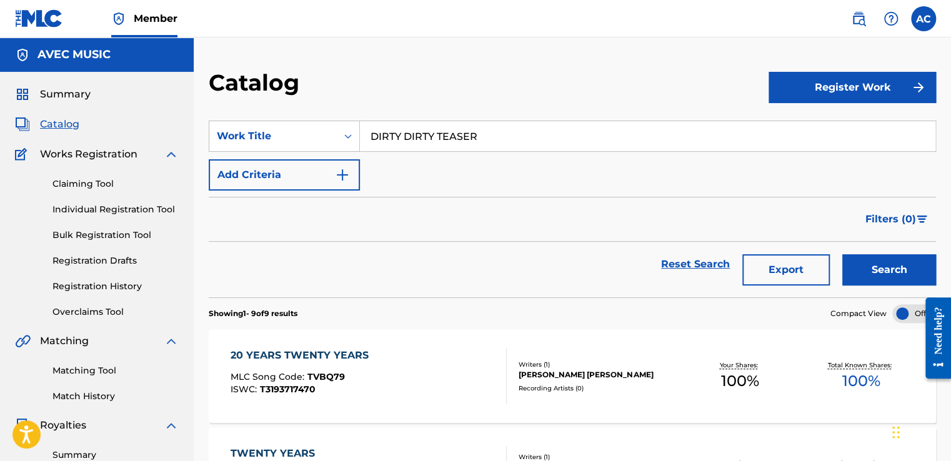
type input "DIRTY DIRTY TEASER"
click at [884, 276] on button "Search" at bounding box center [889, 269] width 94 height 31
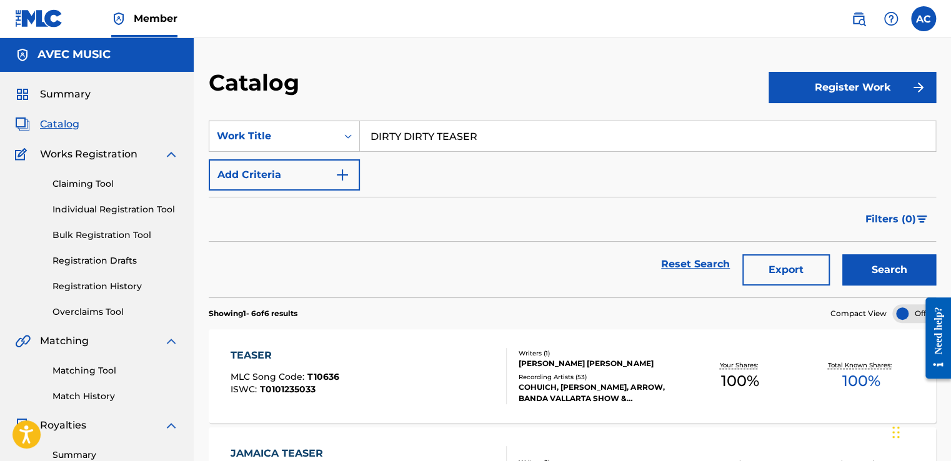
click at [238, 351] on div "TEASER" at bounding box center [285, 355] width 109 height 15
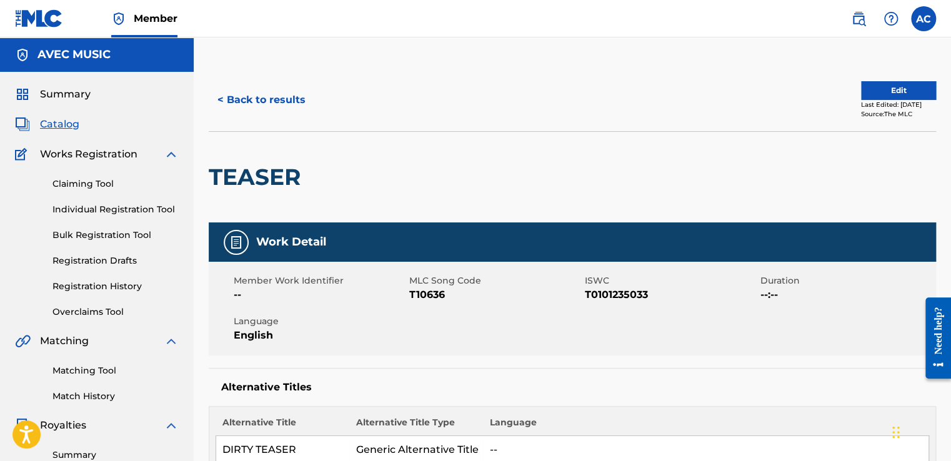
click at [262, 104] on button "< Back to results" at bounding box center [262, 99] width 106 height 31
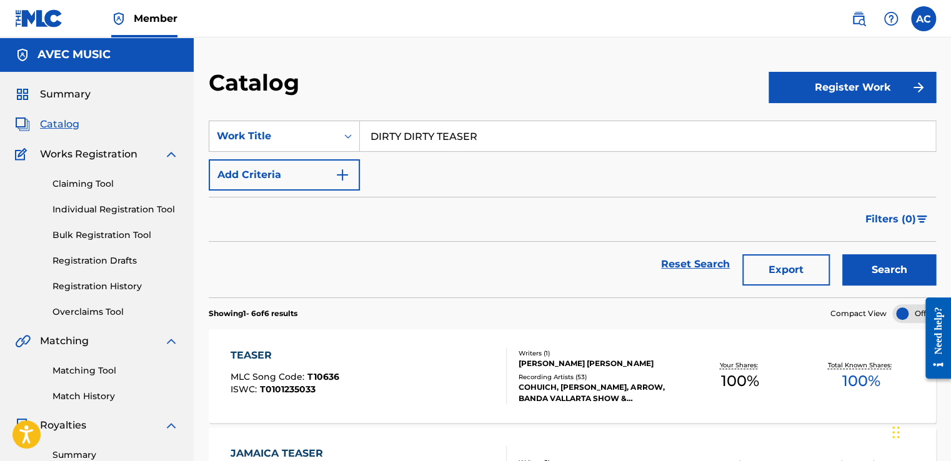
click at [433, 144] on input "DIRTY DIRTY TEASER" at bounding box center [647, 136] width 575 height 30
click at [434, 146] on input "DIRTY DIRTY TEASER" at bounding box center [647, 136] width 575 height 30
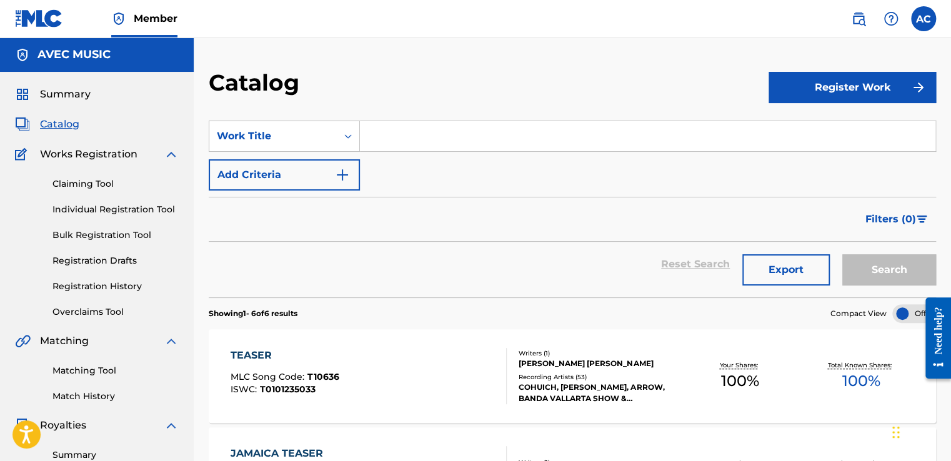
drag, startPoint x: 481, startPoint y: 348, endPoint x: 365, endPoint y: 134, distance: 243.7
click at [365, 134] on input "Search Form" at bounding box center [647, 136] width 575 height 30
paste input "[US_STATE] GIRL"
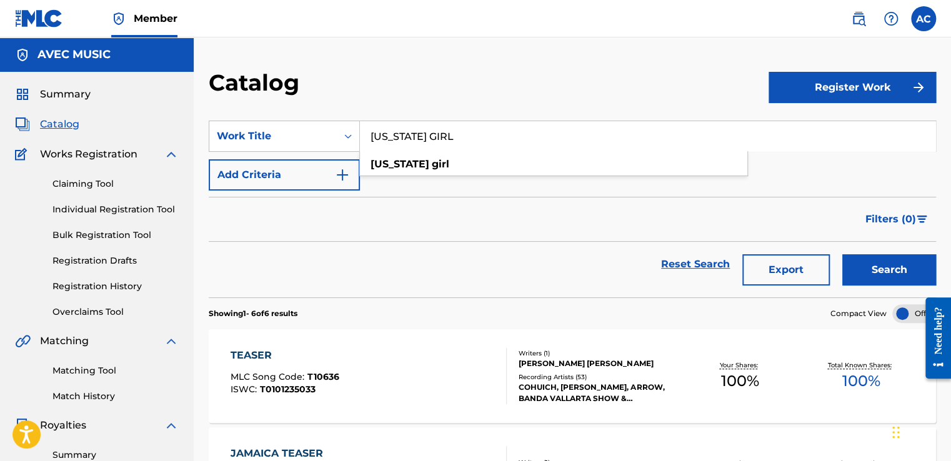
type input "[US_STATE] GIRL"
click at [880, 271] on button "Search" at bounding box center [889, 269] width 94 height 31
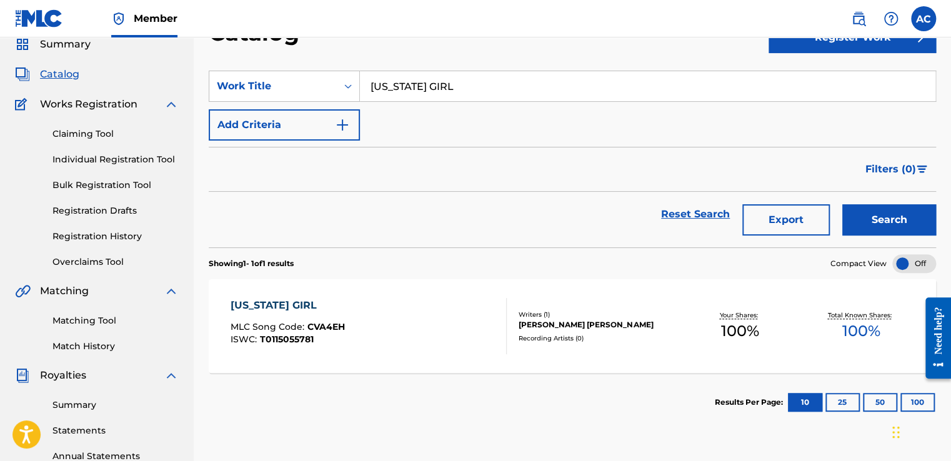
scroll to position [75, 0]
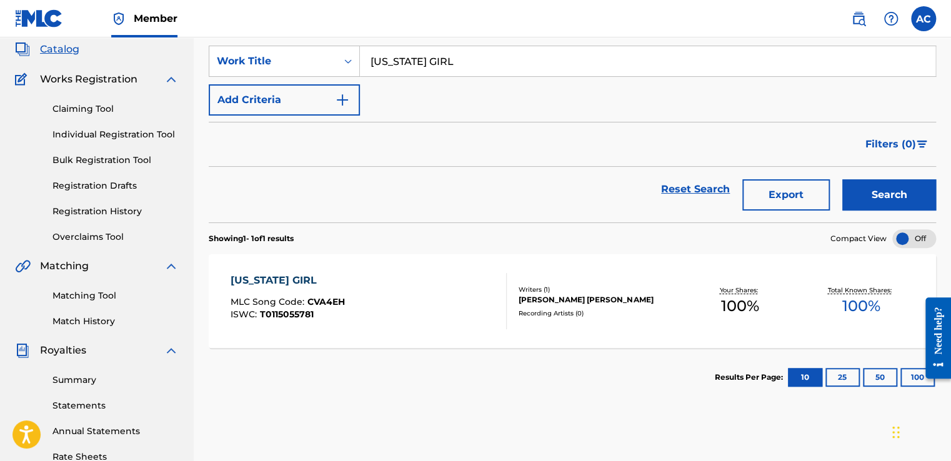
click at [253, 276] on div "[US_STATE] GIRL" at bounding box center [288, 280] width 114 height 15
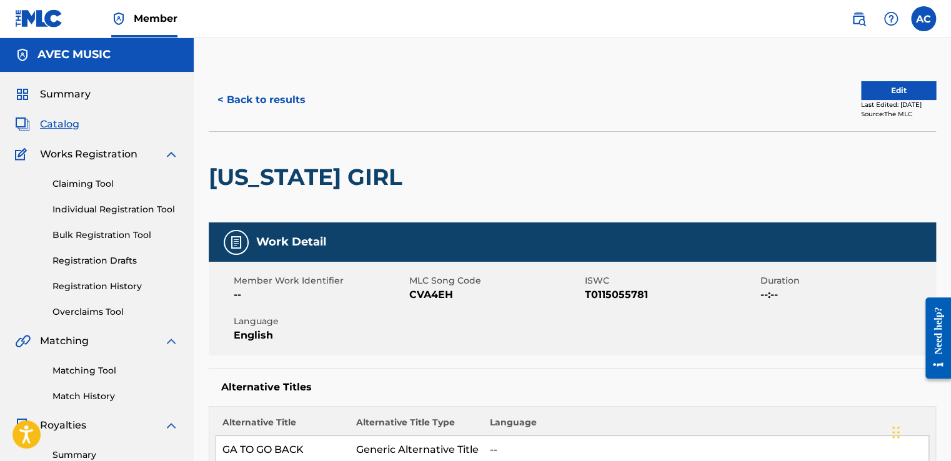
scroll to position [34, 0]
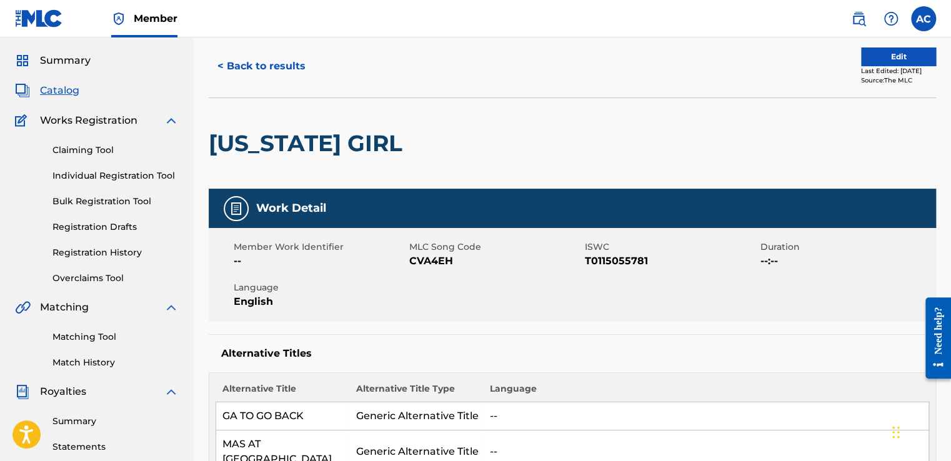
click at [254, 71] on button "< Back to results" at bounding box center [262, 66] width 106 height 31
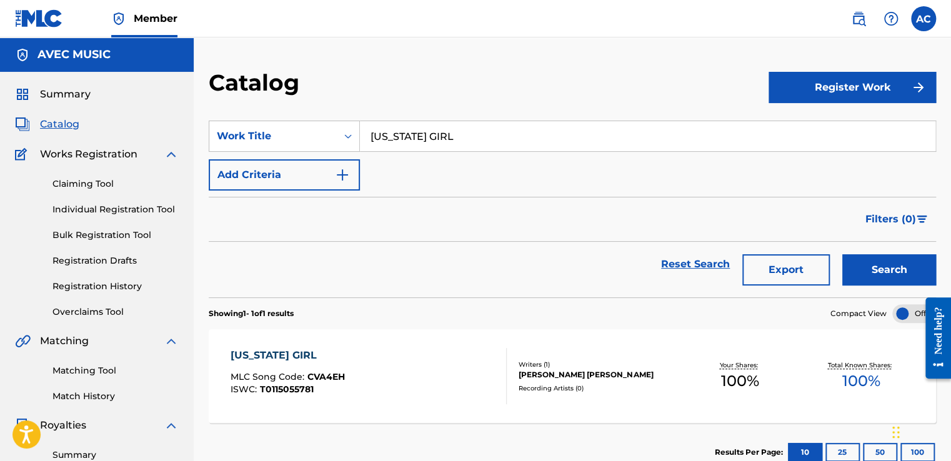
click at [259, 352] on div "[US_STATE] GIRL" at bounding box center [288, 355] width 114 height 15
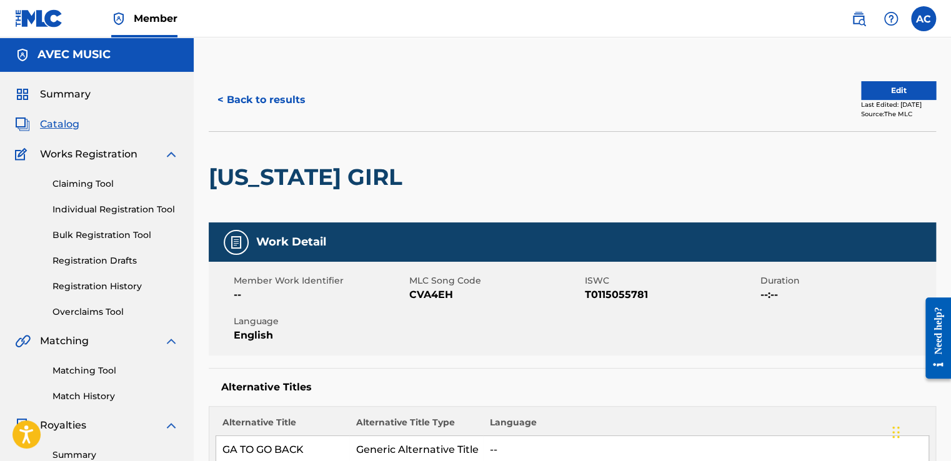
click at [258, 102] on button "< Back to results" at bounding box center [262, 99] width 106 height 31
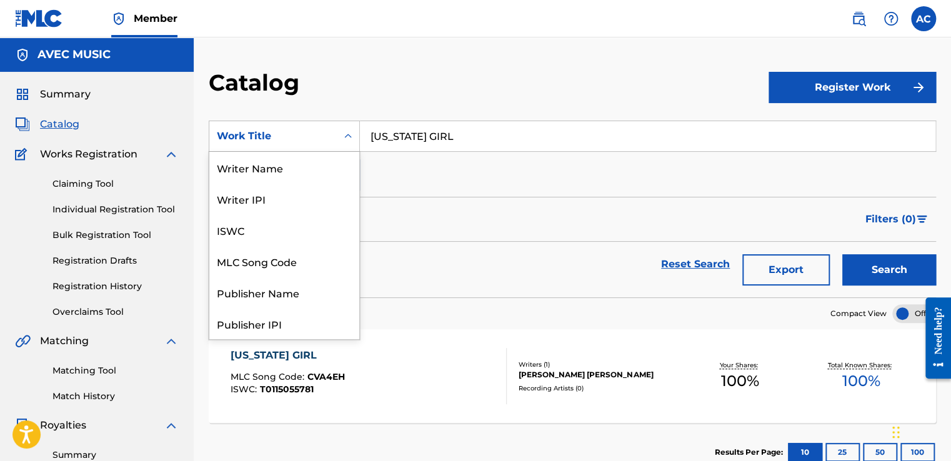
scroll to position [187, 0]
click at [350, 144] on div "Search Form" at bounding box center [348, 136] width 22 height 22
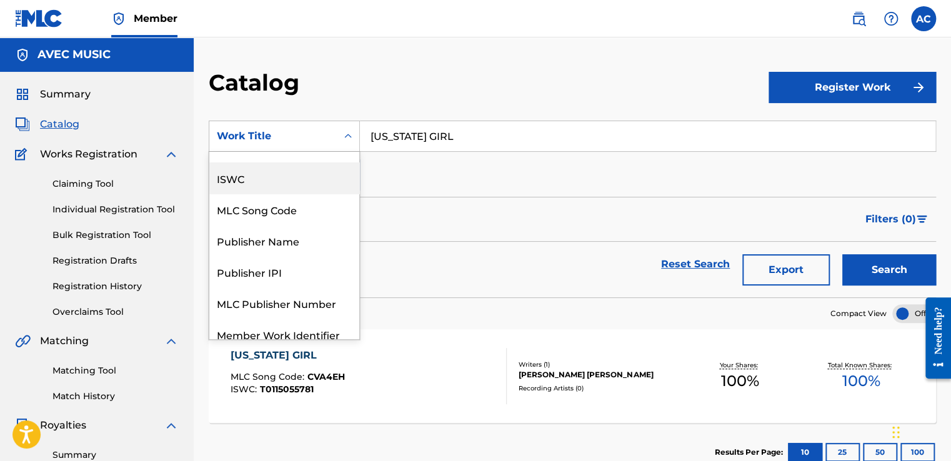
scroll to position [21, 0]
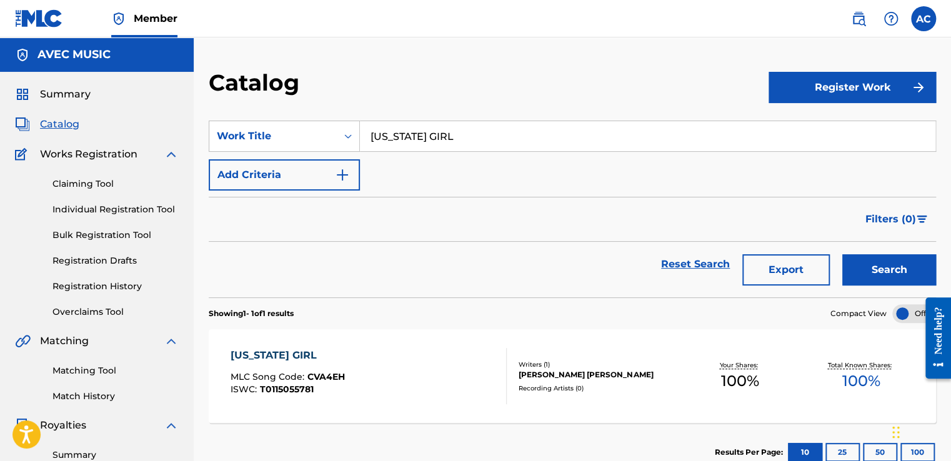
click at [457, 249] on div "Reset Search Export Search" at bounding box center [572, 264] width 727 height 45
click at [395, 133] on input "[US_STATE] GIRL" at bounding box center [647, 136] width 575 height 30
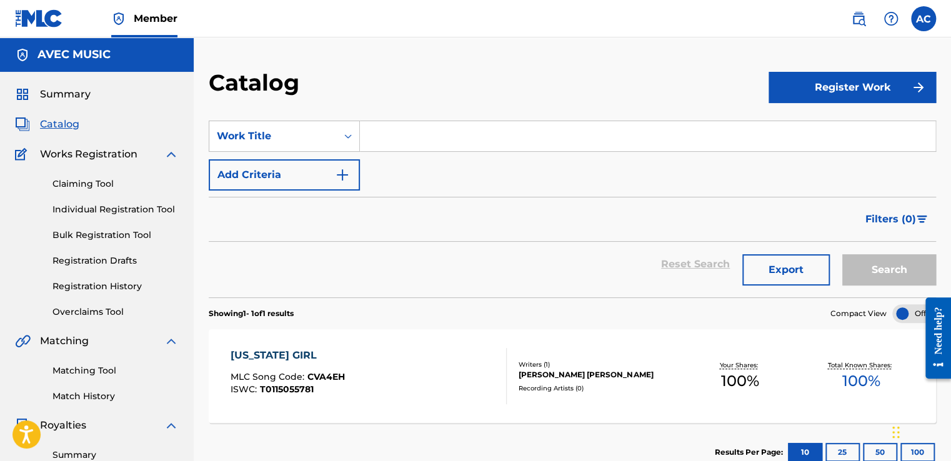
paste input "GAL [PERSON_NAME] ME"
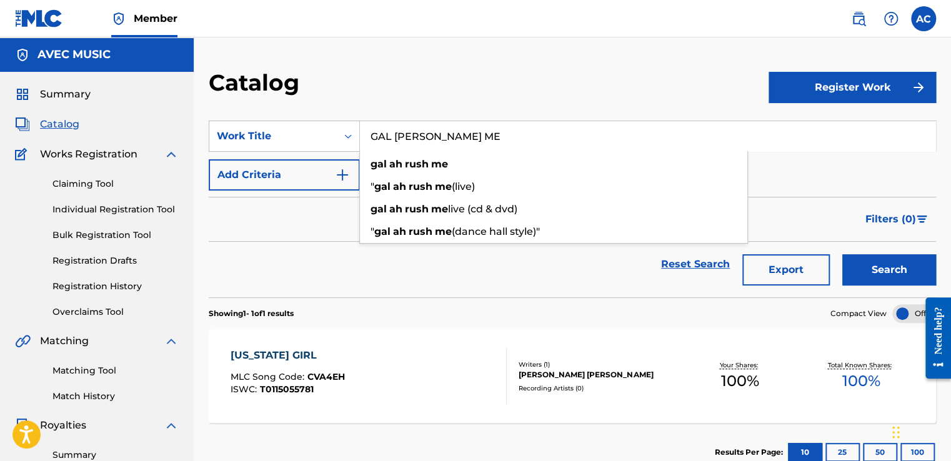
type input "GAL [PERSON_NAME] ME"
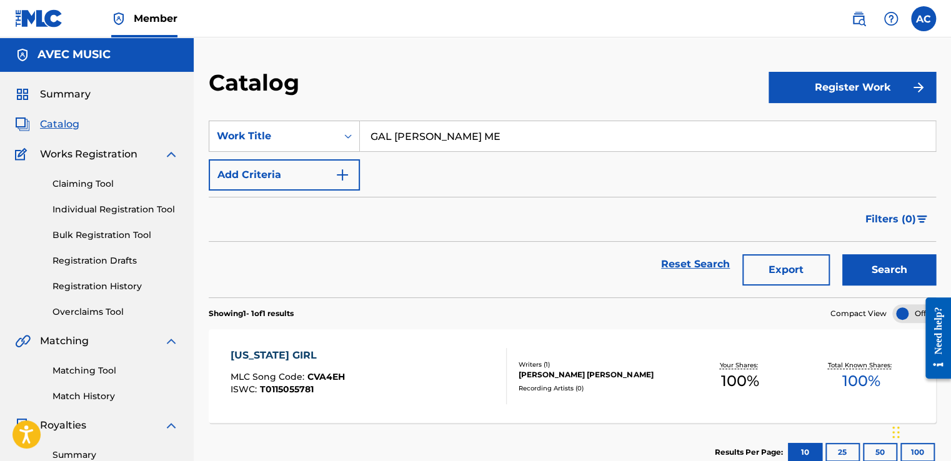
click at [870, 265] on button "Search" at bounding box center [889, 269] width 94 height 31
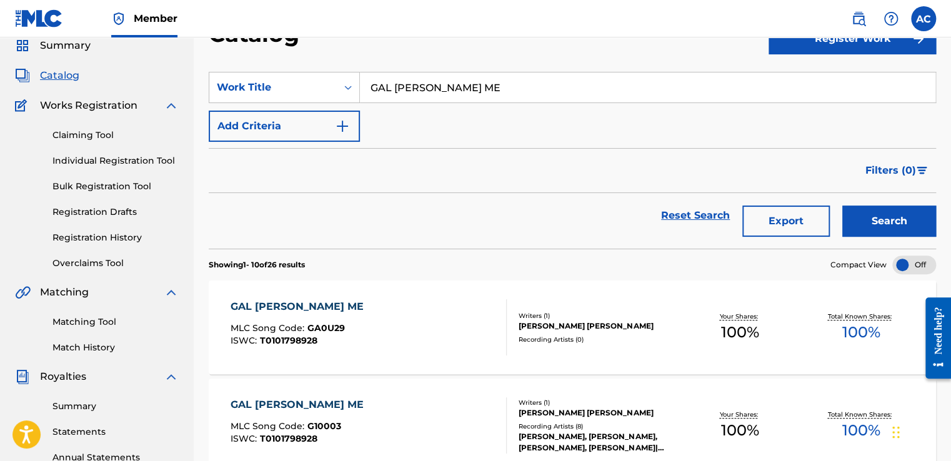
scroll to position [75, 0]
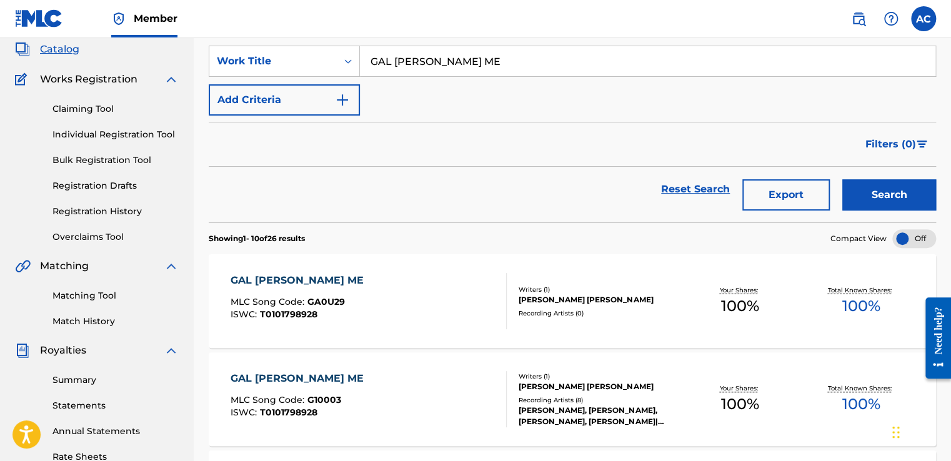
click at [266, 279] on div "GAL [PERSON_NAME] ME" at bounding box center [300, 280] width 139 height 15
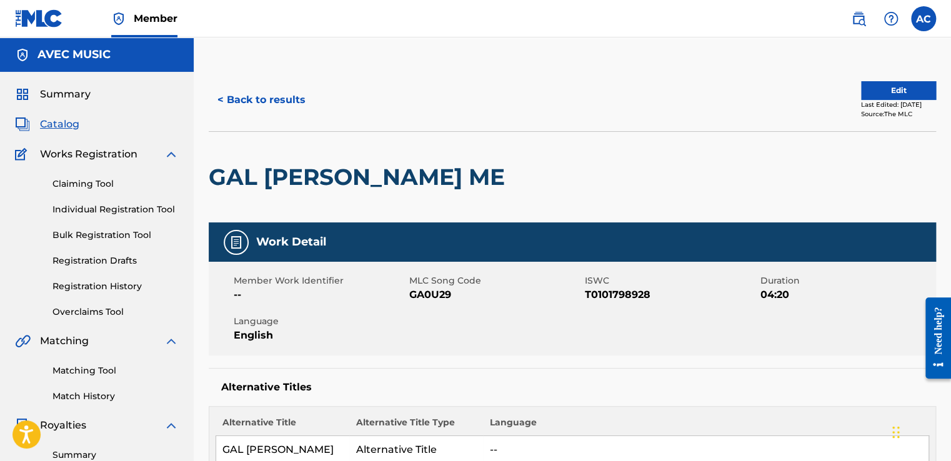
click at [274, 96] on button "< Back to results" at bounding box center [262, 99] width 106 height 31
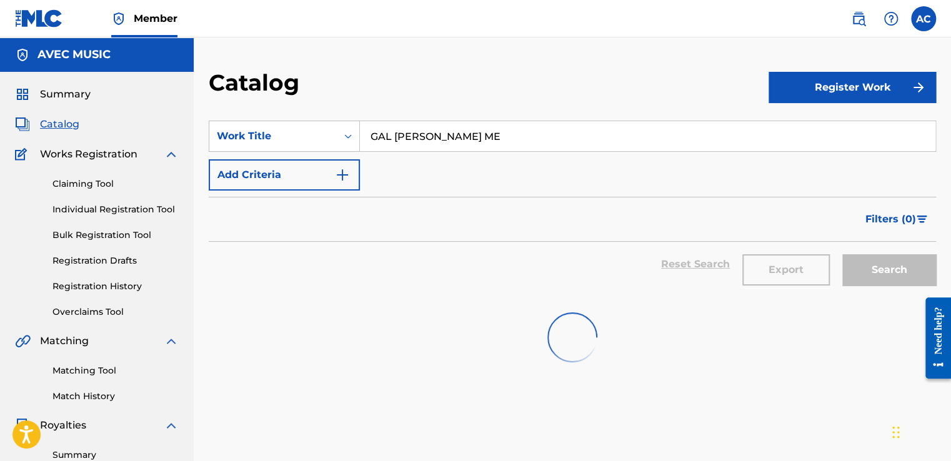
scroll to position [75, 0]
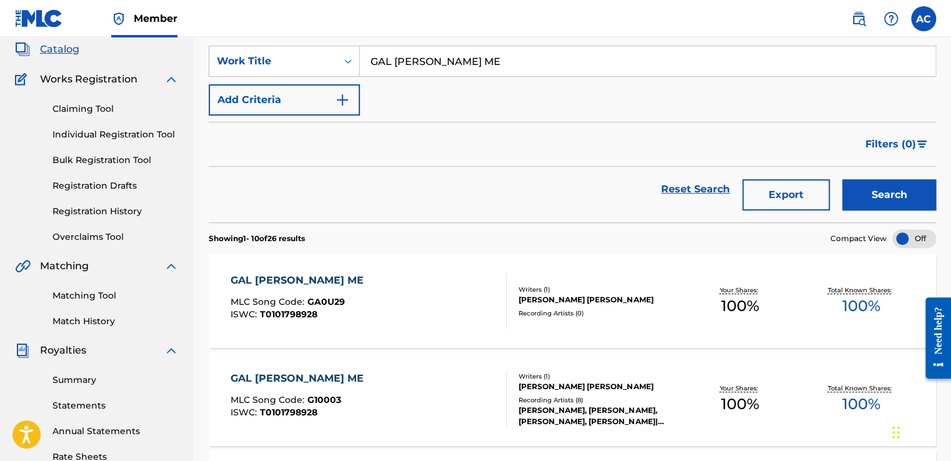
click at [387, 59] on input "GAL [PERSON_NAME] ME" at bounding box center [647, 61] width 575 height 30
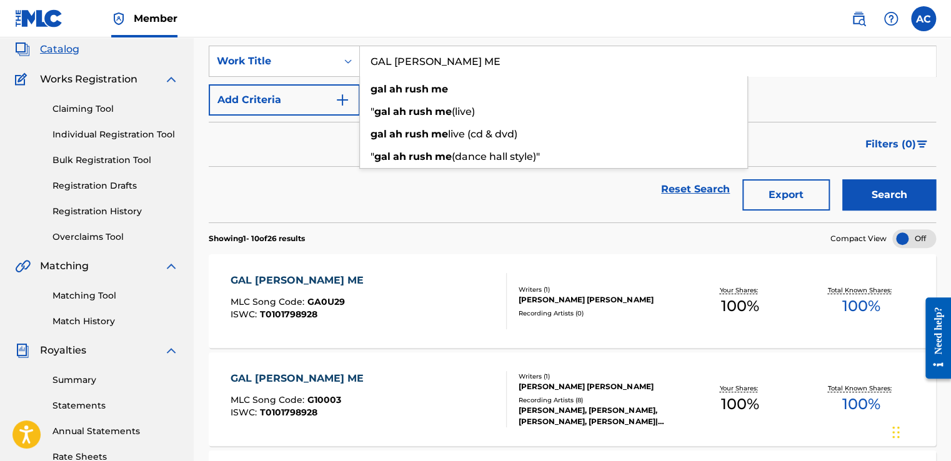
click at [387, 59] on input "GAL [PERSON_NAME] ME" at bounding box center [647, 61] width 575 height 30
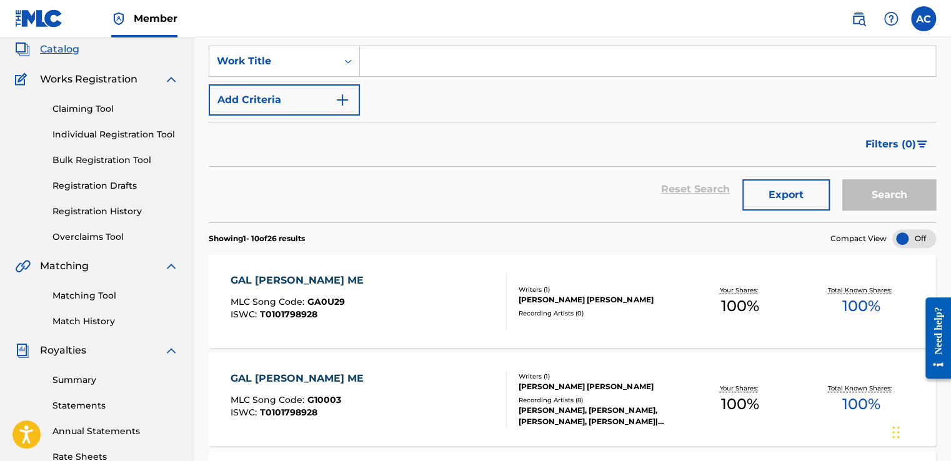
click at [380, 89] on div "SearchWithCriteria5073b331-b4a1-4a7d-8cd2-5f620cb660ec Work Title Add Criteria" at bounding box center [572, 81] width 727 height 70
click at [373, 59] on input "Search Form" at bounding box center [647, 61] width 575 height 30
paste input "TOO COCKY"
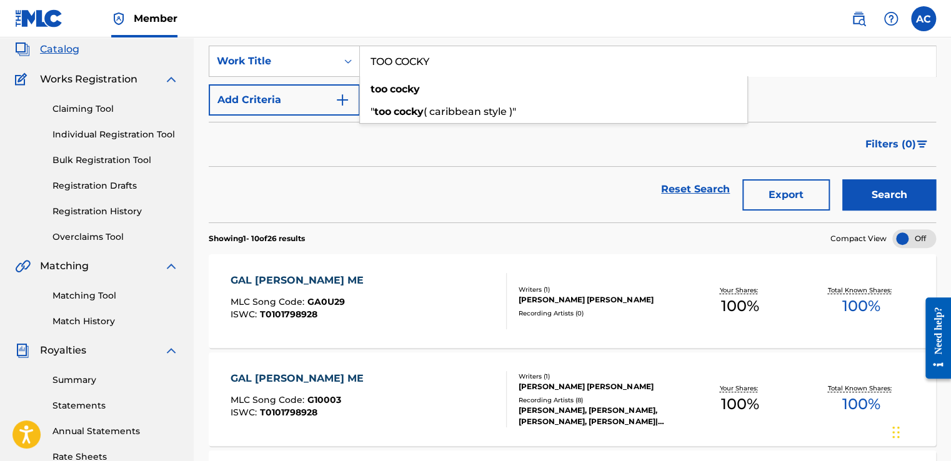
type input "TOO COCKY"
click at [893, 187] on button "Search" at bounding box center [889, 194] width 94 height 31
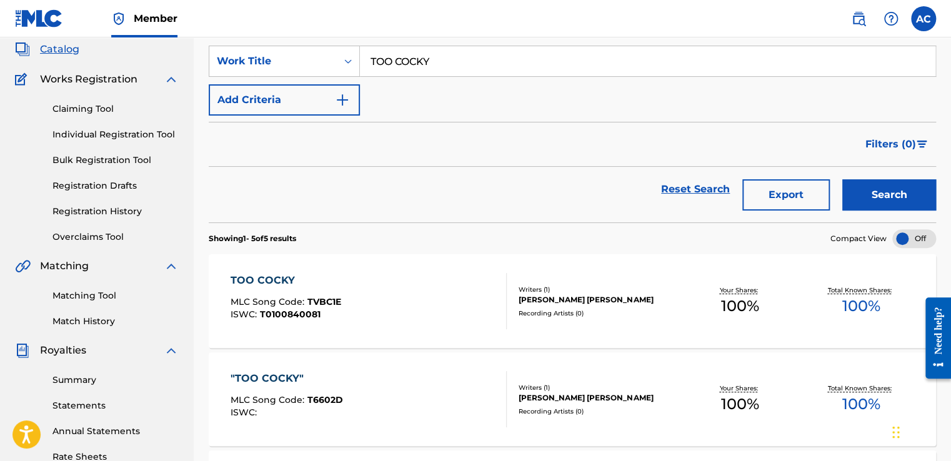
click at [274, 276] on div "TOO COCKY" at bounding box center [286, 280] width 111 height 15
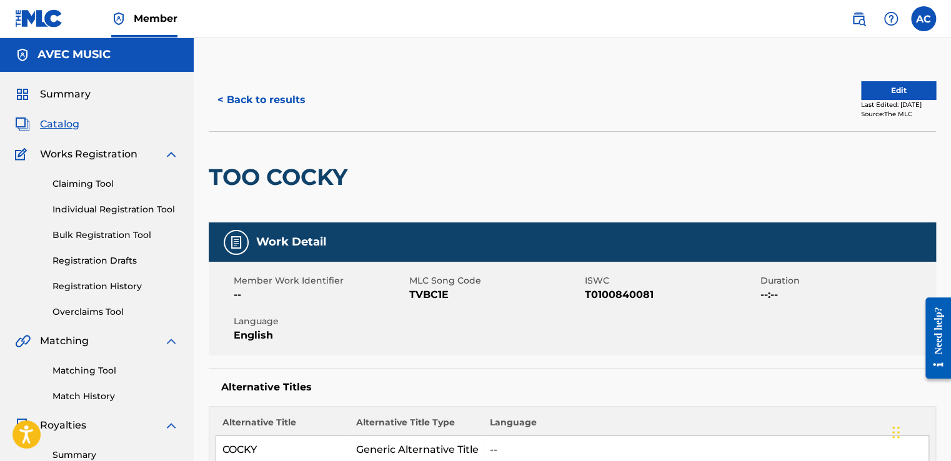
click at [273, 100] on button "< Back to results" at bounding box center [262, 99] width 106 height 31
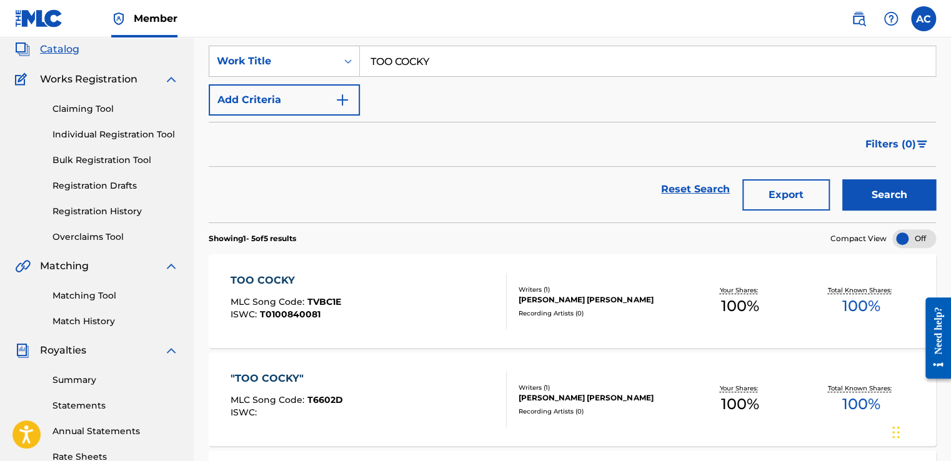
click at [385, 56] on input "TOO COCKY" at bounding box center [647, 61] width 575 height 30
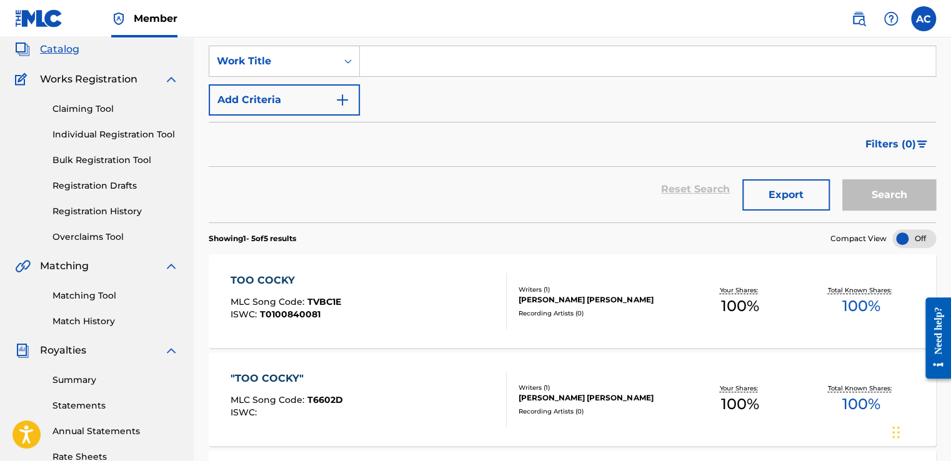
paste input "'SOCA ALPHABET (RAP MIX)""
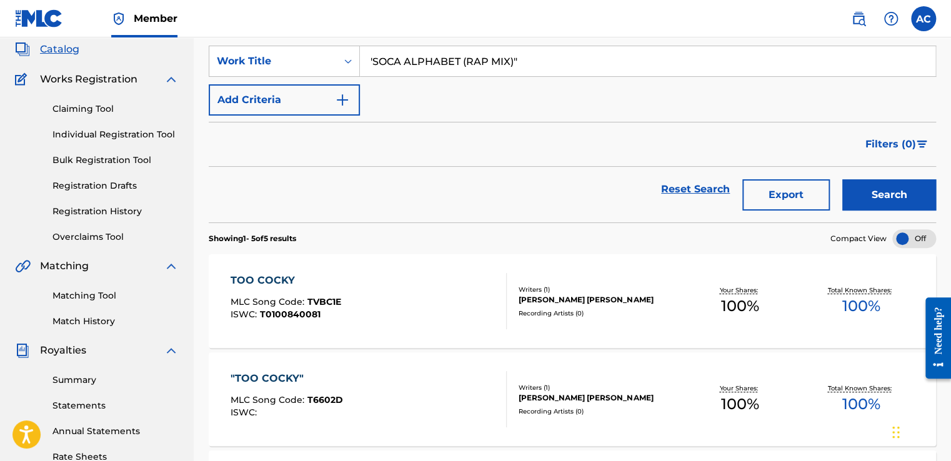
type input "'SOCA ALPHABET (RAP MIX)""
click at [874, 199] on button "Search" at bounding box center [889, 194] width 94 height 31
drag, startPoint x: 874, startPoint y: 199, endPoint x: 785, endPoint y: 149, distance: 101.8
click at [785, 149] on form "SearchWithCriteria5073b331-b4a1-4a7d-8cd2-5f620cb660ec Work Title 'SOCA ALPHABE…" at bounding box center [572, 134] width 727 height 177
click at [57, 33] on link at bounding box center [39, 18] width 48 height 37
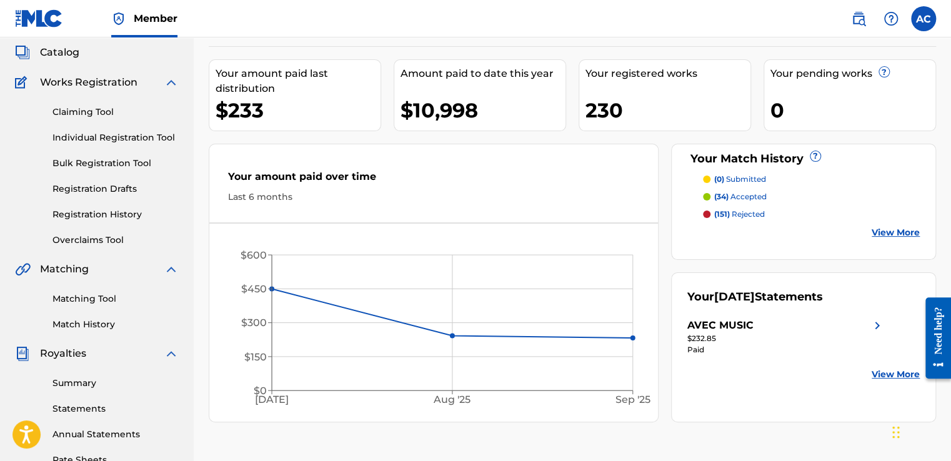
scroll to position [75, 0]
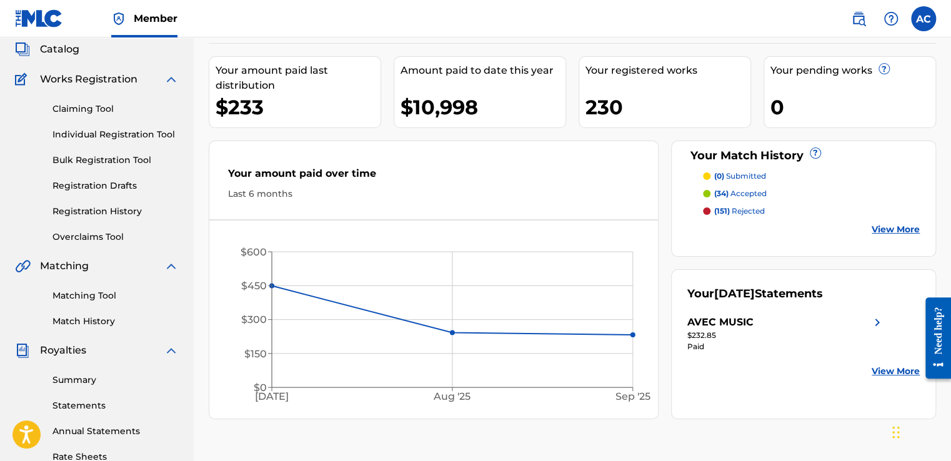
click at [91, 207] on link "Registration History" at bounding box center [115, 211] width 126 height 13
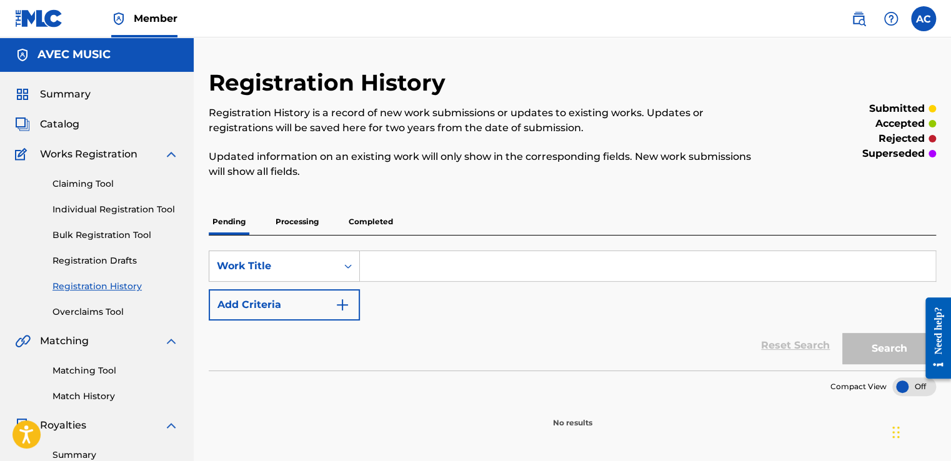
click at [369, 222] on p "Completed" at bounding box center [371, 222] width 52 height 26
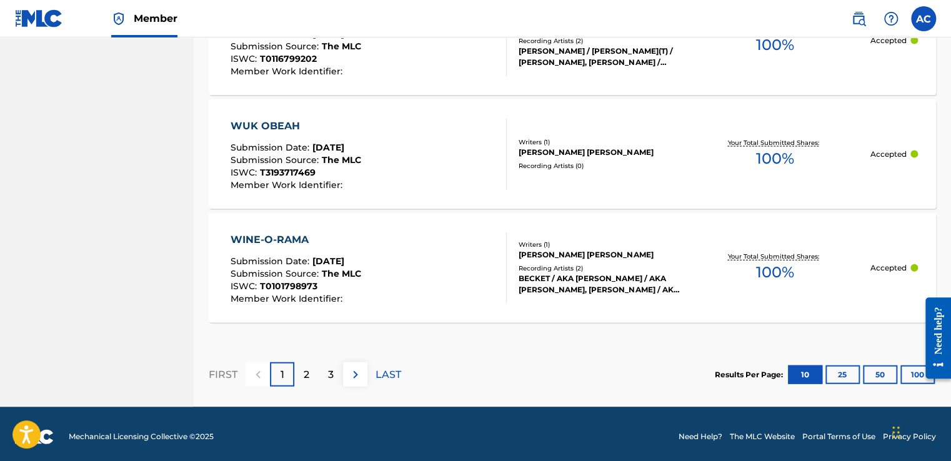
scroll to position [1282, 0]
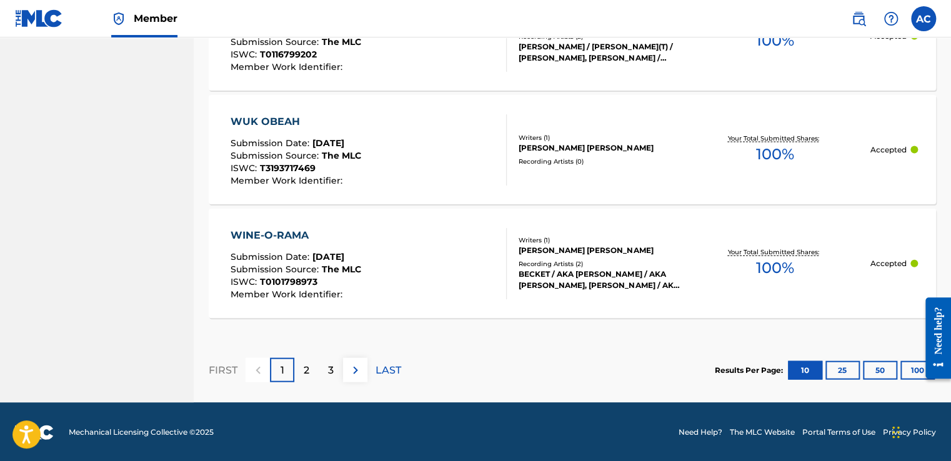
click at [382, 367] on p "LAST" at bounding box center [388, 370] width 26 height 15
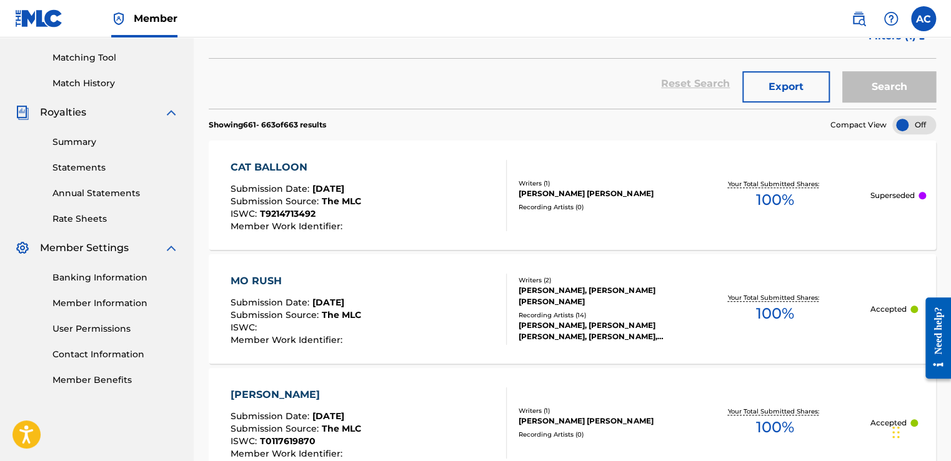
scroll to position [472, 0]
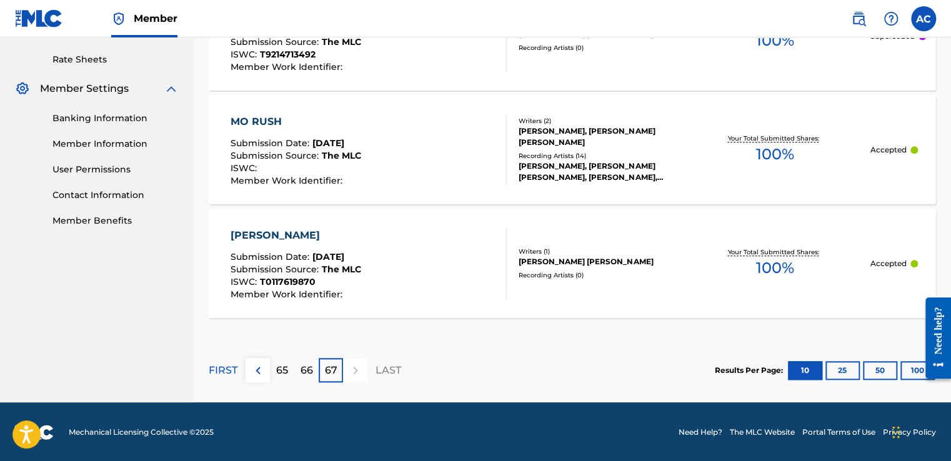
click at [257, 367] on img at bounding box center [258, 370] width 15 height 15
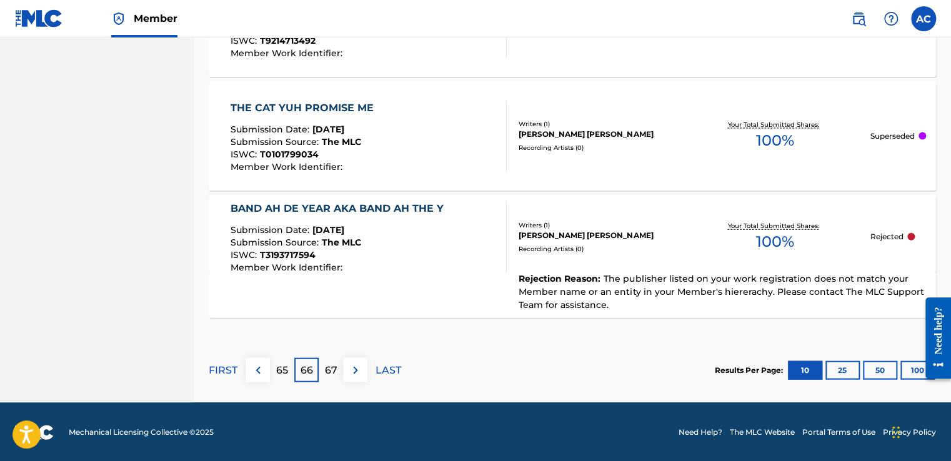
scroll to position [1282, 0]
click at [261, 369] on img at bounding box center [258, 370] width 15 height 15
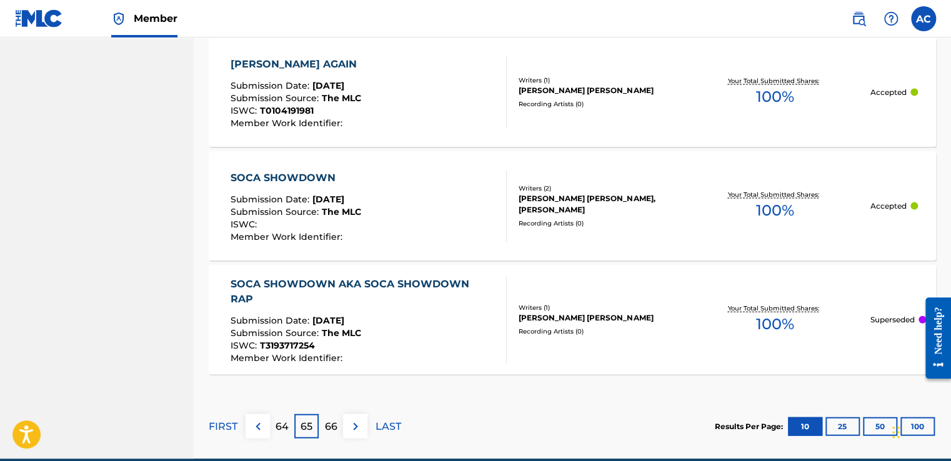
click at [262, 419] on img at bounding box center [258, 426] width 15 height 15
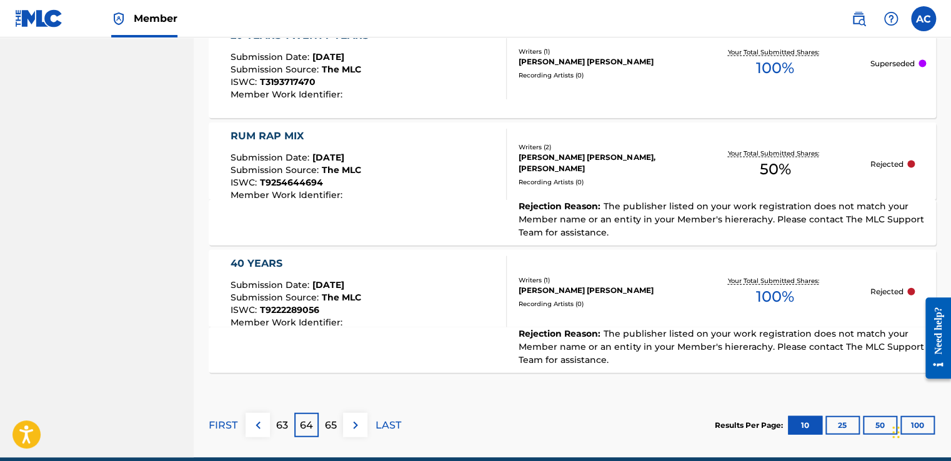
click at [272, 421] on div "63" at bounding box center [282, 425] width 24 height 24
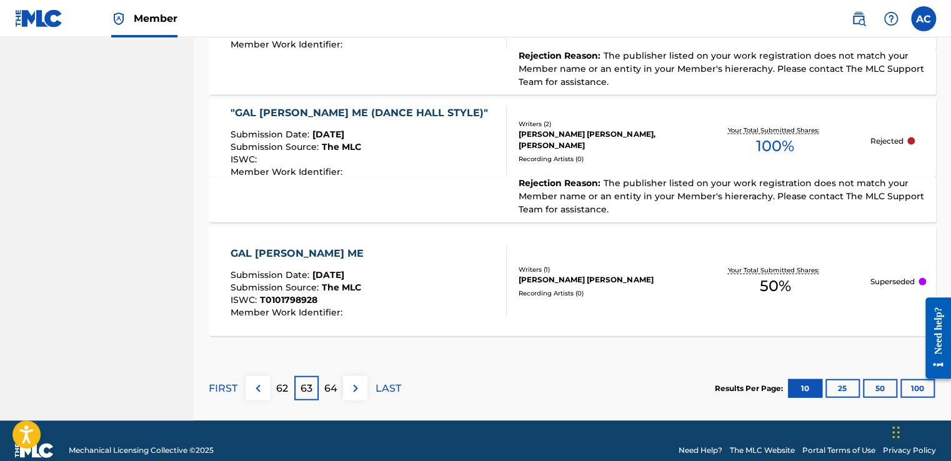
scroll to position [1351, 0]
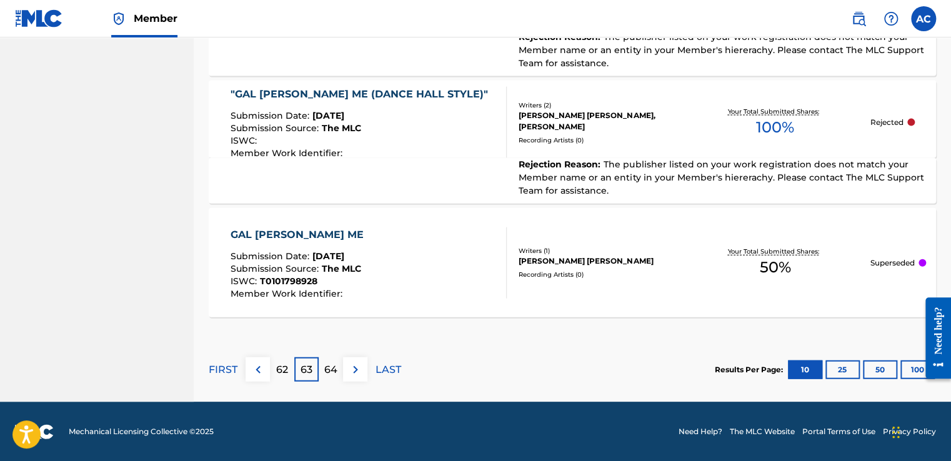
click at [272, 421] on footer "Mechanical Licensing Collective © 2025 Need Help? The MLC Website Portal Terms …" at bounding box center [475, 432] width 951 height 60
click at [330, 366] on p "64" at bounding box center [330, 369] width 13 height 15
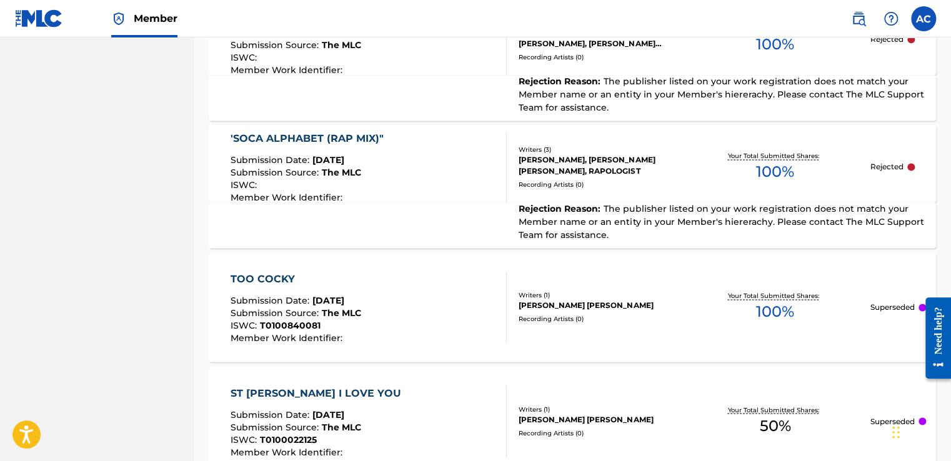
scroll to position [812, 0]
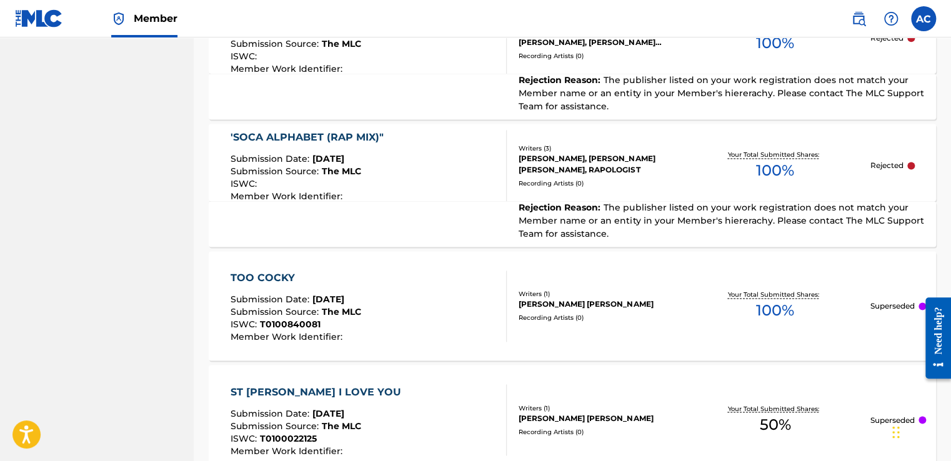
click at [286, 130] on div "'SOCA ALPHABET (RAP MIX)"" at bounding box center [310, 137] width 159 height 15
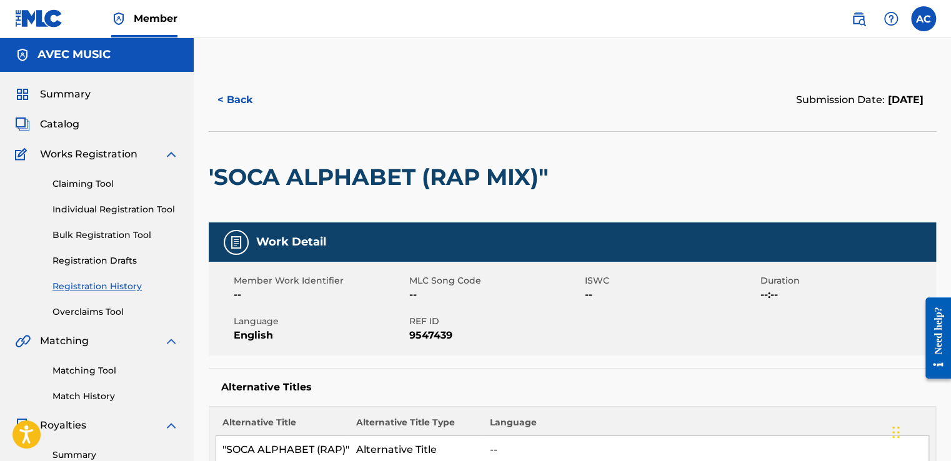
click at [256, 171] on h2 "'SOCA ALPHABET (RAP MIX)"" at bounding box center [382, 177] width 346 height 28
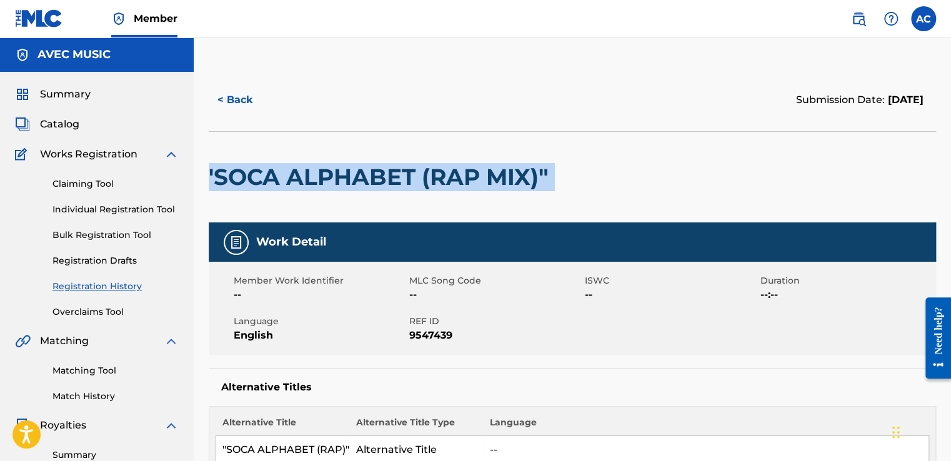
click at [256, 171] on h2 "'SOCA ALPHABET (RAP MIX)"" at bounding box center [382, 177] width 346 height 28
drag, startPoint x: 256, startPoint y: 171, endPoint x: 207, endPoint y: 171, distance: 48.1
copy div "'SOCA ALPHABET (RAP MIX)""
drag, startPoint x: 207, startPoint y: 171, endPoint x: 247, endPoint y: 181, distance: 40.8
click at [247, 181] on h2 "'SOCA ALPHABET (RAP MIX)"" at bounding box center [382, 177] width 346 height 28
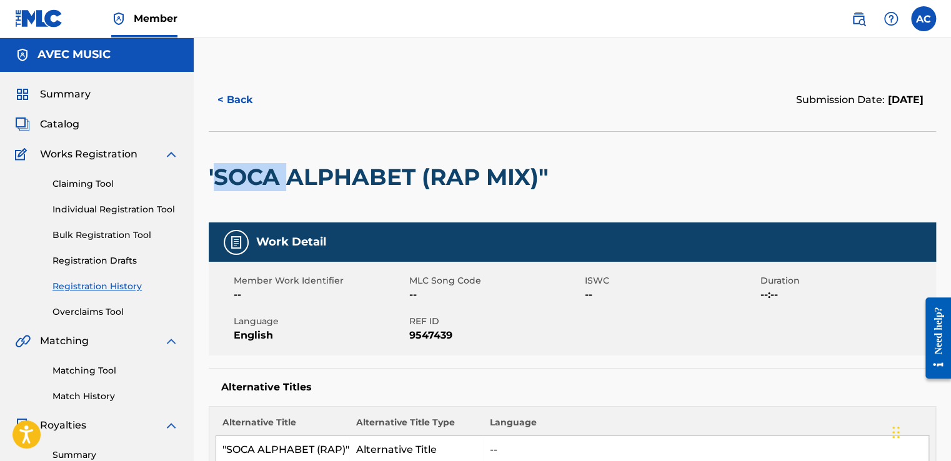
click at [247, 181] on h2 "'SOCA ALPHABET (RAP MIX)"" at bounding box center [382, 177] width 346 height 28
click at [427, 99] on div "< Back" at bounding box center [391, 99] width 364 height 31
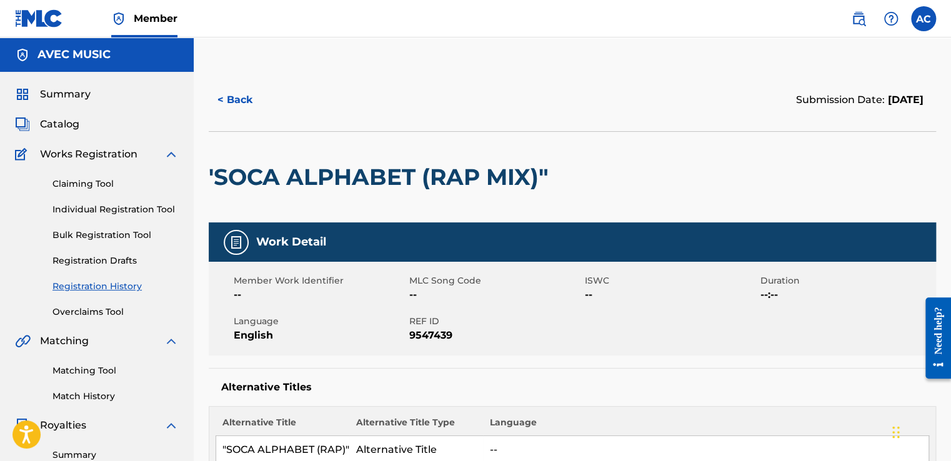
click at [157, 108] on div "Summary Catalog Works Registration Claiming Tool Individual Registration Tool B…" at bounding box center [97, 393] width 194 height 643
click at [67, 122] on span "Catalog" at bounding box center [59, 124] width 39 height 15
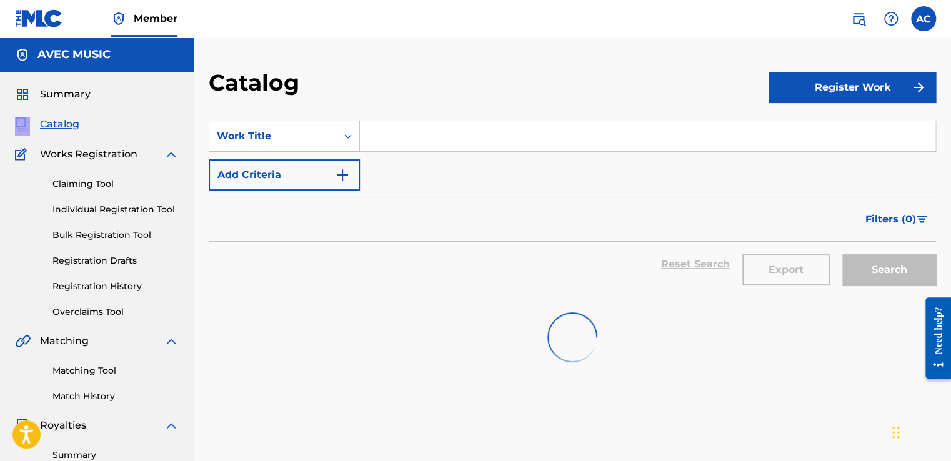
click at [67, 122] on span "Catalog" at bounding box center [59, 124] width 39 height 15
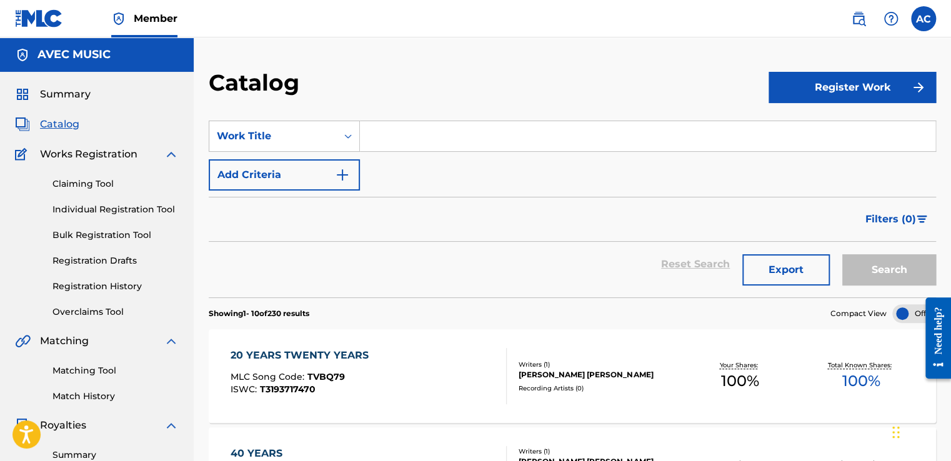
click at [370, 134] on input "Search Form" at bounding box center [647, 136] width 575 height 30
paste input "'SOCA ALPHABET (RAP MIX)""
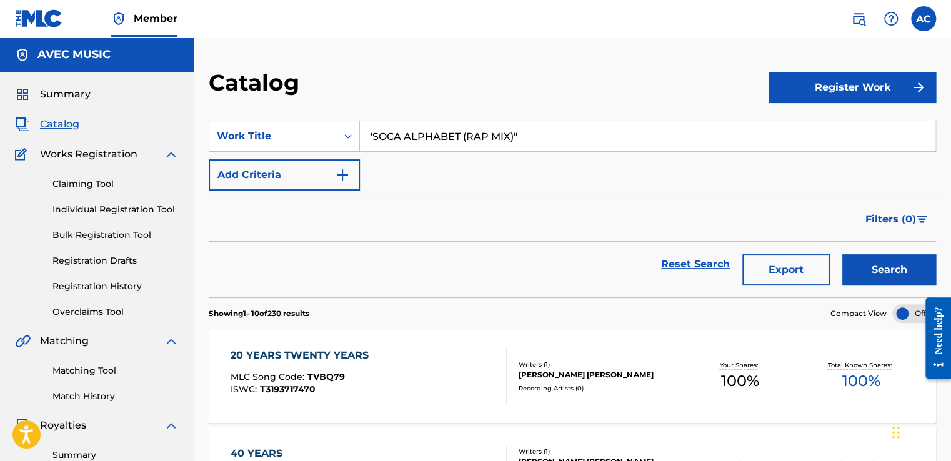
type input "'SOCA ALPHABET (RAP MIX)""
click at [869, 269] on button "Search" at bounding box center [889, 269] width 94 height 31
click at [299, 354] on div ""SOCA ALPHABET (RAP MIX)"" at bounding box center [311, 355] width 161 height 15
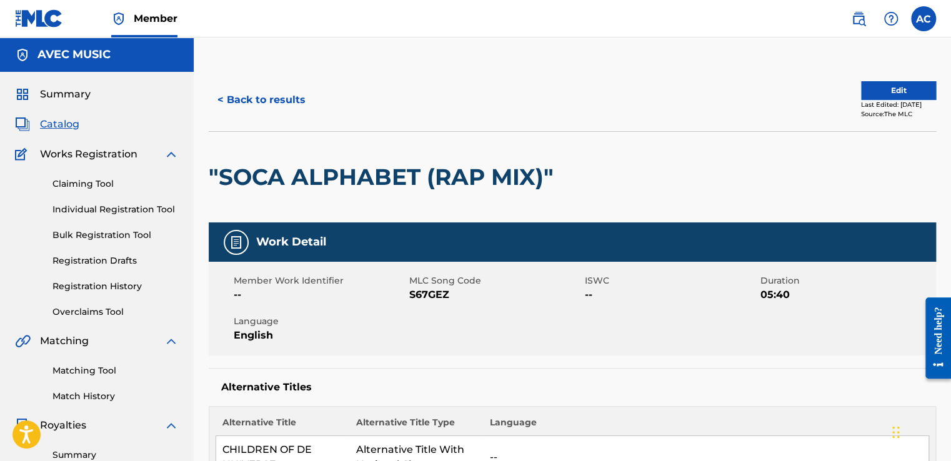
click at [275, 100] on button "< Back to results" at bounding box center [262, 99] width 106 height 31
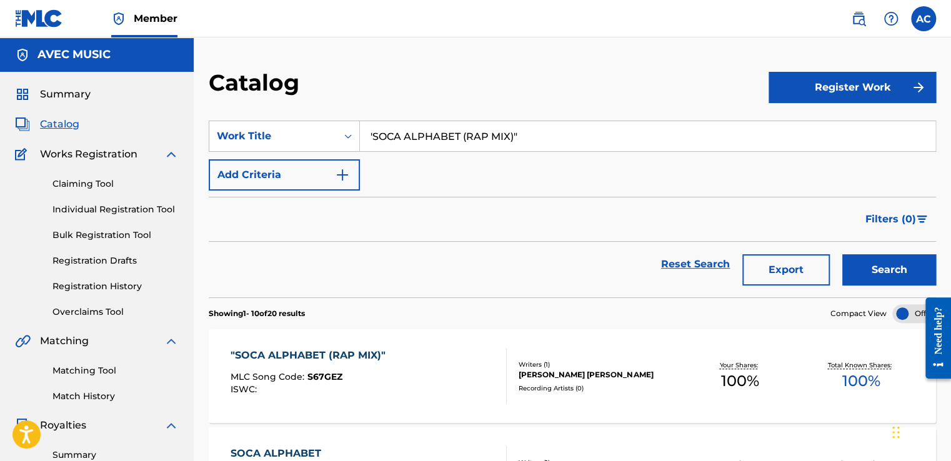
click at [274, 350] on div ""SOCA ALPHABET (RAP MIX)"" at bounding box center [311, 355] width 161 height 15
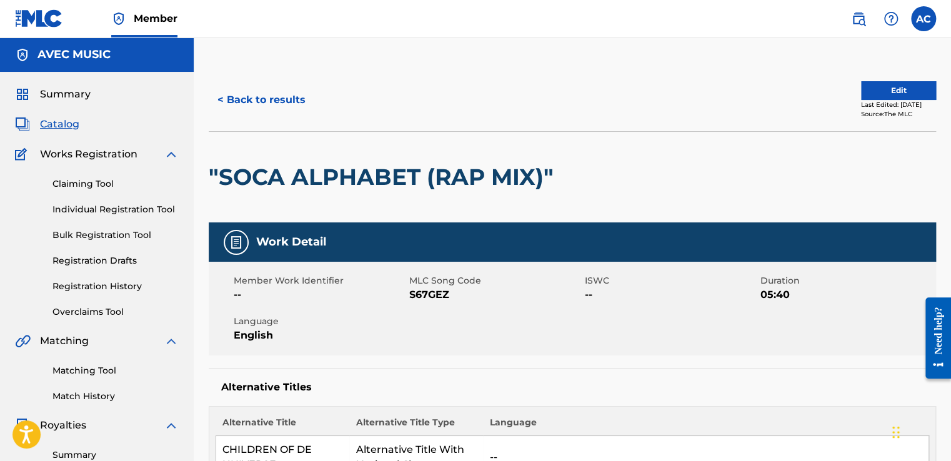
click at [293, 111] on button "< Back to results" at bounding box center [262, 99] width 106 height 31
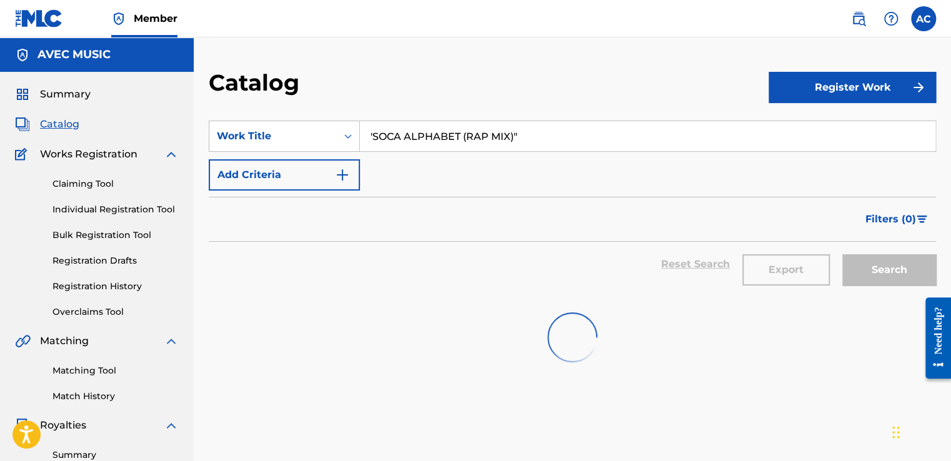
click at [292, 108] on section "SearchWithCriteria5073b331-b4a1-4a7d-8cd2-5f620cb660ec Work Title 'SOCA ALPHABE…" at bounding box center [572, 202] width 727 height 192
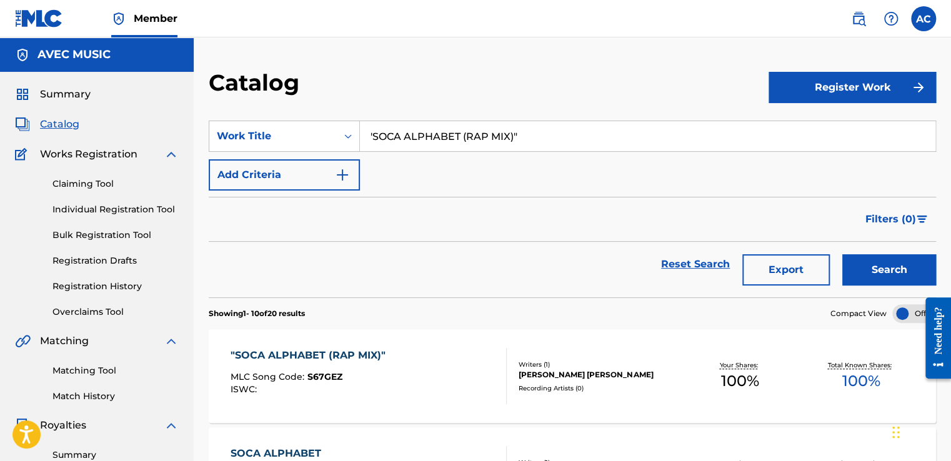
click at [412, 138] on input "'SOCA ALPHABET (RAP MIX)"" at bounding box center [647, 136] width 575 height 30
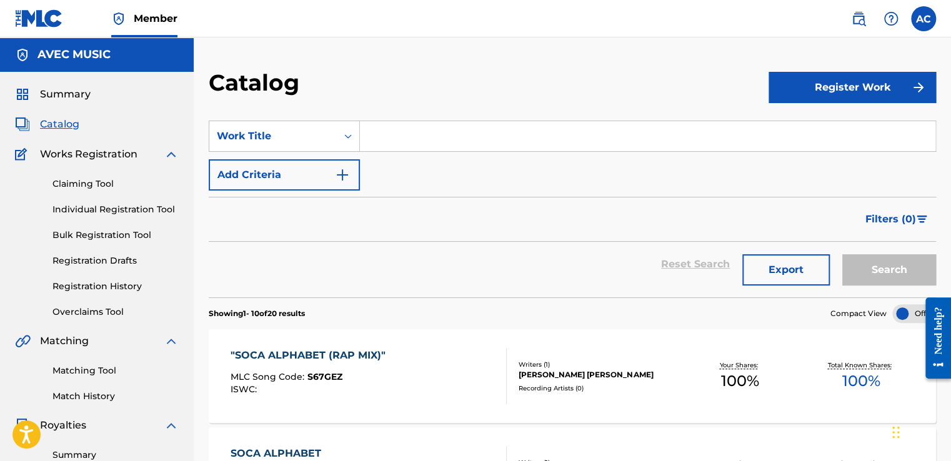
paste input "40 YEARS"
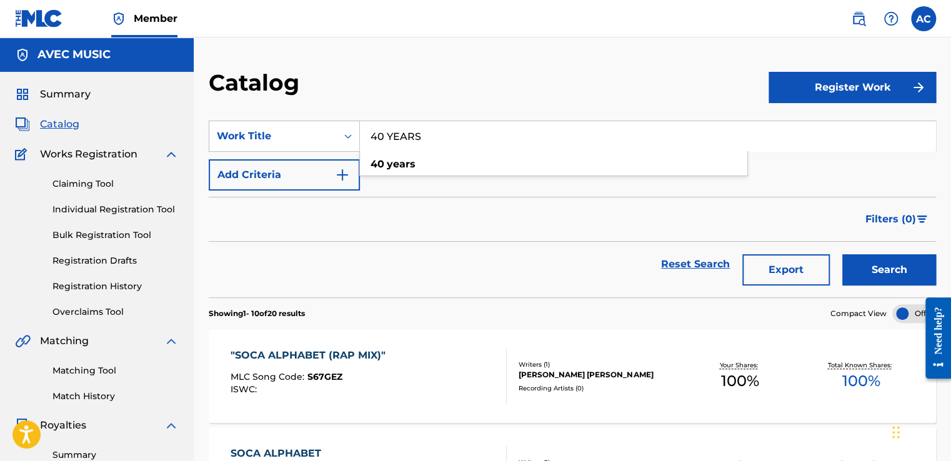
type input "40 YEARS"
click at [882, 262] on button "Search" at bounding box center [889, 269] width 94 height 31
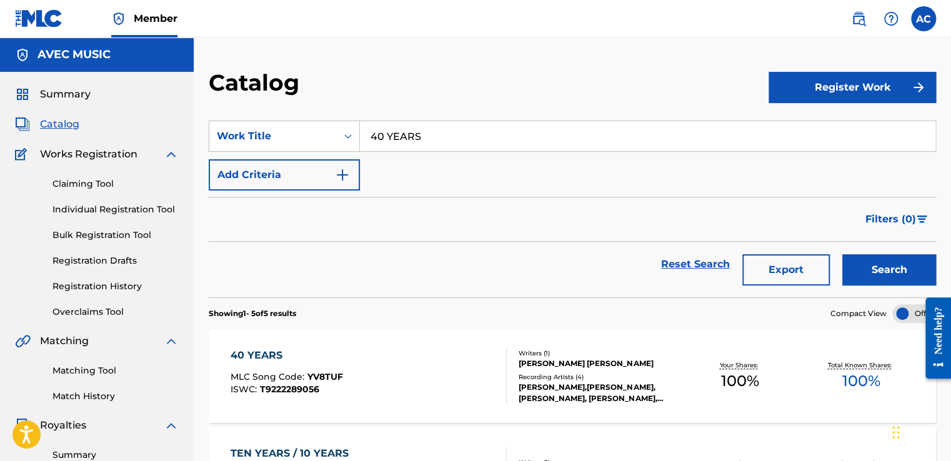
click at [443, 134] on input "40 YEARS" at bounding box center [647, 136] width 575 height 30
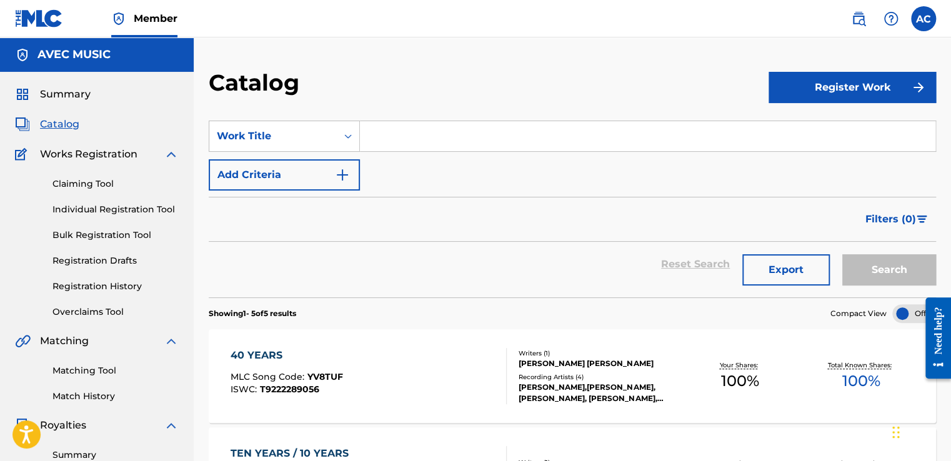
paste input "TEN YEARS 10 YEARS"
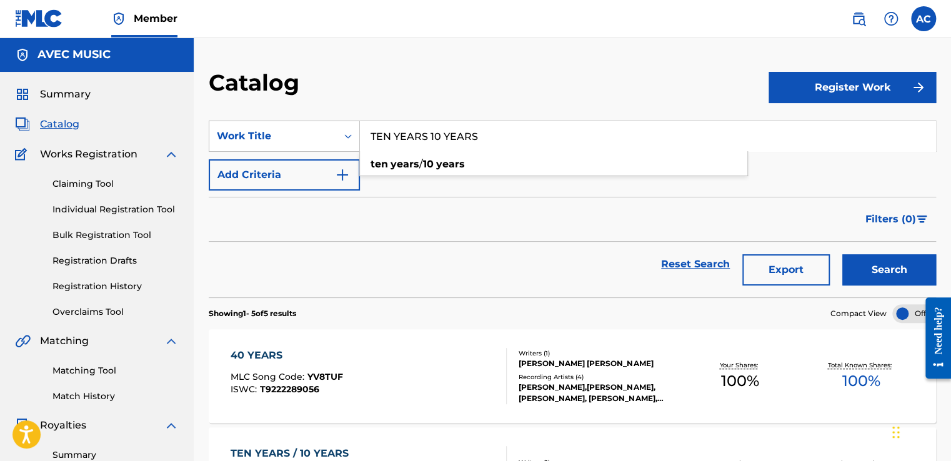
type input "TEN YEARS 10 YEARS"
click at [884, 266] on button "Search" at bounding box center [889, 269] width 94 height 31
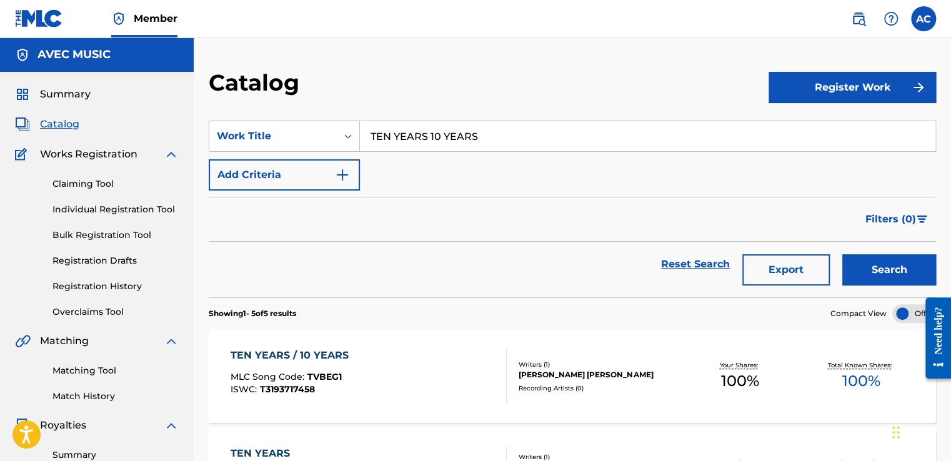
click at [255, 89] on h2 "Catalog" at bounding box center [257, 83] width 97 height 28
click at [275, 354] on div "TEN YEARS / 10 YEARS" at bounding box center [293, 355] width 124 height 15
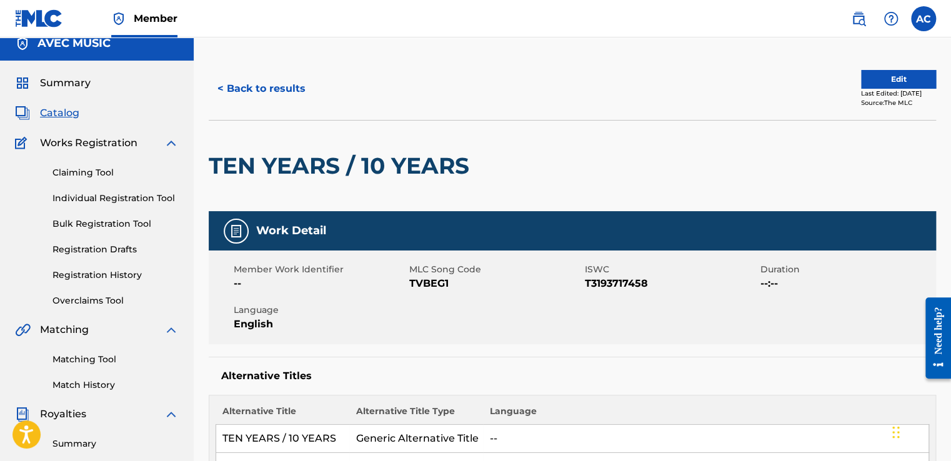
scroll to position [12, 0]
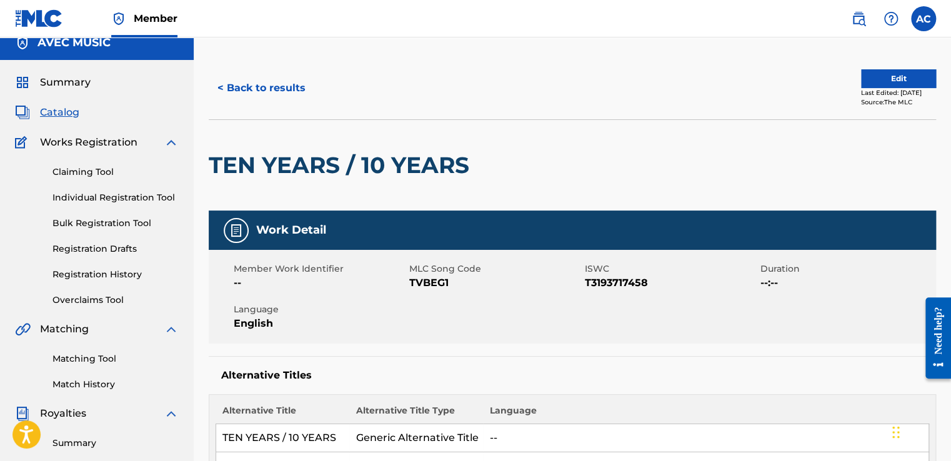
click at [267, 88] on button "< Back to results" at bounding box center [262, 87] width 106 height 31
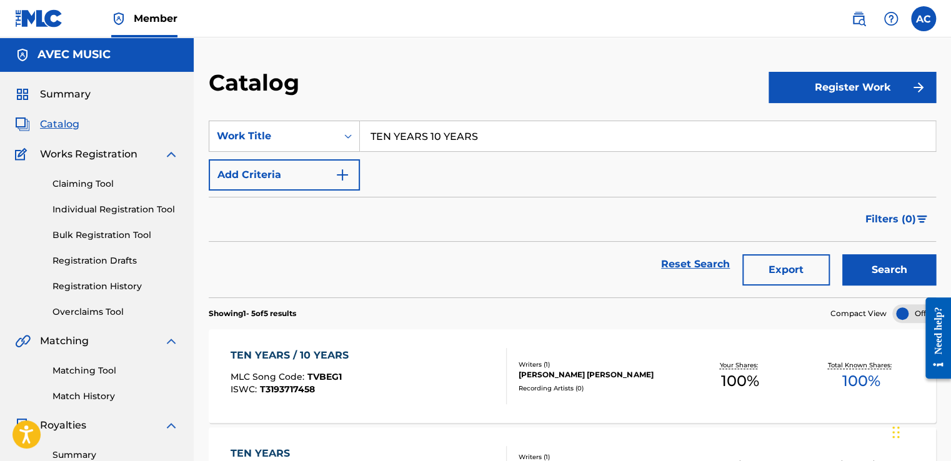
click at [400, 136] on input "TEN YEARS 10 YEARS" at bounding box center [647, 136] width 575 height 30
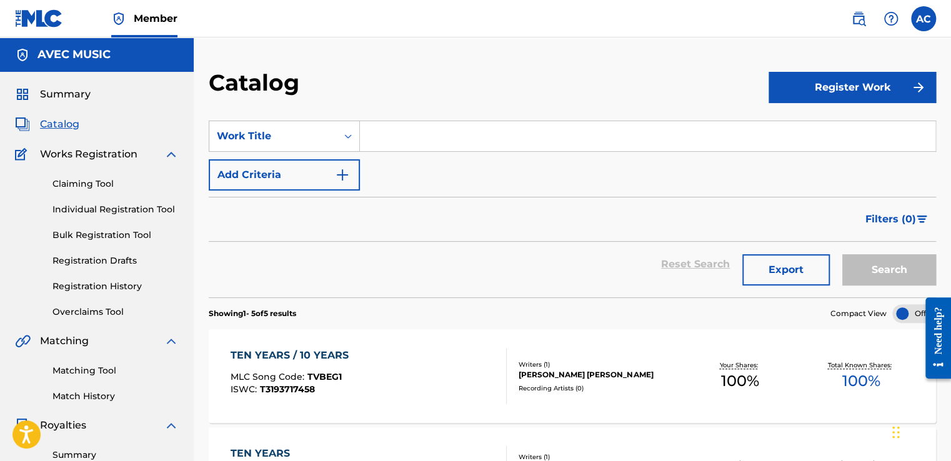
paste input "SOCA SHOWDOWN AKA SOCA SHOWDOWN RAP"
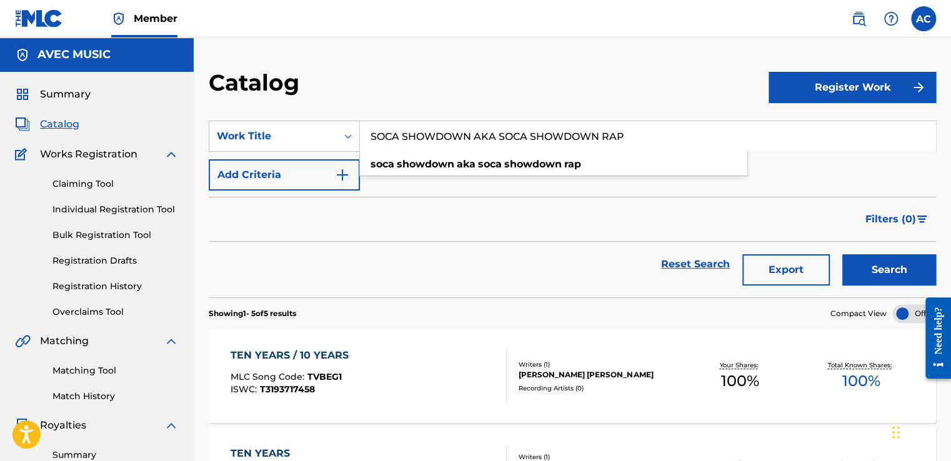
type input "SOCA SHOWDOWN AKA SOCA SHOWDOWN RAP"
click at [867, 264] on button "Search" at bounding box center [889, 269] width 94 height 31
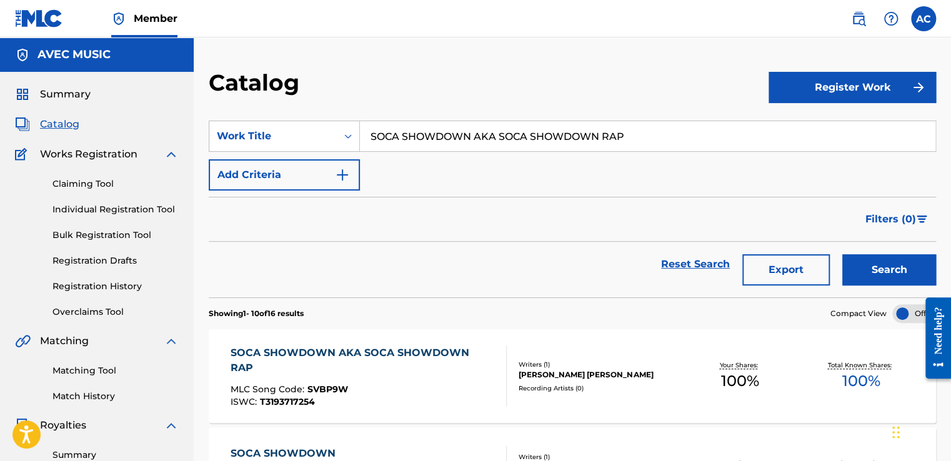
click at [476, 137] on input "SOCA SHOWDOWN AKA SOCA SHOWDOWN RAP" at bounding box center [647, 136] width 575 height 30
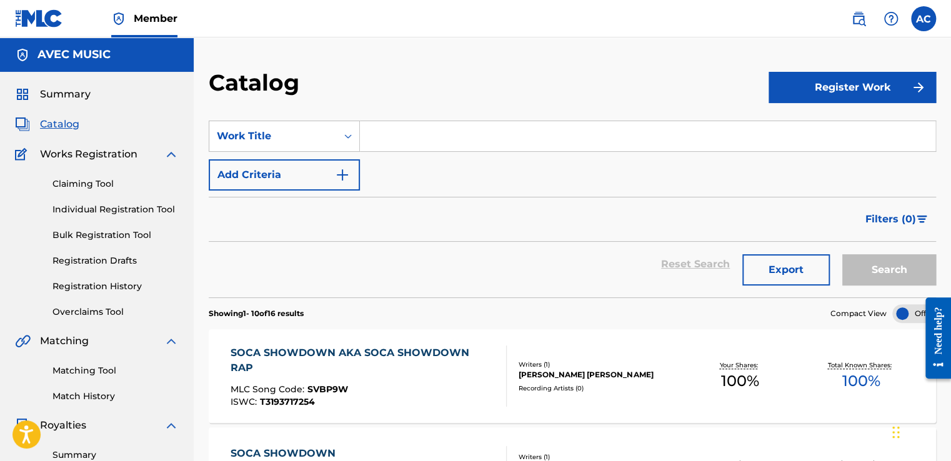
paste input ""SMALL PIN (LIVE)""
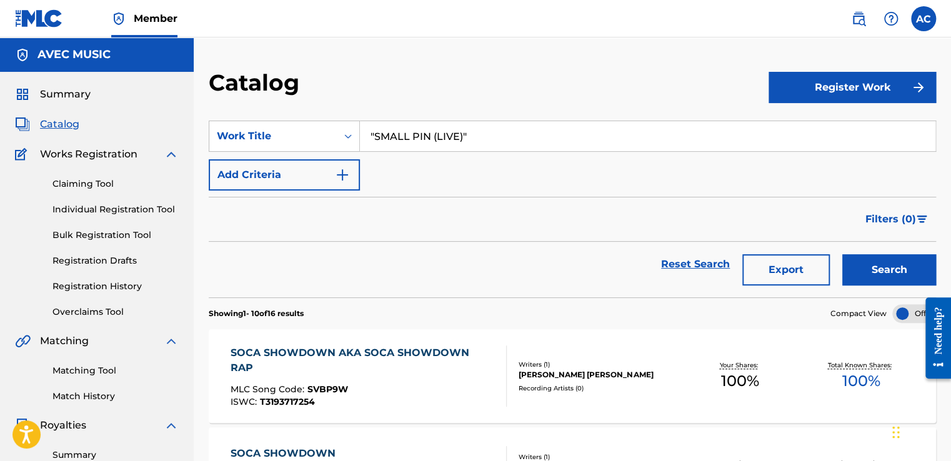
click at [512, 141] on input ""SMALL PIN (LIVE)"" at bounding box center [647, 136] width 575 height 30
click at [524, 137] on input ""SMALL PIN (LIVE)"" at bounding box center [647, 136] width 575 height 30
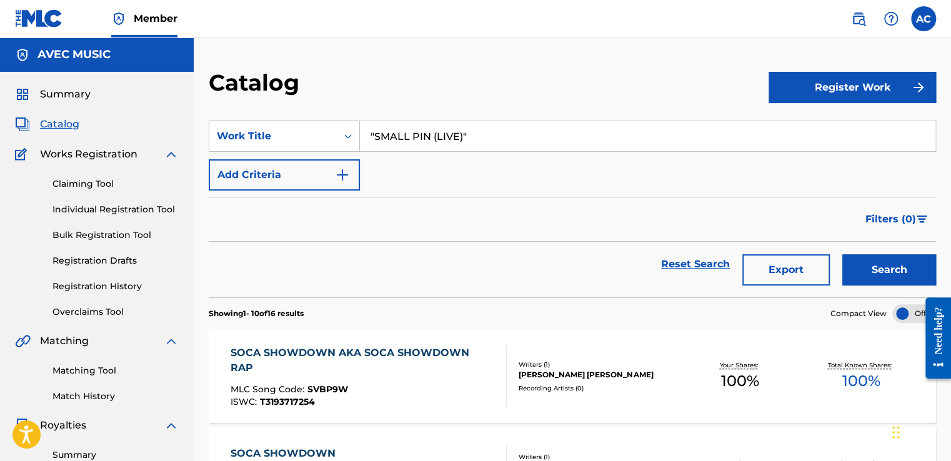
click at [524, 137] on input ""SMALL PIN (LIVE)"" at bounding box center [647, 136] width 575 height 30
type input ""SMALL PIN (LIVE)""
click at [865, 275] on button "Search" at bounding box center [889, 269] width 94 height 31
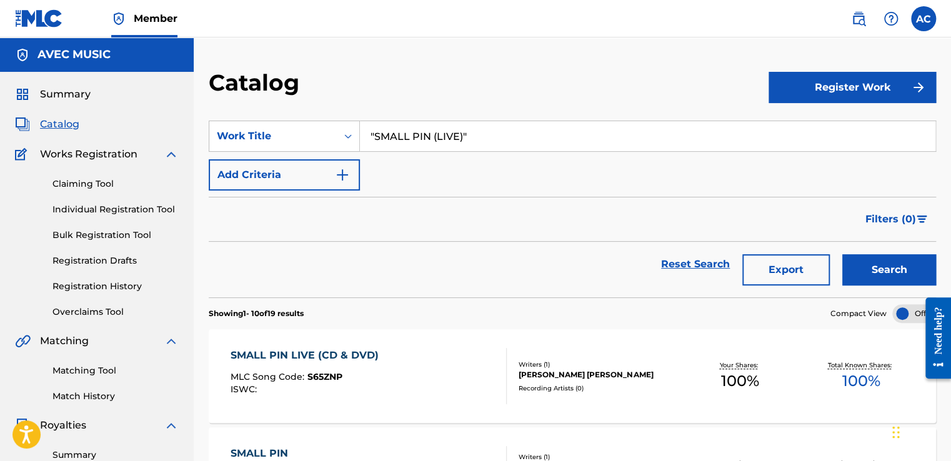
click at [385, 354] on div "SMALL PIN LIVE (CD & DVD) MLC Song Code : S65ZNP ISWC :" at bounding box center [369, 376] width 276 height 56
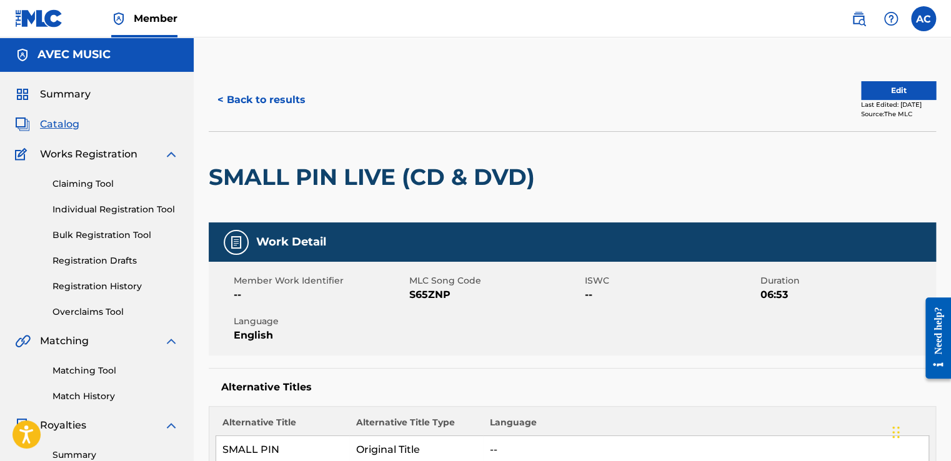
click at [132, 308] on link "Overclaims Tool" at bounding box center [115, 311] width 126 height 13
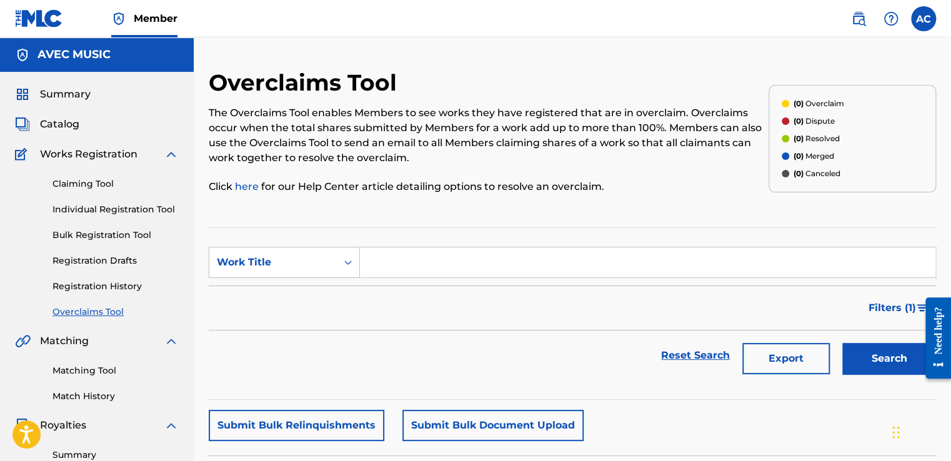
click at [52, 126] on span "Catalog" at bounding box center [59, 124] width 39 height 15
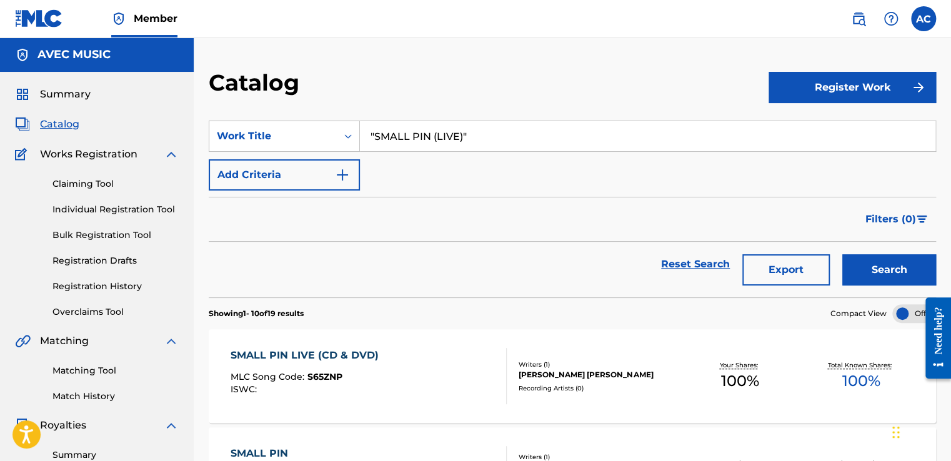
click at [867, 269] on button "Search" at bounding box center [889, 269] width 94 height 31
click at [278, 354] on div "SMALL PIN LIVE (CD & DVD)" at bounding box center [308, 355] width 154 height 15
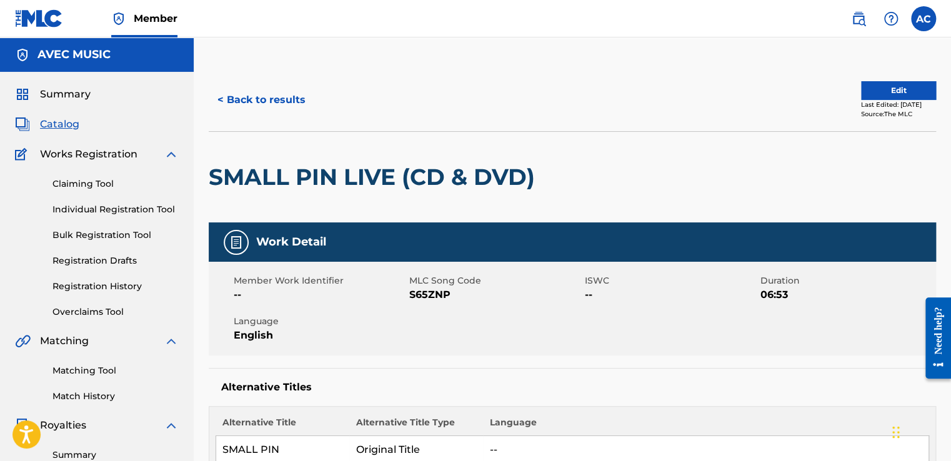
scroll to position [9, 0]
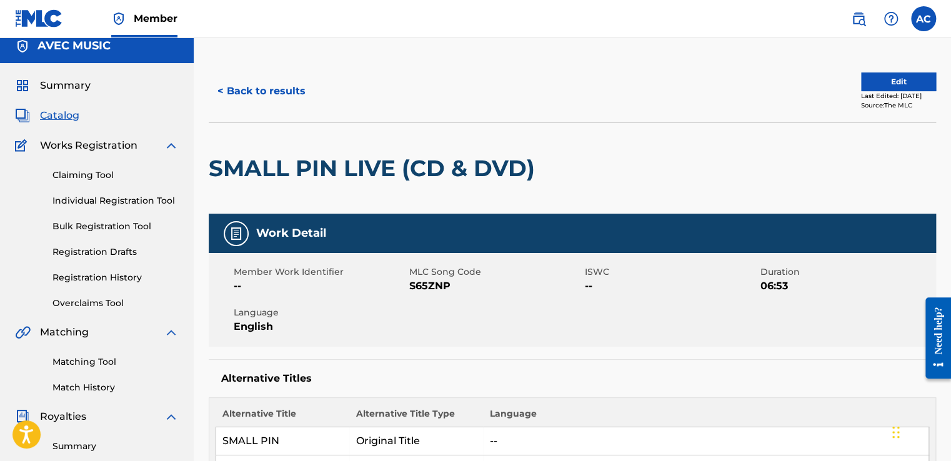
click at [282, 91] on button "< Back to results" at bounding box center [262, 91] width 106 height 31
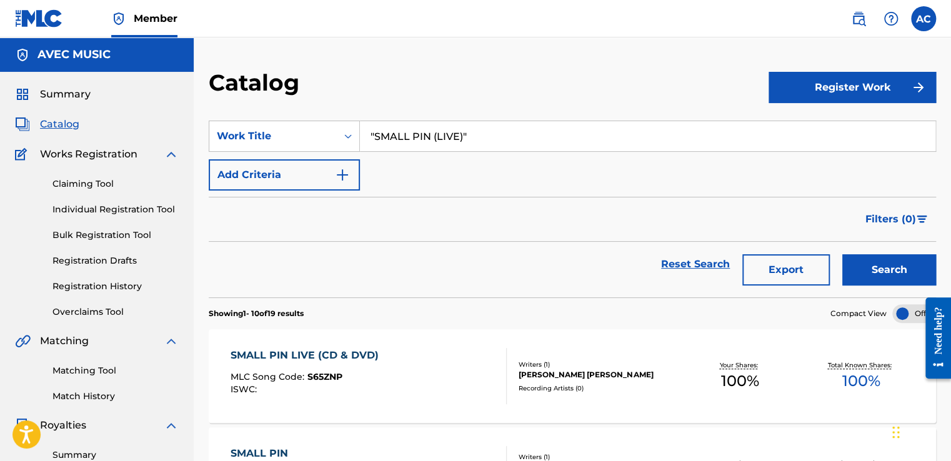
click at [409, 131] on input ""SMALL PIN (LIVE)"" at bounding box center [647, 136] width 575 height 30
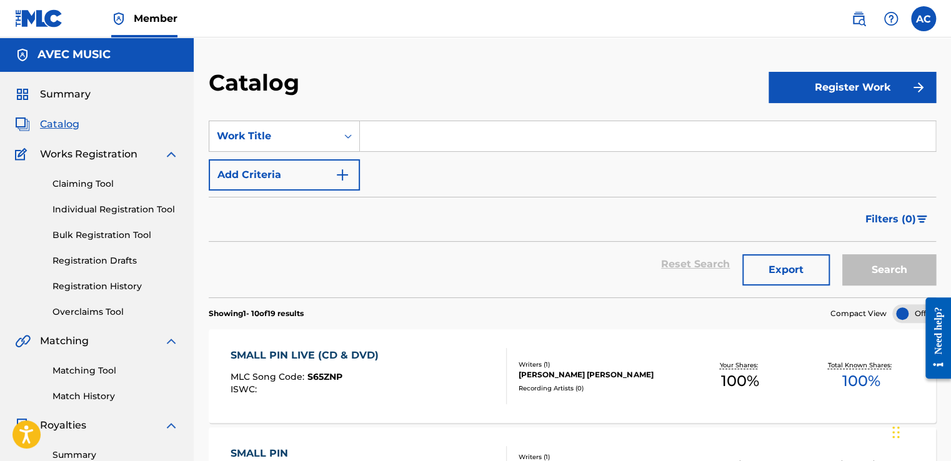
drag, startPoint x: 409, startPoint y: 131, endPoint x: 406, endPoint y: 138, distance: 7.3
paste input "SOCA SHOWDOWN AKA SOCA SHOWDOWN RAP"
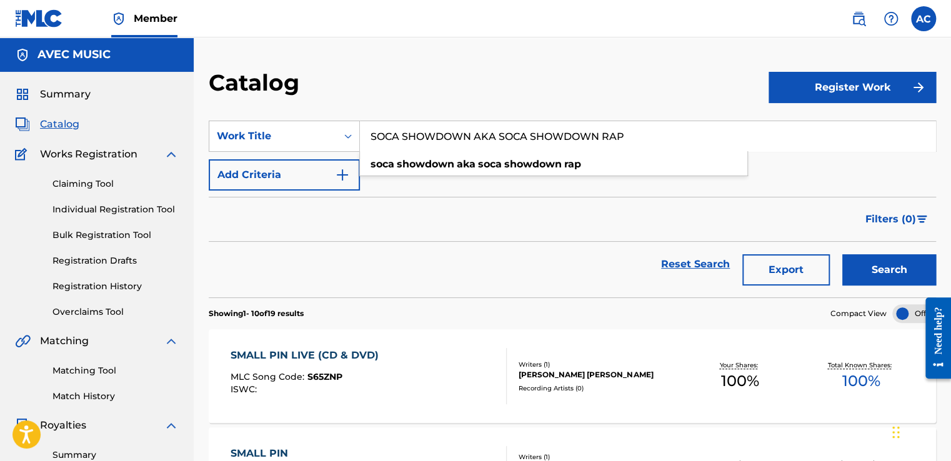
type input "SOCA SHOWDOWN AKA SOCA SHOWDOWN RAP"
click at [860, 267] on button "Search" at bounding box center [889, 269] width 94 height 31
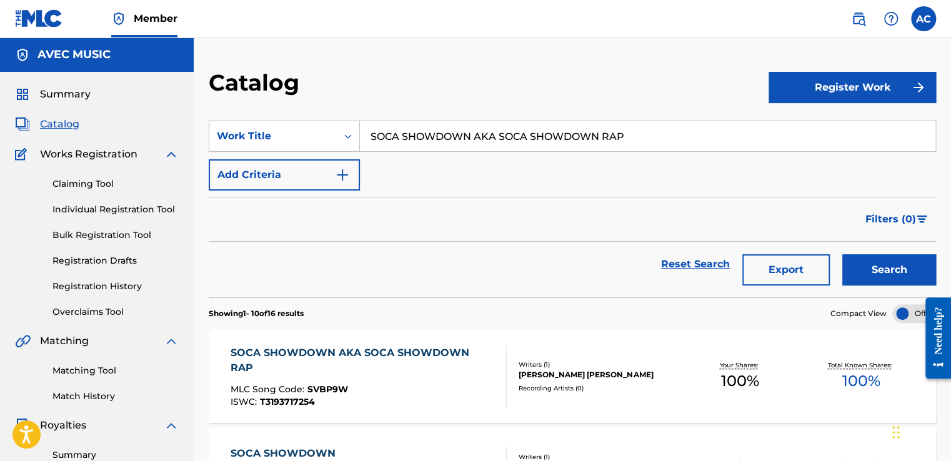
click at [292, 352] on div "SOCA SHOWDOWN AKA SOCA SHOWDOWN RAP" at bounding box center [363, 360] width 265 height 30
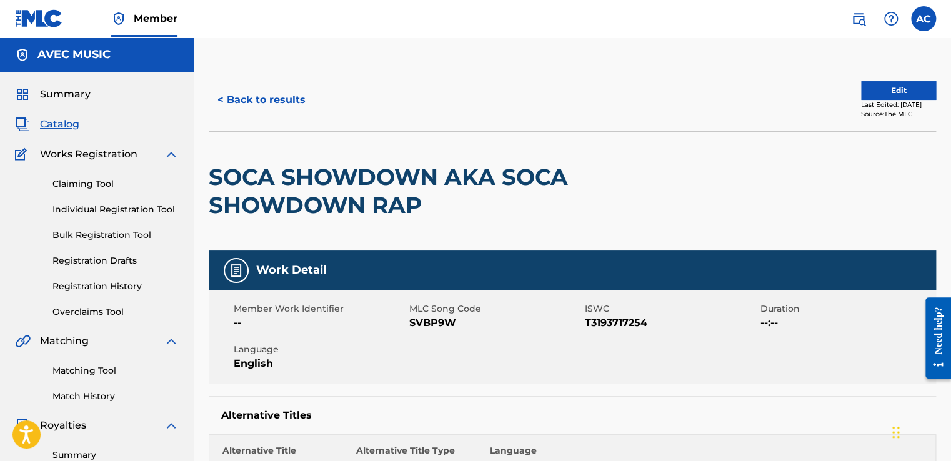
click at [82, 69] on div "AVEC MUSIC" at bounding box center [97, 54] width 194 height 34
click at [251, 101] on button "< Back to results" at bounding box center [262, 99] width 106 height 31
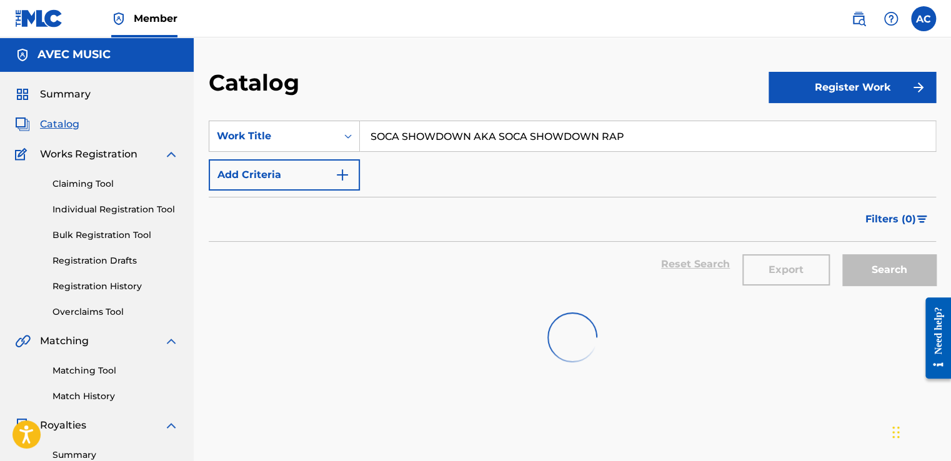
click at [251, 101] on div "Catalog" at bounding box center [489, 87] width 560 height 37
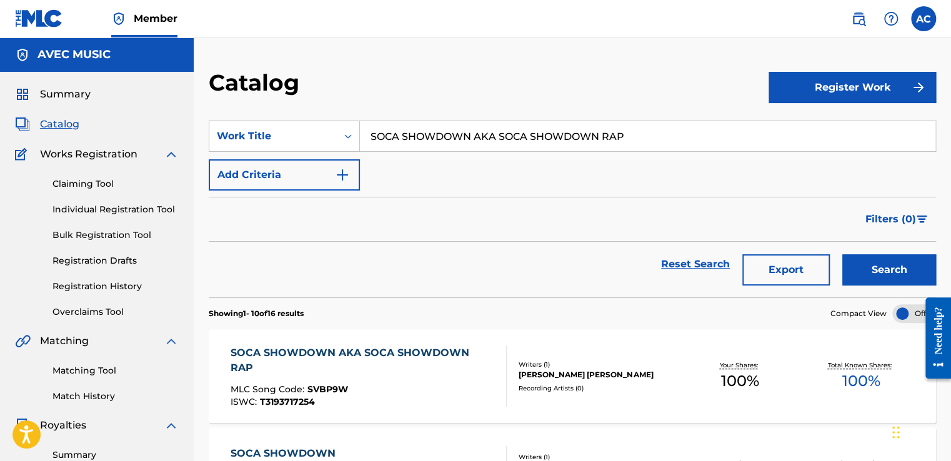
click at [392, 129] on input "SOCA SHOWDOWN AKA SOCA SHOWDOWN RAP" at bounding box center [647, 136] width 575 height 30
click at [391, 129] on input "SOCA SHOWDOWN AKA SOCA SHOWDOWN RAP" at bounding box center [647, 136] width 575 height 30
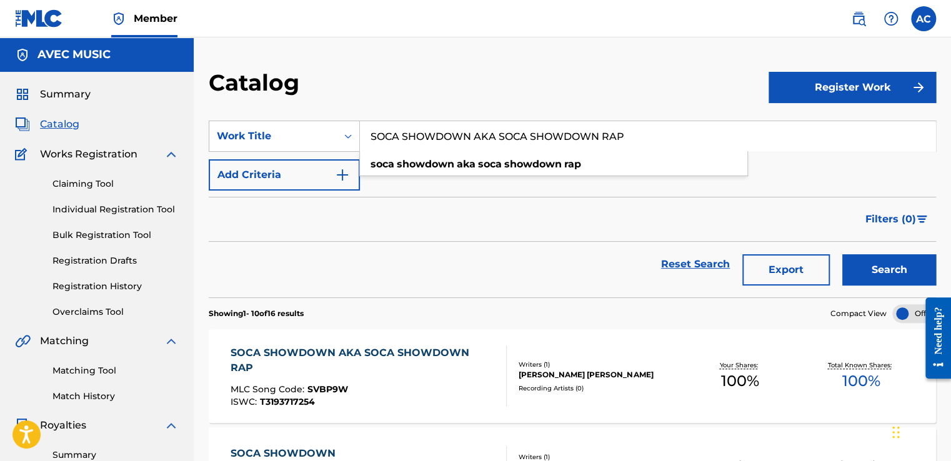
click at [391, 129] on input "SOCA SHOWDOWN AKA SOCA SHOWDOWN RAP" at bounding box center [647, 136] width 575 height 30
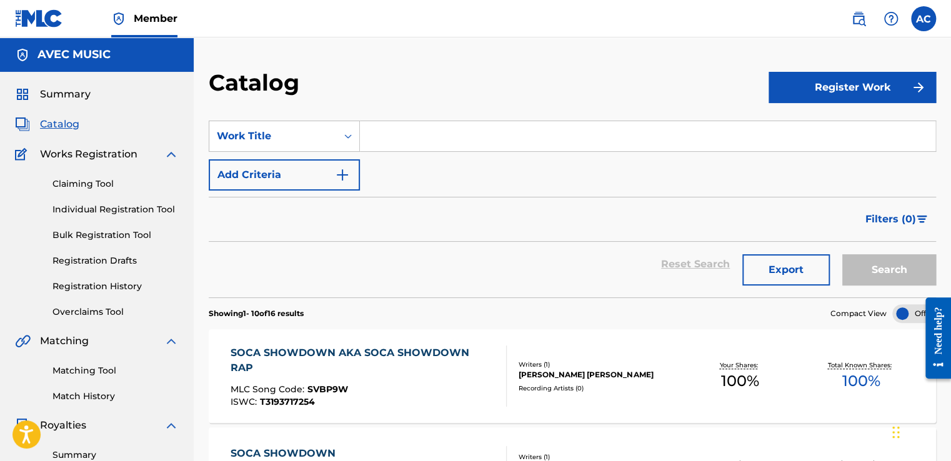
paste input ""SMALL PIN (LIVE)""
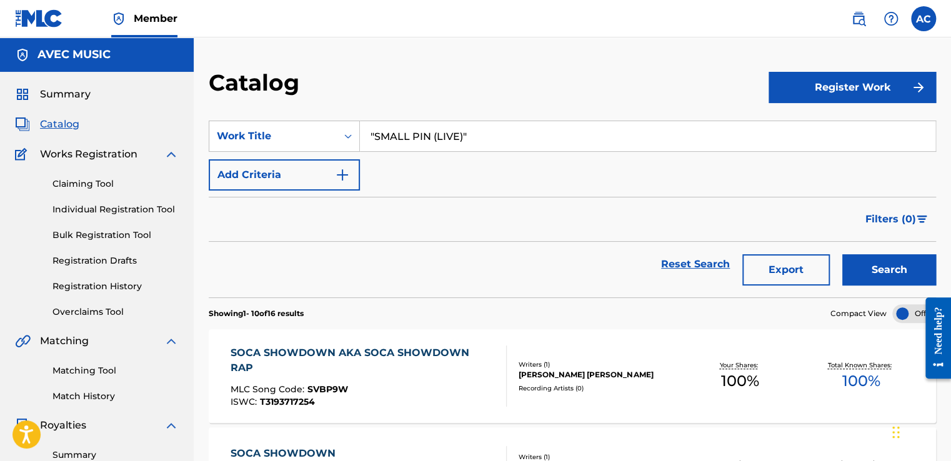
type input ""SMALL PIN (LIVE)""
click at [862, 275] on button "Search" at bounding box center [889, 269] width 94 height 31
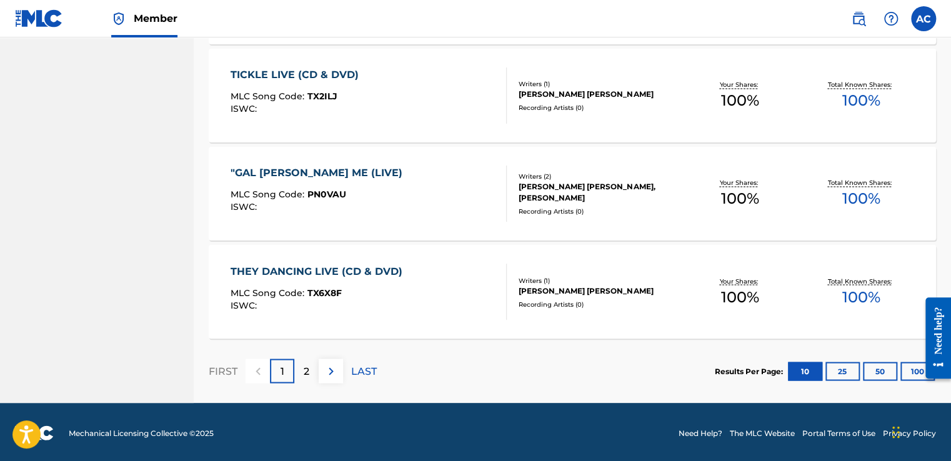
scroll to position [968, 0]
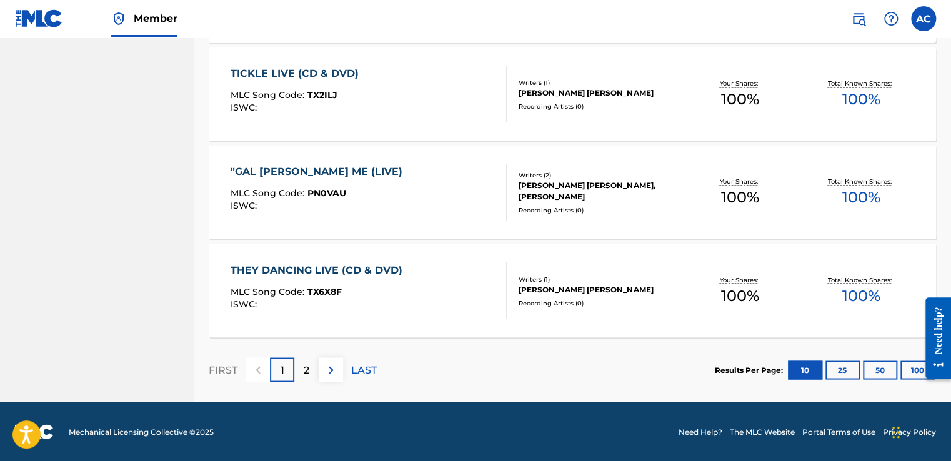
click at [301, 369] on div "2" at bounding box center [306, 369] width 24 height 24
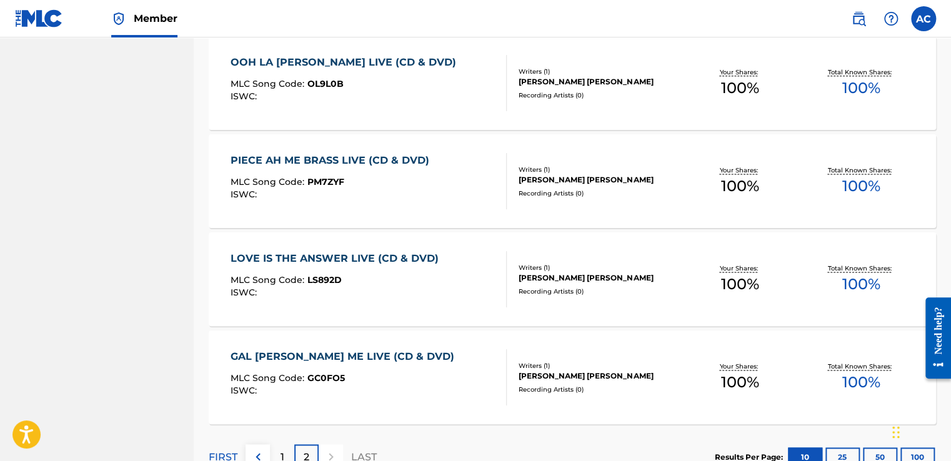
scroll to position [870, 0]
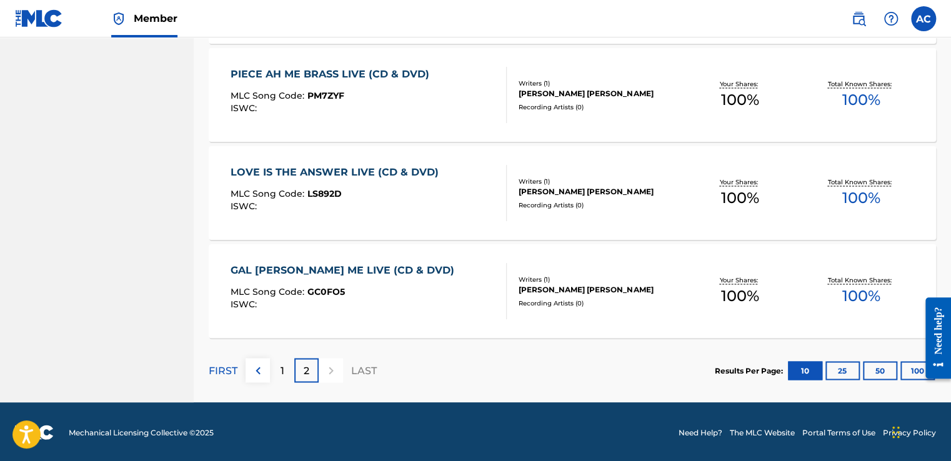
click at [282, 369] on p "1" at bounding box center [282, 370] width 4 height 15
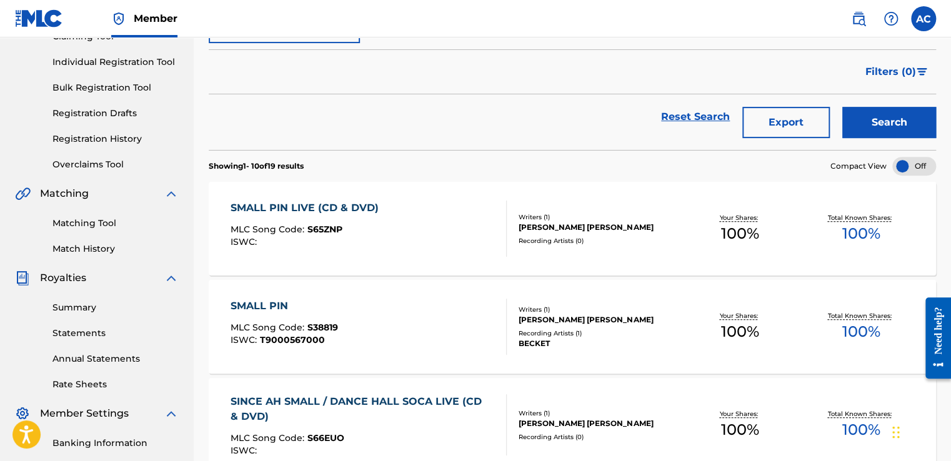
scroll to position [145, 0]
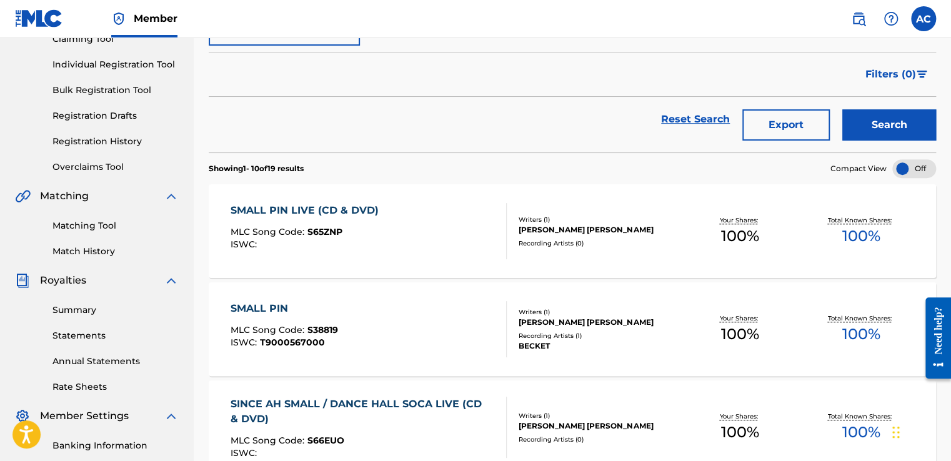
click at [295, 205] on div "SMALL PIN LIVE (CD & DVD)" at bounding box center [308, 210] width 154 height 15
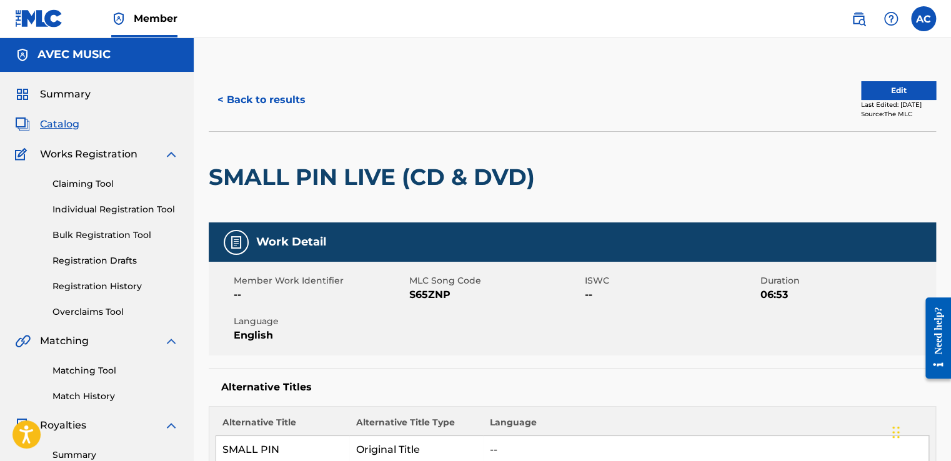
click at [268, 100] on button "< Back to results" at bounding box center [262, 99] width 106 height 31
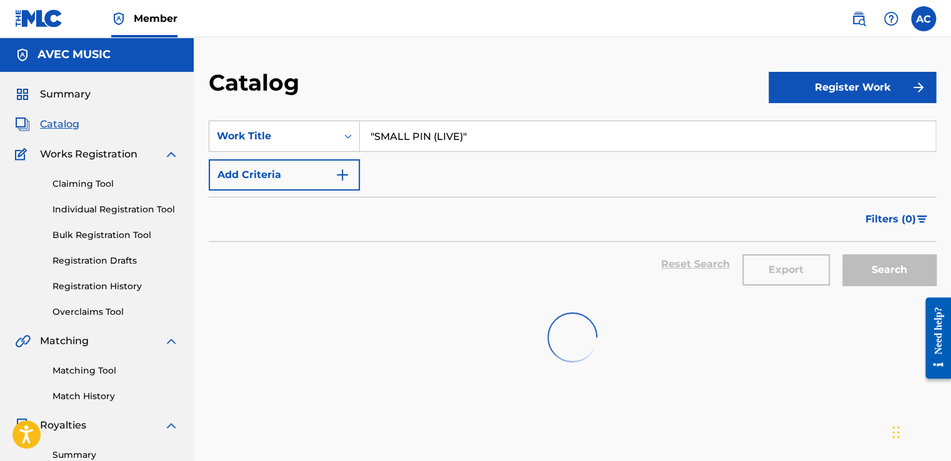
scroll to position [145, 0]
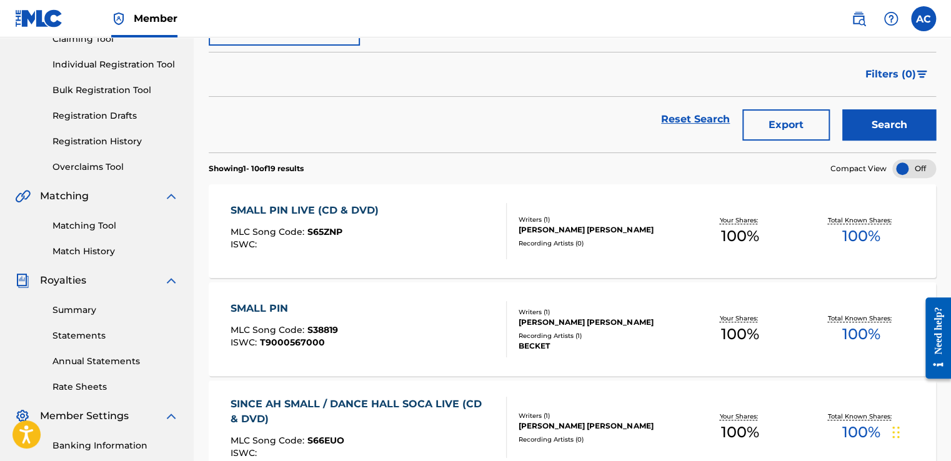
click at [189, 32] on nav "Member AC [PERSON_NAME] [EMAIL_ADDRESS][DOMAIN_NAME] Notification Preferences P…" at bounding box center [475, 18] width 951 height 37
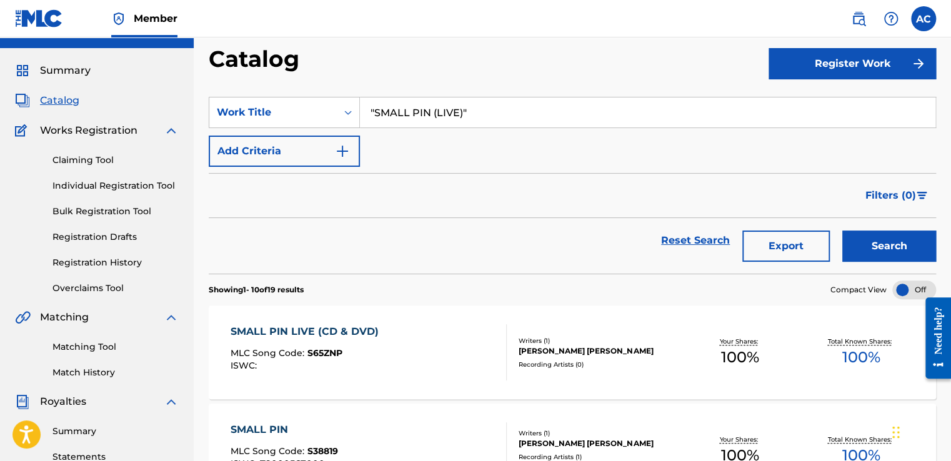
scroll to position [0, 0]
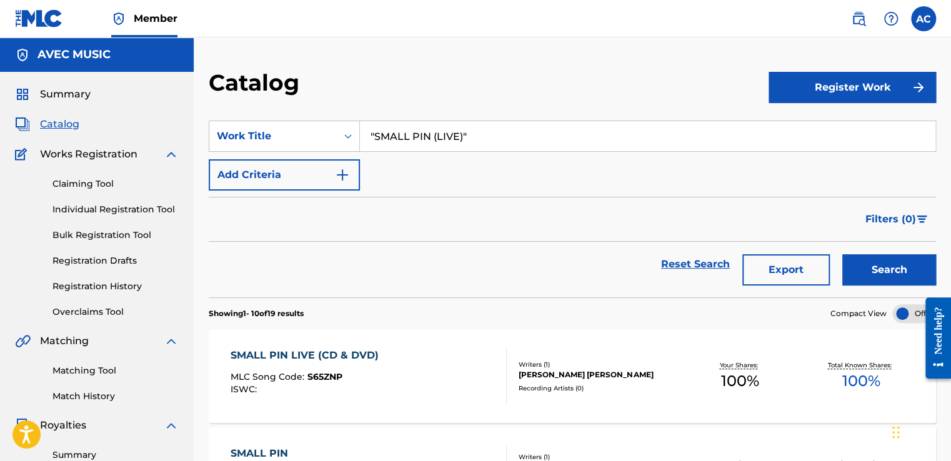
click at [382, 133] on input ""SMALL PIN (LIVE)"" at bounding box center [647, 136] width 575 height 30
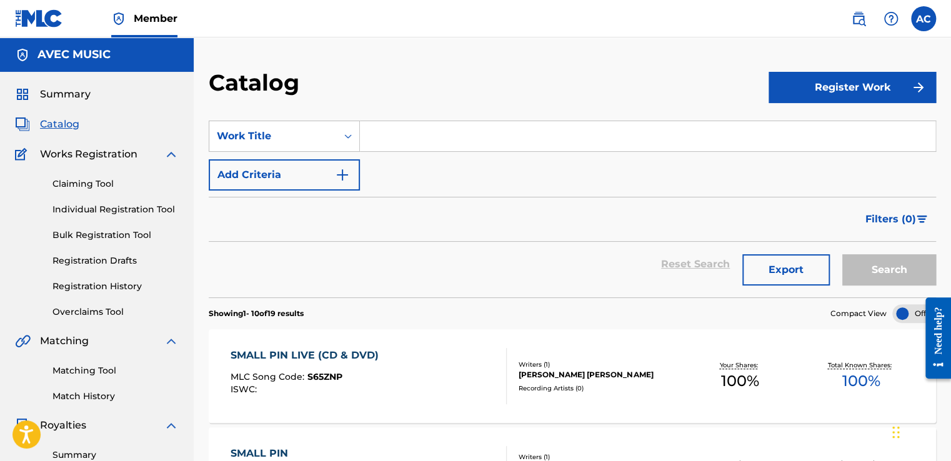
paste input "DONT LOOK DOWN ON A MAN"
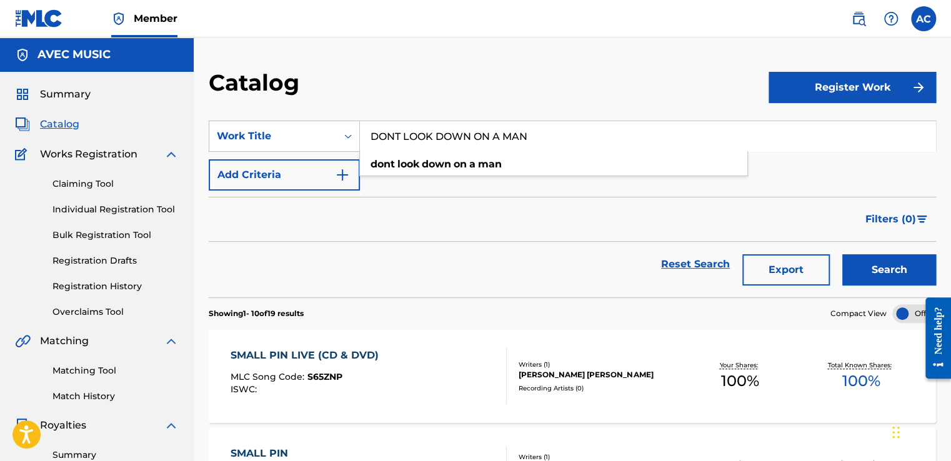
type input "DONT LOOK DOWN ON A MAN"
click at [871, 263] on button "Search" at bounding box center [889, 269] width 94 height 31
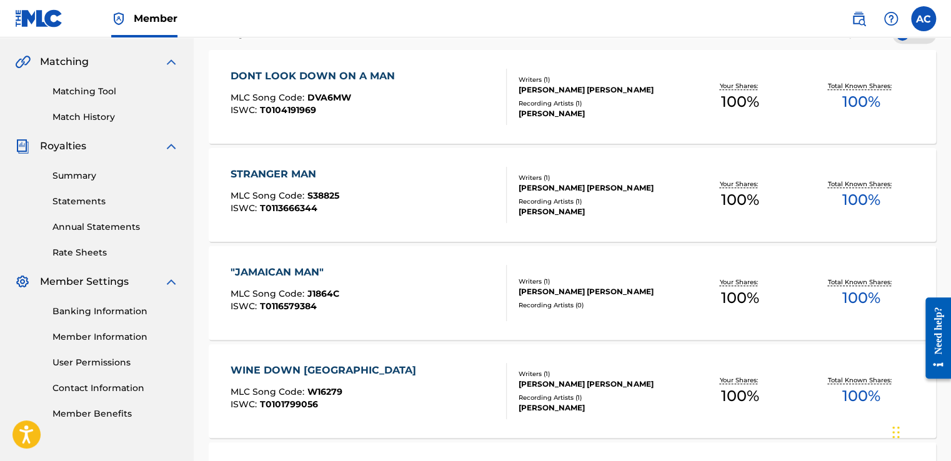
scroll to position [282, 0]
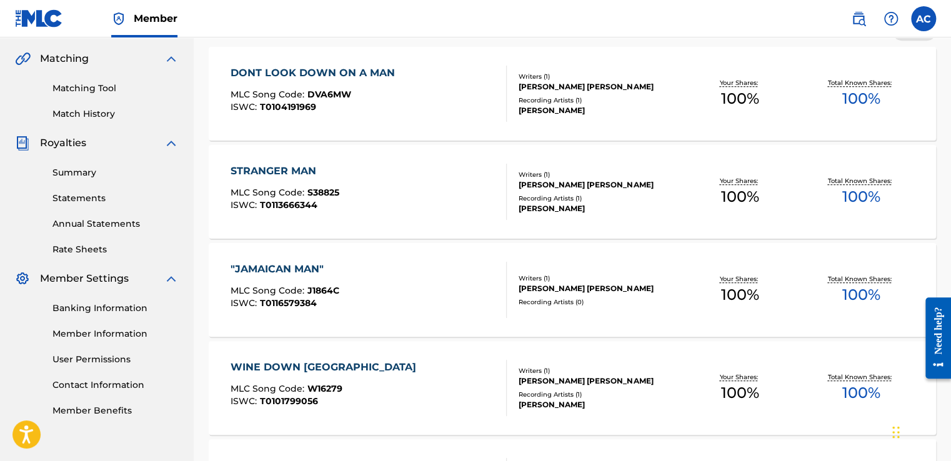
click at [289, 70] on div "DONT LOOK DOWN ON A MAN" at bounding box center [316, 73] width 171 height 15
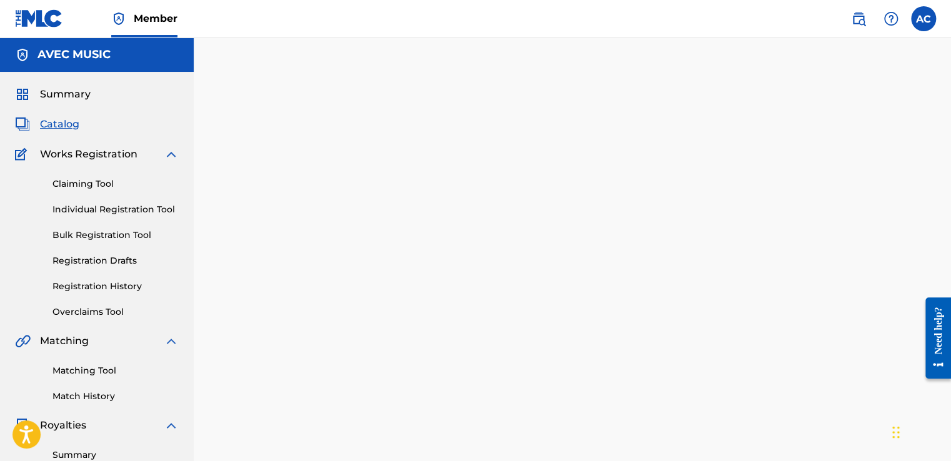
click at [289, 70] on div at bounding box center [572, 84] width 727 height 31
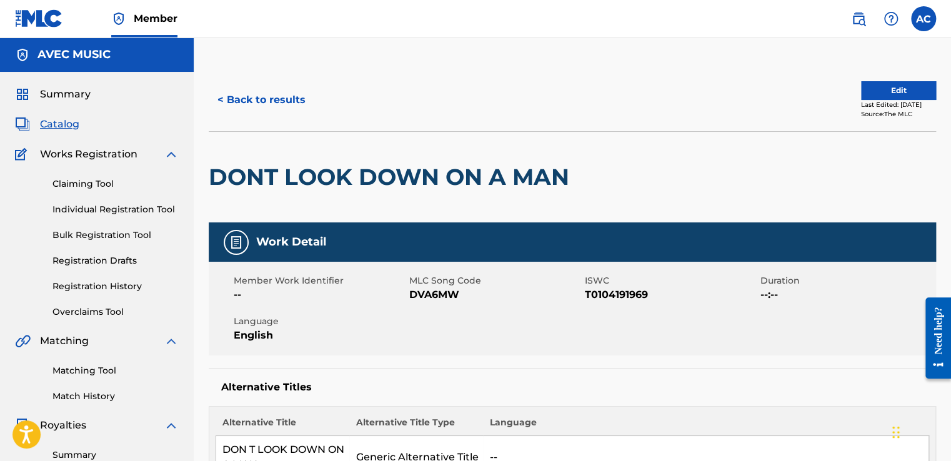
click at [214, 169] on h2 "DONT LOOK DOWN ON A MAN" at bounding box center [392, 177] width 367 height 28
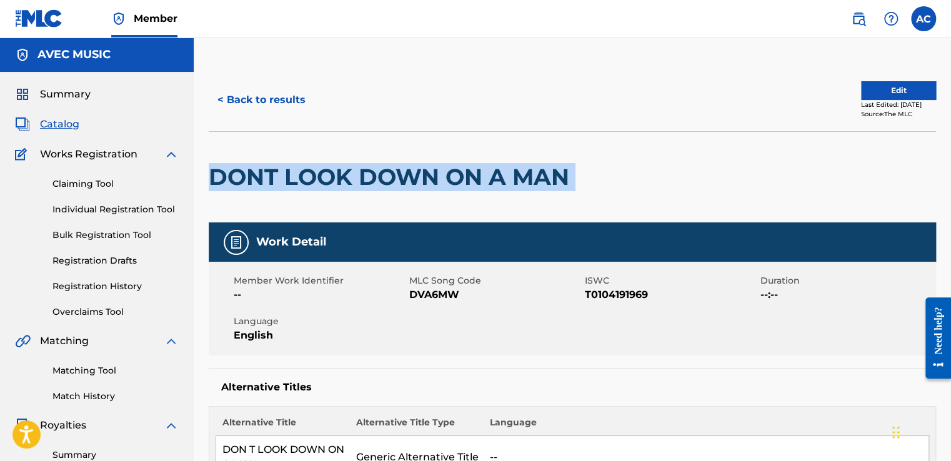
click at [214, 169] on h2 "DONT LOOK DOWN ON A MAN" at bounding box center [392, 177] width 367 height 28
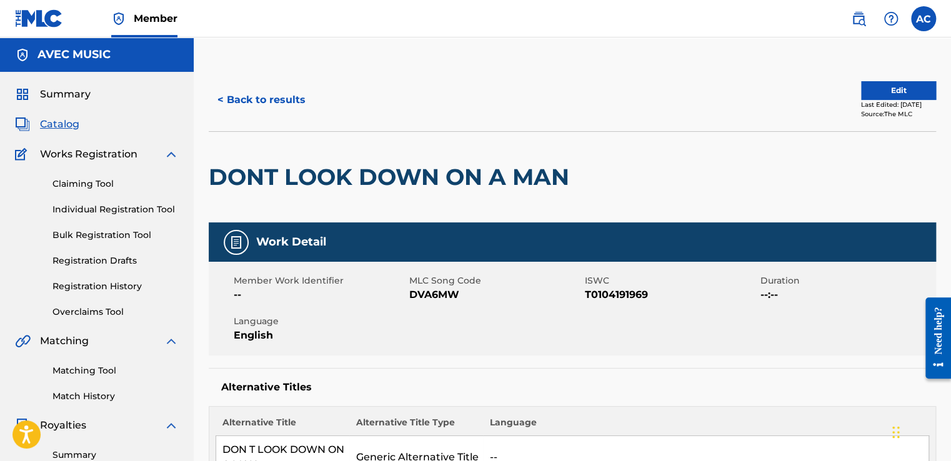
drag, startPoint x: 214, startPoint y: 169, endPoint x: 358, endPoint y: 119, distance: 152.1
click at [358, 119] on div "< Back to results Edit Last Edited: [DATE] Source: The MLC" at bounding box center [572, 100] width 727 height 62
